Goal: Information Seeking & Learning: Learn about a topic

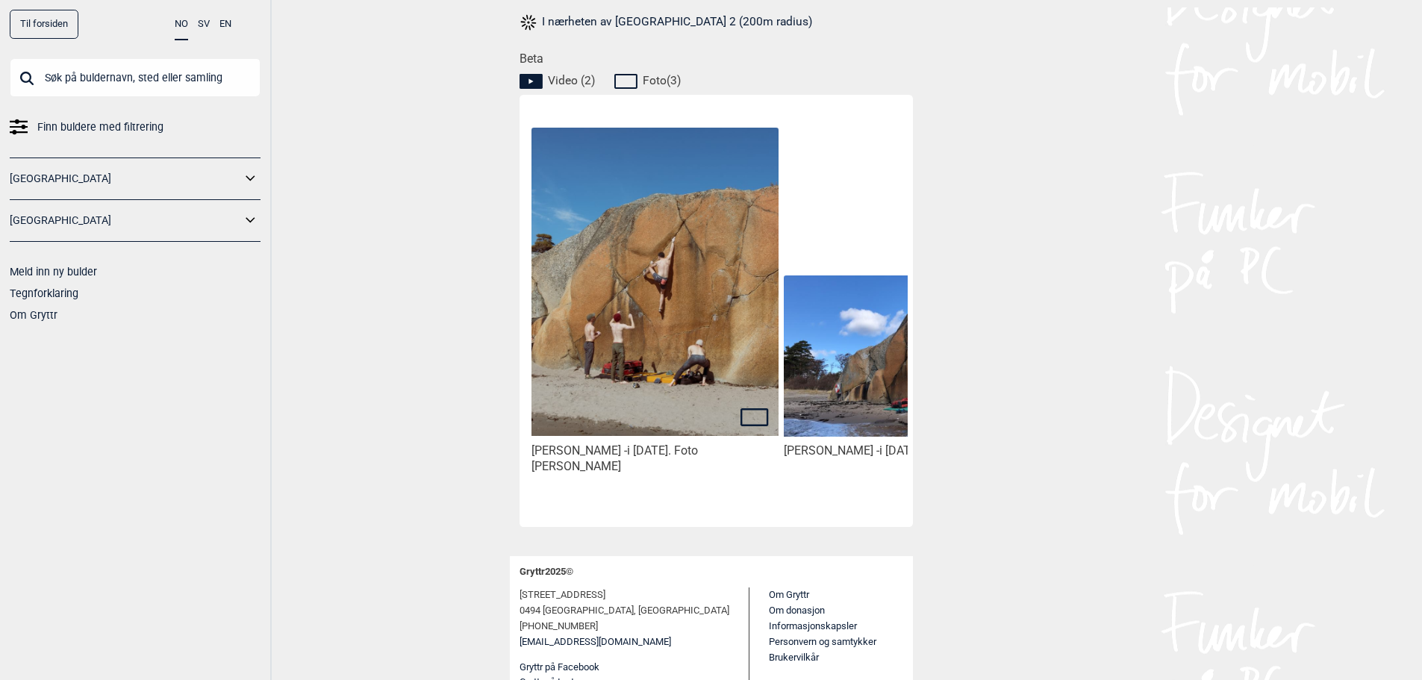
scroll to position [699, 0]
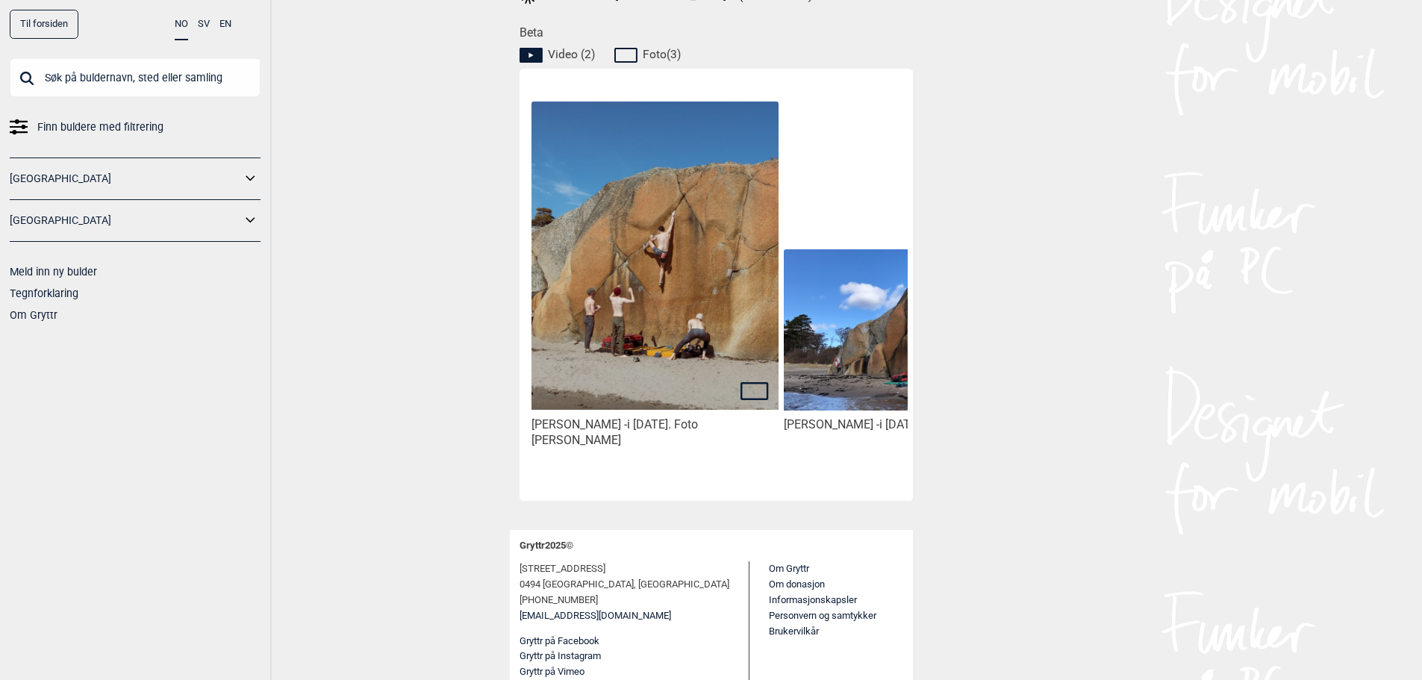
click at [532, 57] on icon at bounding box center [530, 55] width 23 height 15
click at [578, 54] on span "Video ( 2 )" at bounding box center [571, 54] width 47 height 15
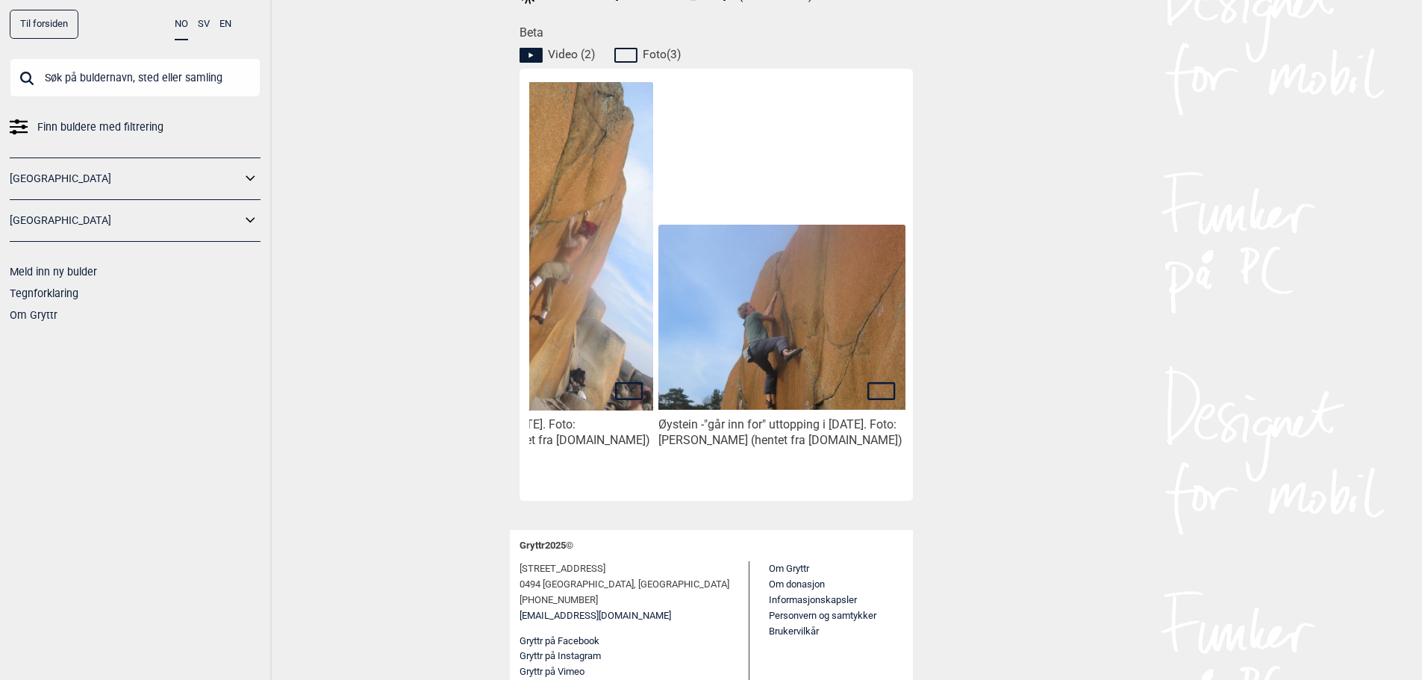
scroll to position [0, 0]
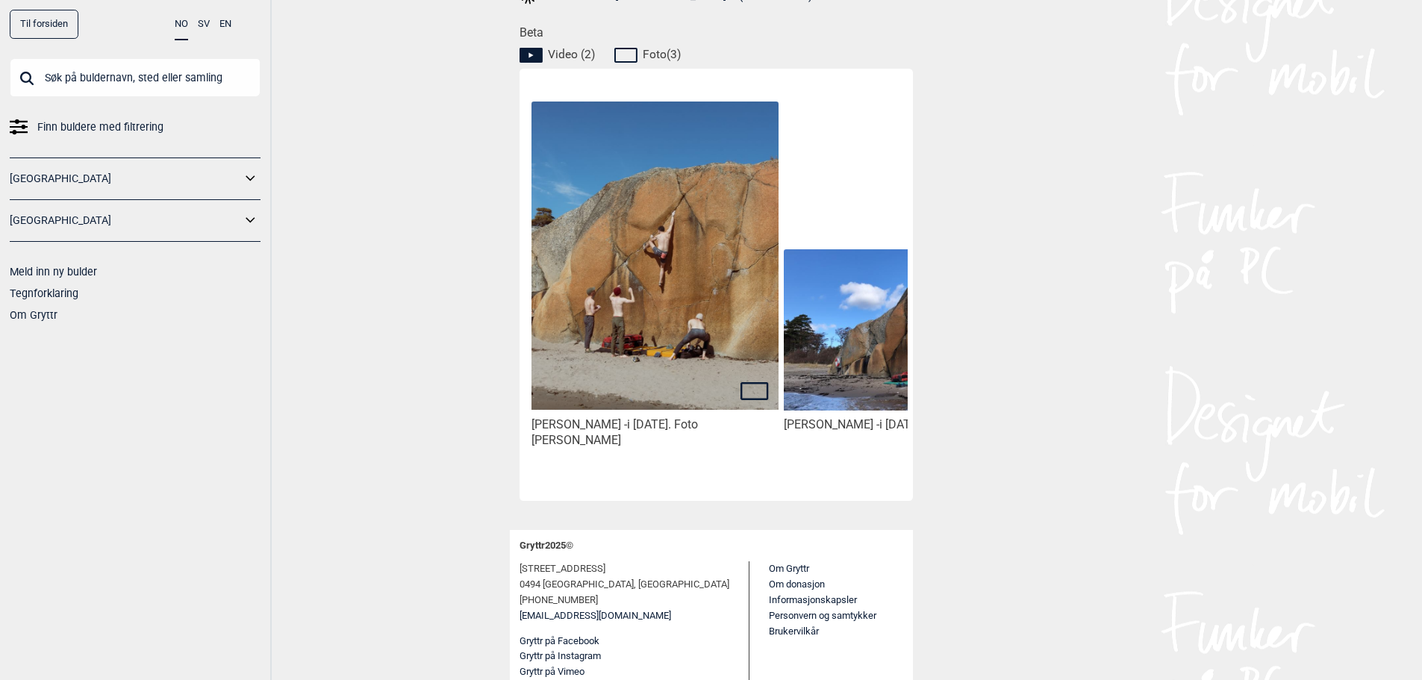
click at [719, 284] on img at bounding box center [654, 255] width 246 height 308
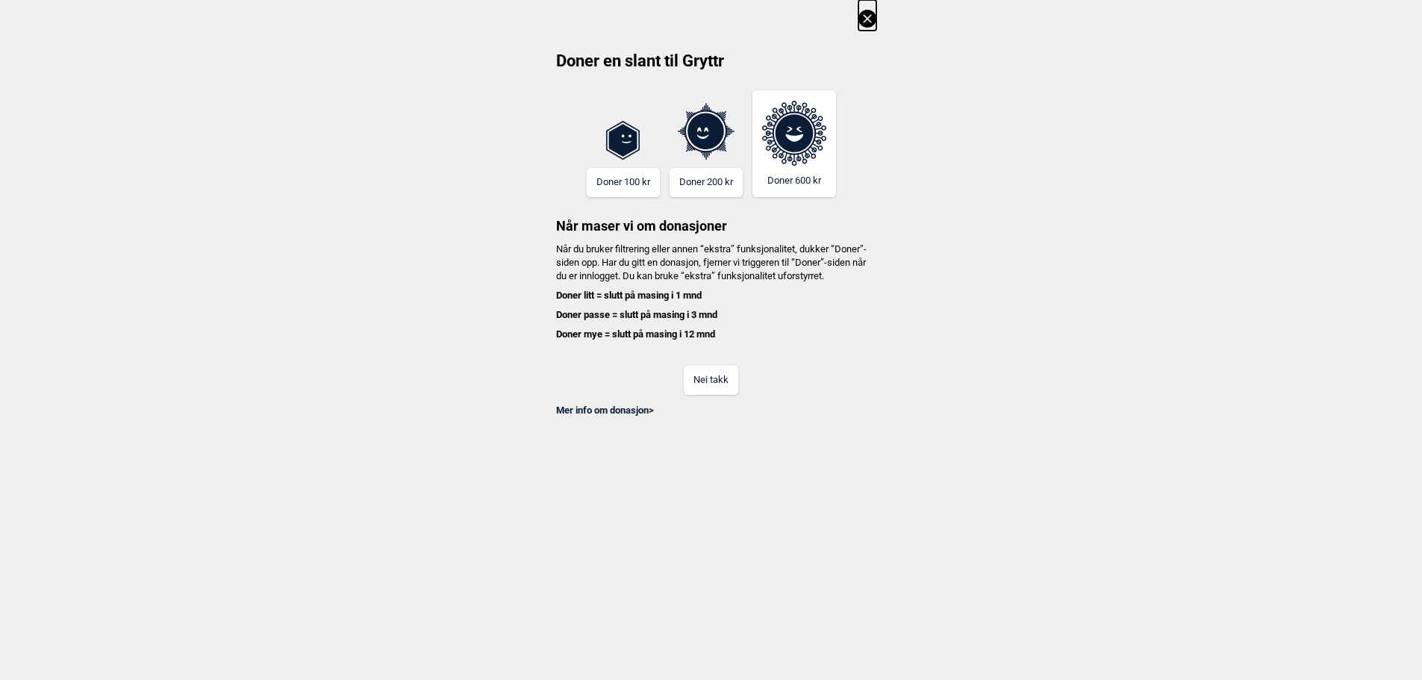
click at [730, 392] on button "Nei takk" at bounding box center [711, 380] width 54 height 29
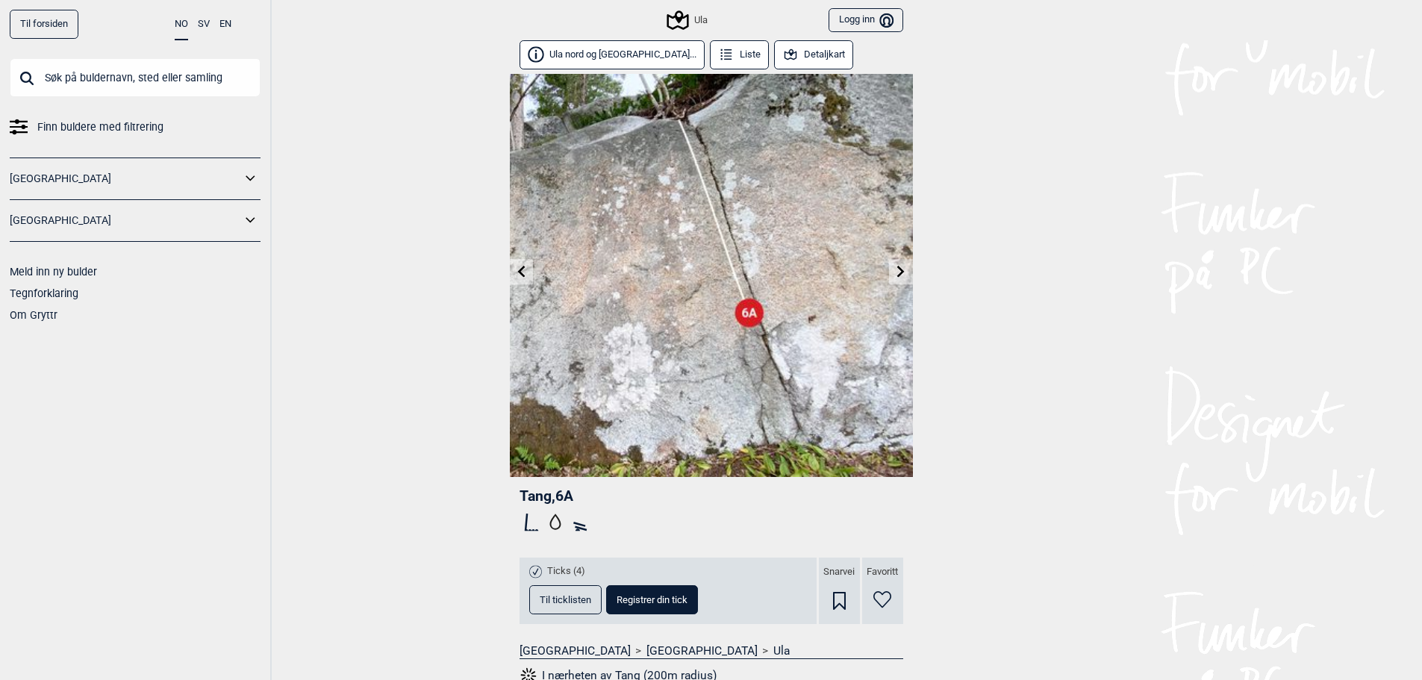
click at [581, 60] on button "Ula nord og Tranå..." at bounding box center [612, 54] width 186 height 29
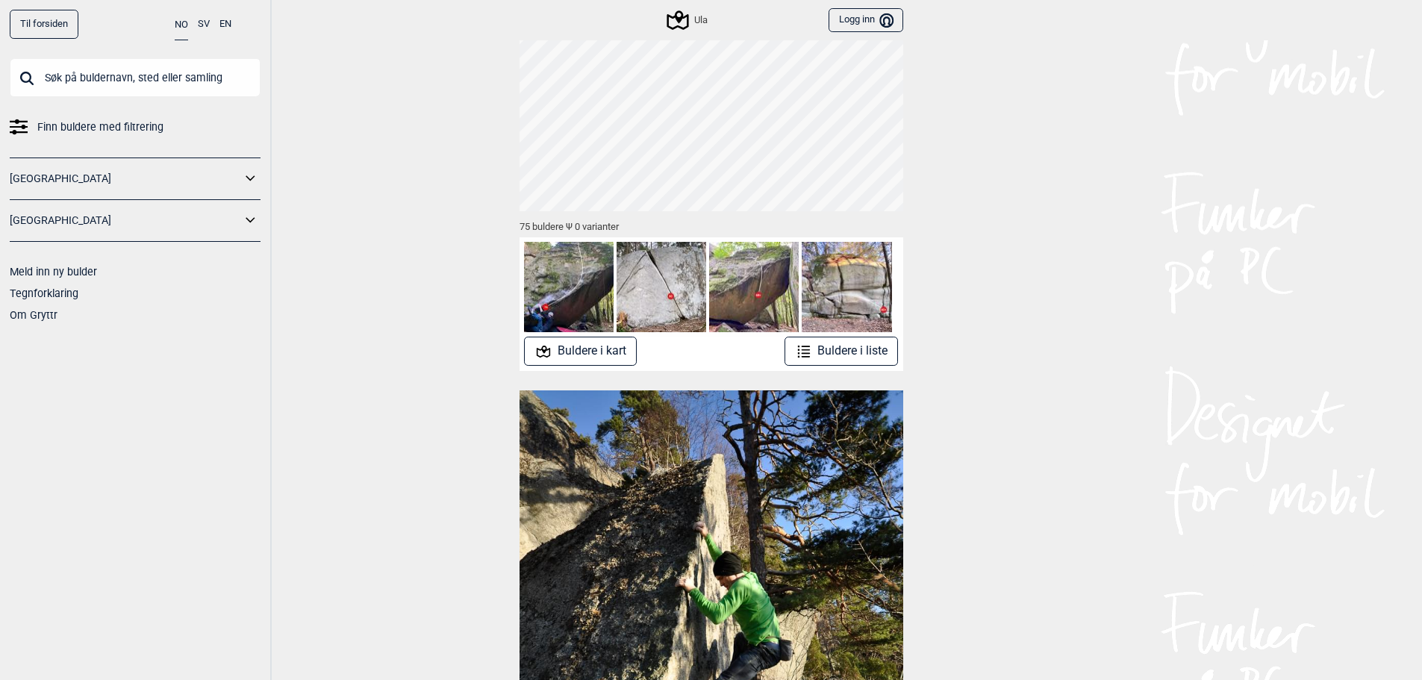
scroll to position [75, 0]
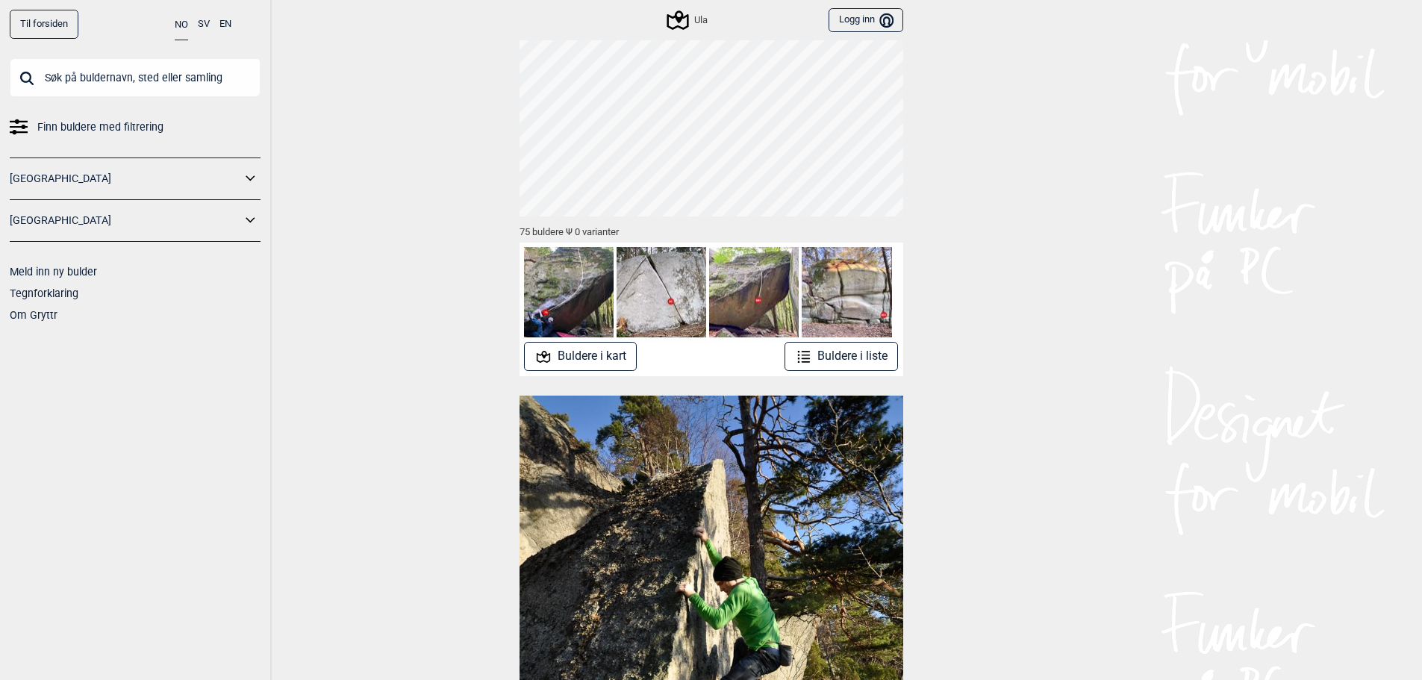
click at [611, 365] on button "Buldere i kart" at bounding box center [580, 356] width 113 height 29
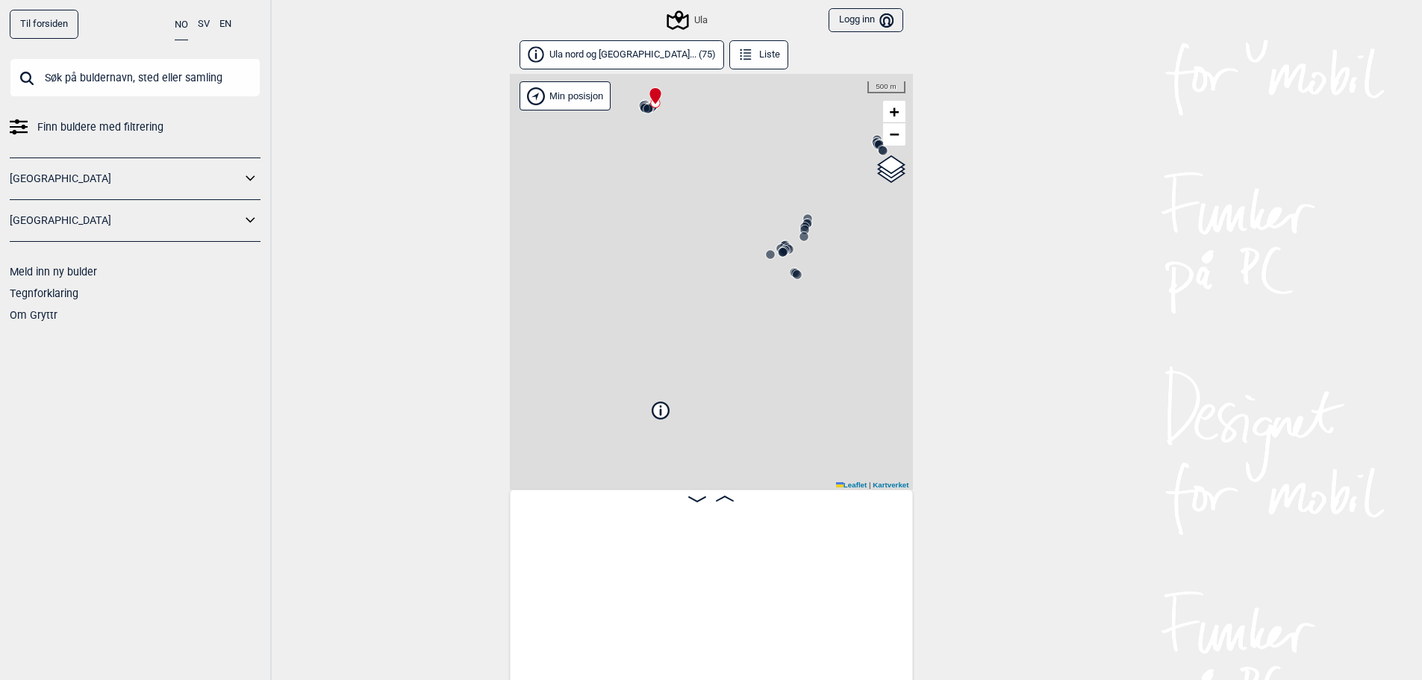
scroll to position [0, 117]
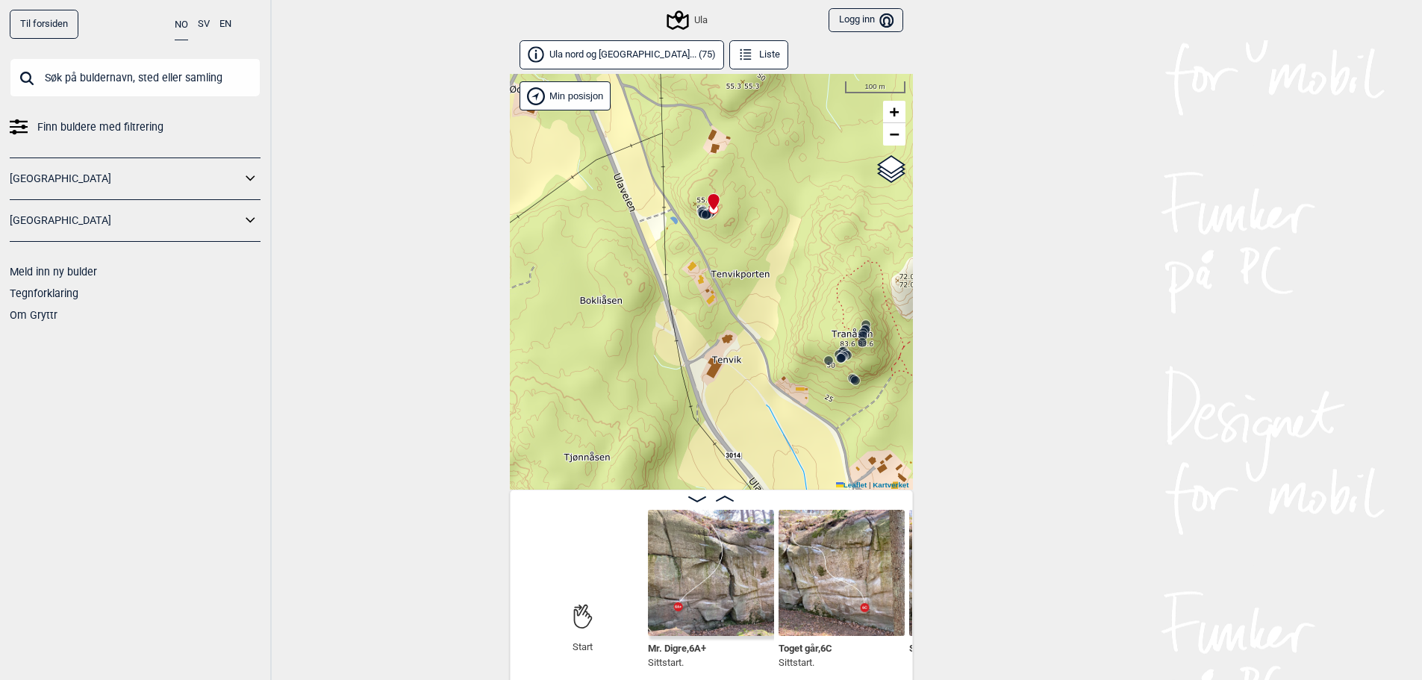
drag, startPoint x: 705, startPoint y: 193, endPoint x: 763, endPoint y: 299, distance: 120.9
click at [763, 299] on div "Ula" at bounding box center [711, 282] width 403 height 416
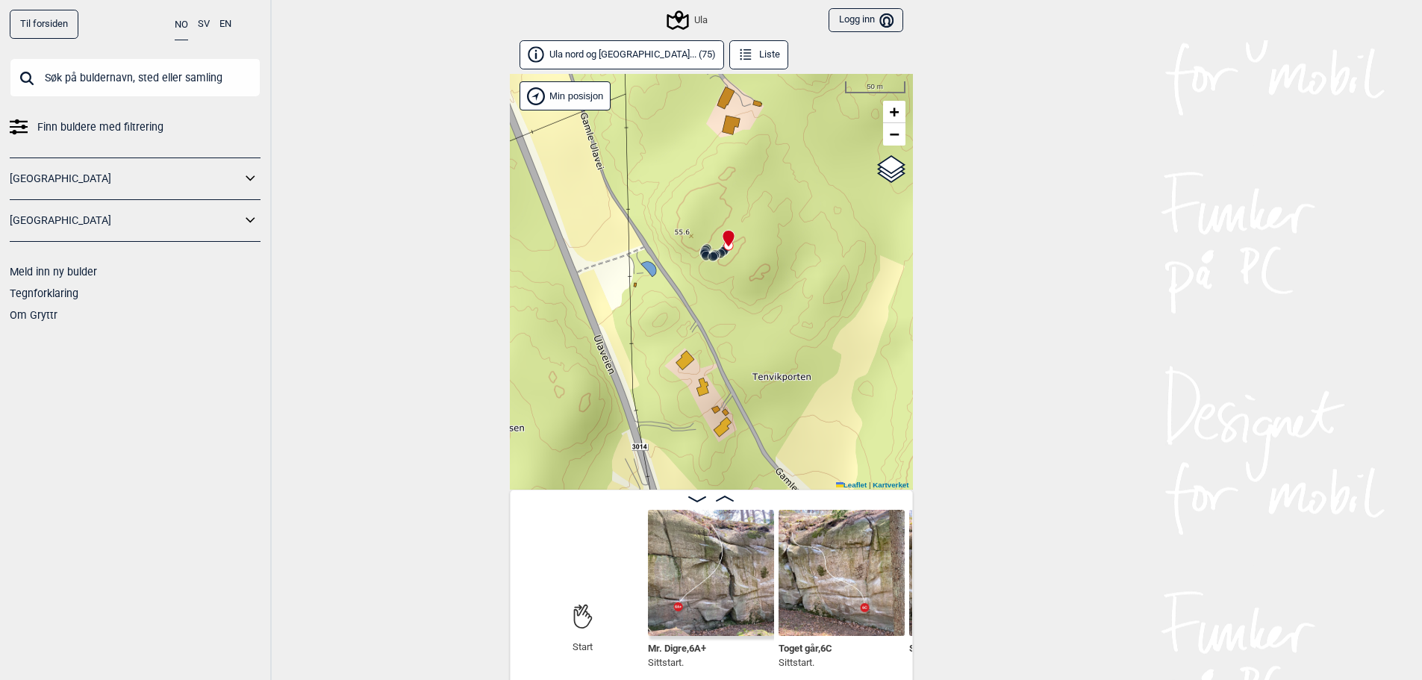
drag, startPoint x: 728, startPoint y: 245, endPoint x: 725, endPoint y: 303, distance: 58.3
click at [725, 303] on div "Ula" at bounding box center [711, 282] width 403 height 416
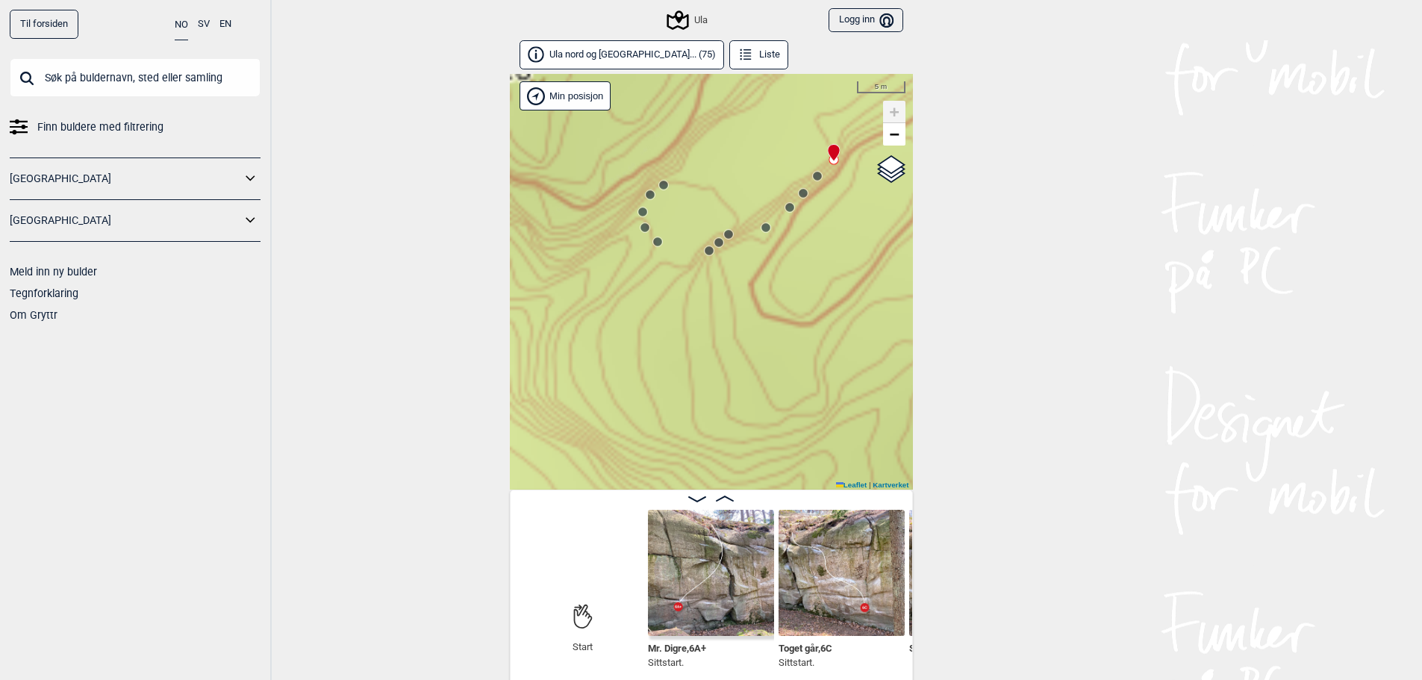
click at [717, 242] on circle at bounding box center [718, 242] width 9 height 9
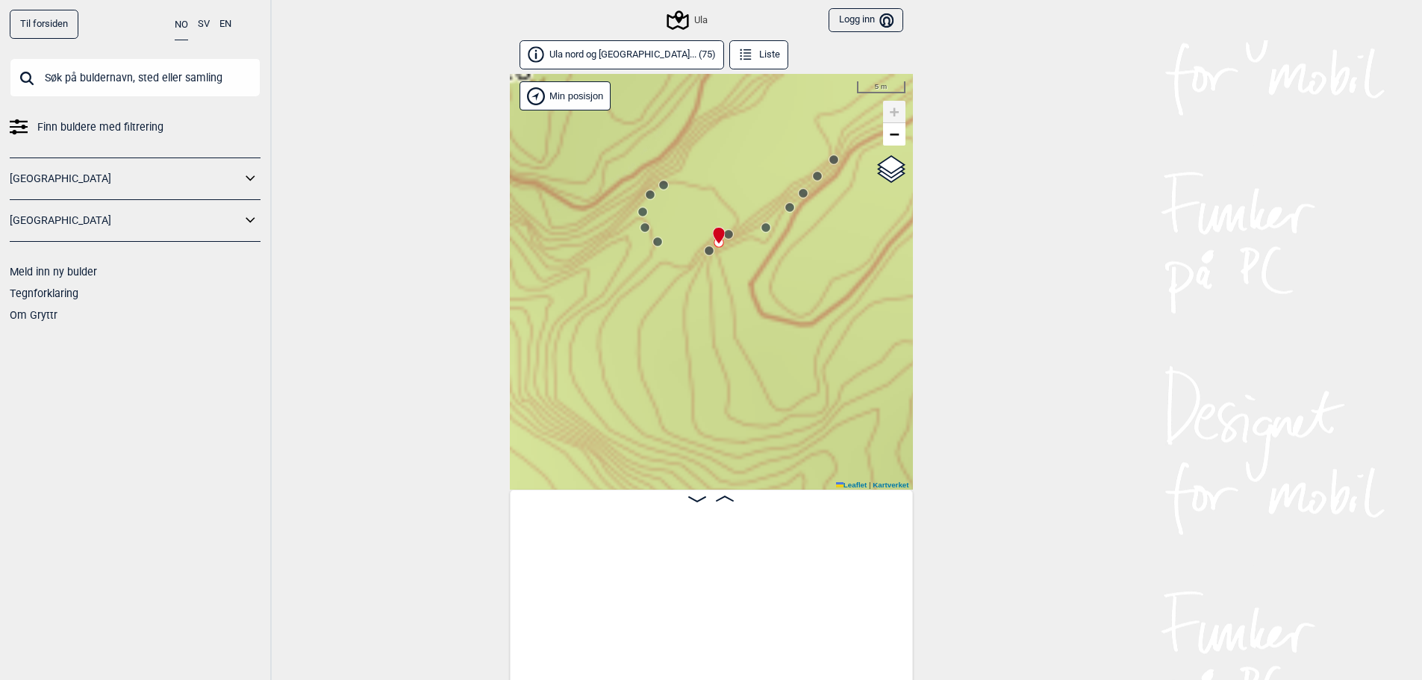
scroll to position [0, 896]
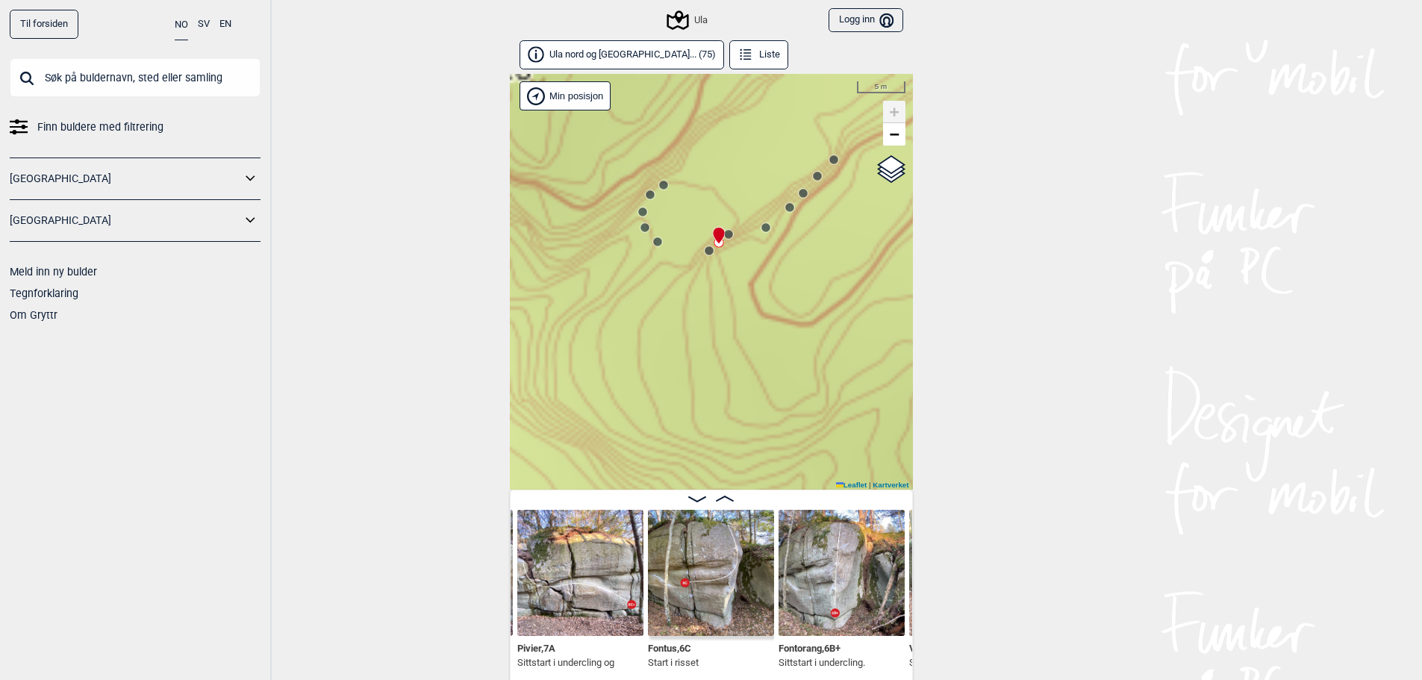
click at [724, 230] on icon at bounding box center [718, 235] width 13 height 17
click at [706, 255] on icon at bounding box center [709, 251] width 12 height 12
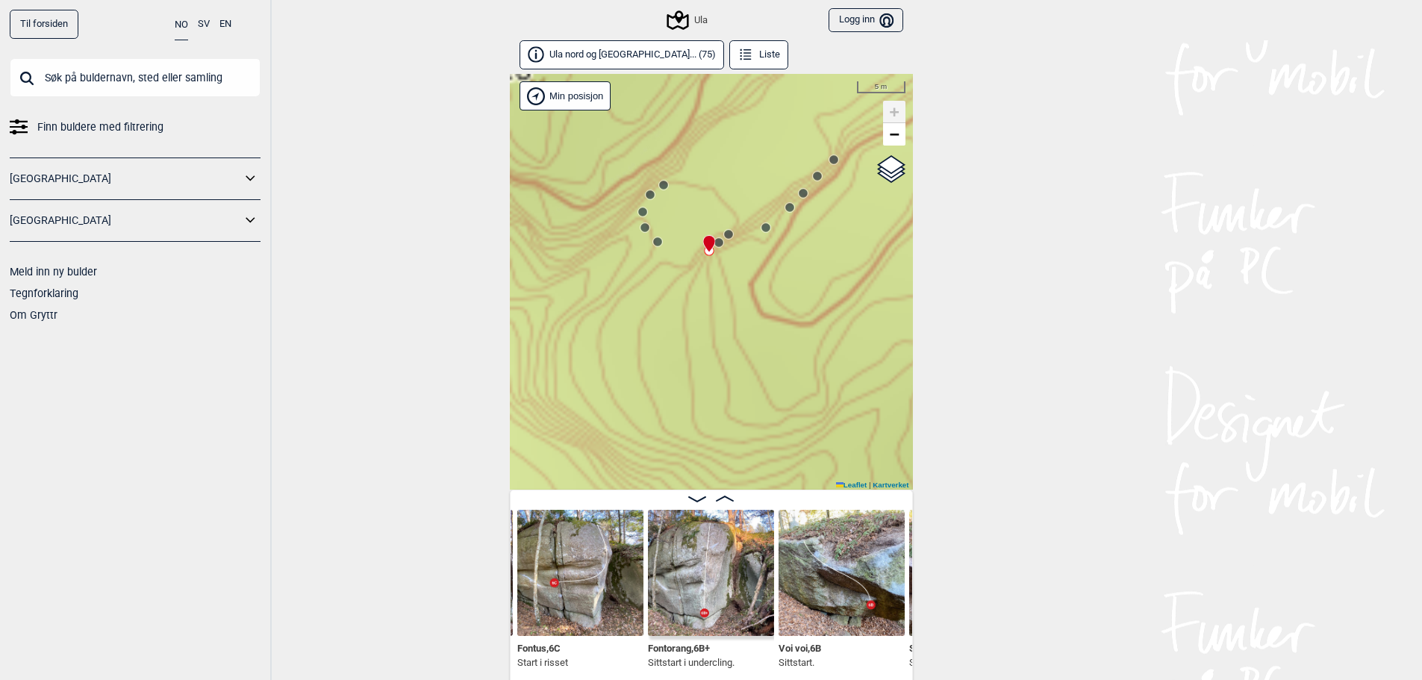
click at [659, 244] on circle at bounding box center [657, 241] width 9 height 9
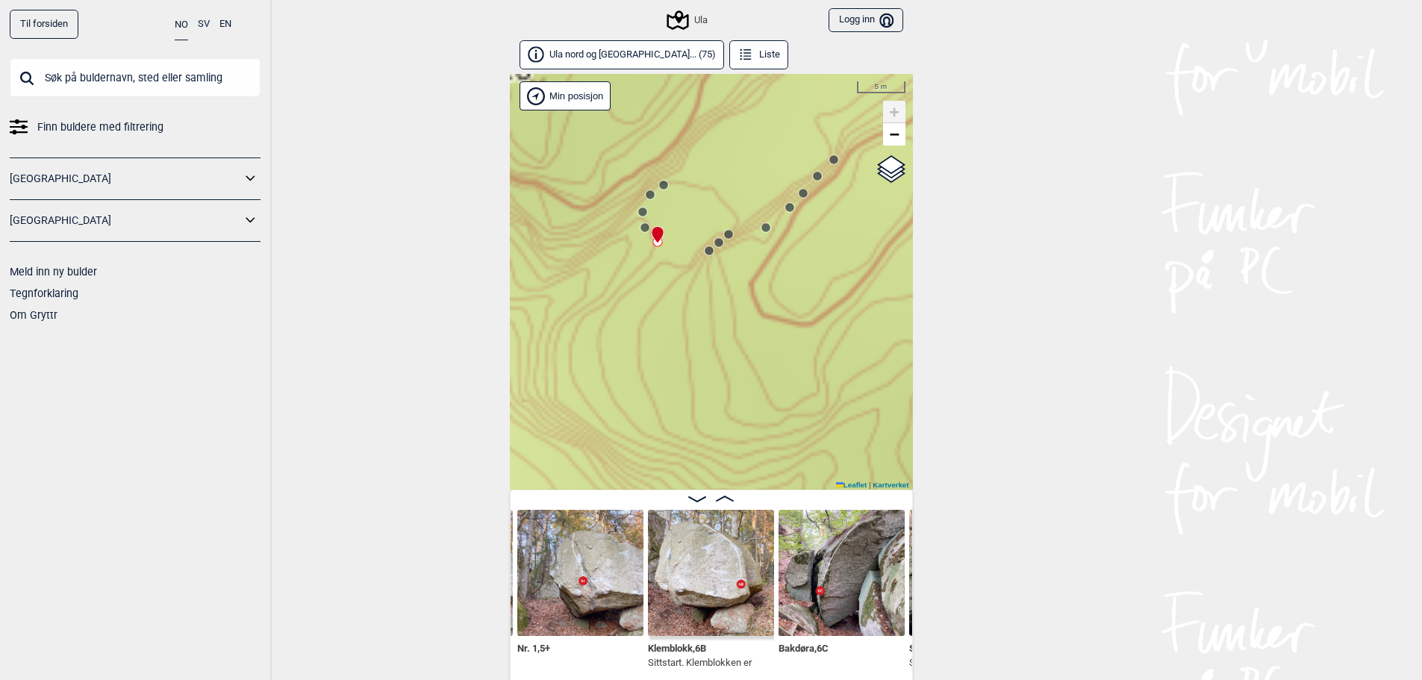
click at [646, 232] on circle at bounding box center [645, 227] width 10 height 10
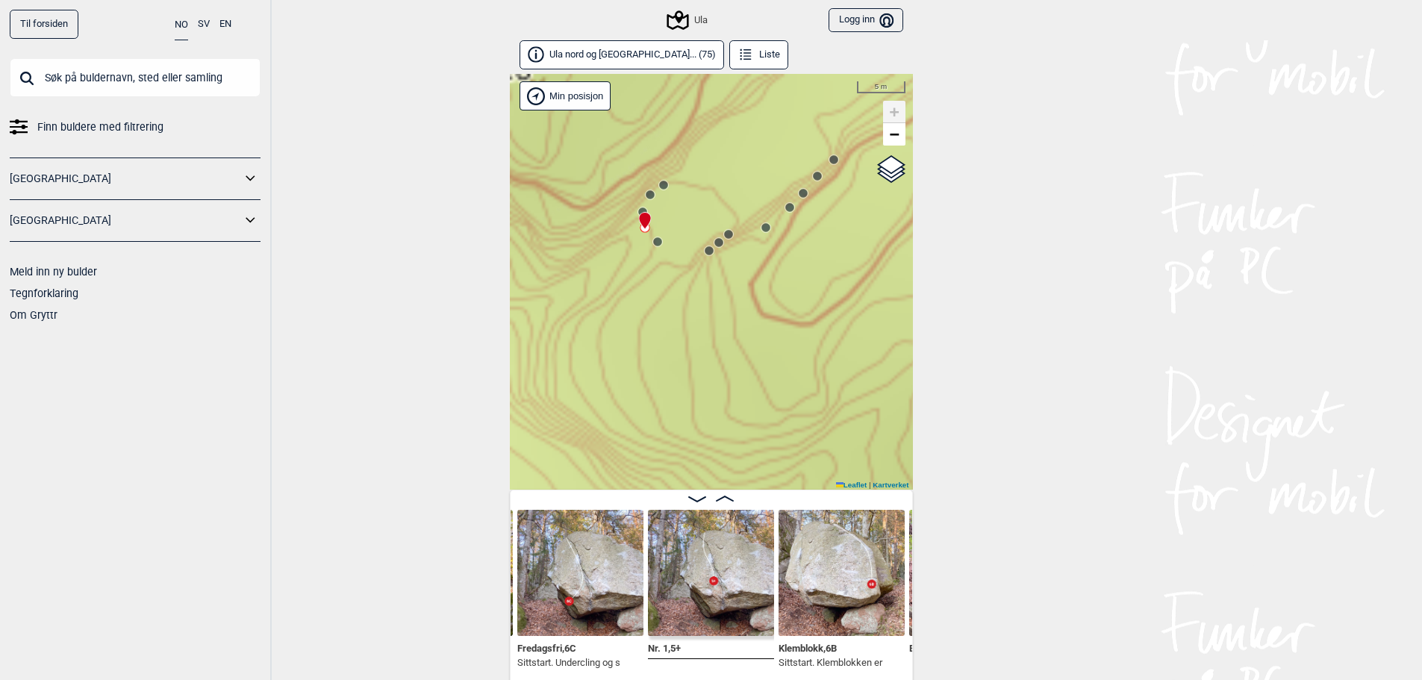
click at [640, 209] on div at bounding box center [642, 214] width 12 height 12
click at [644, 209] on div at bounding box center [642, 214] width 12 height 12
click at [649, 193] on circle at bounding box center [650, 194] width 9 height 9
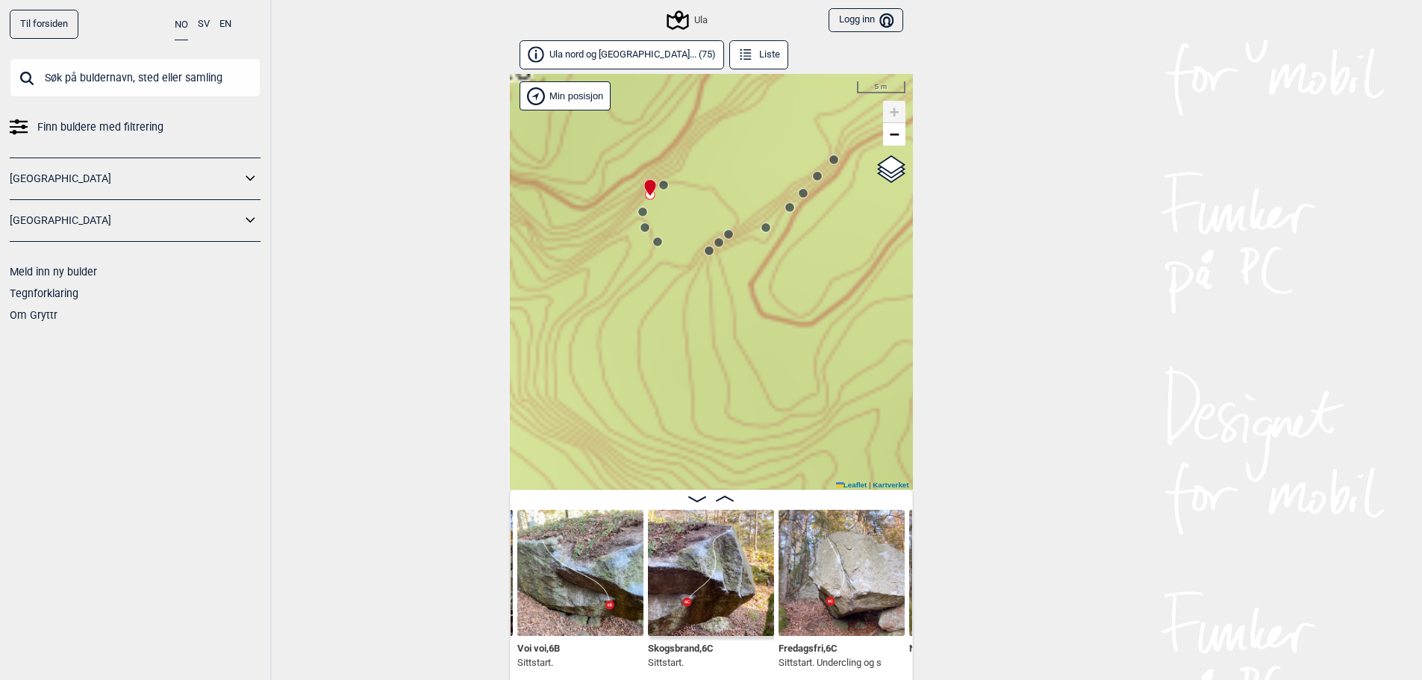
click at [667, 180] on icon at bounding box center [664, 185] width 12 height 12
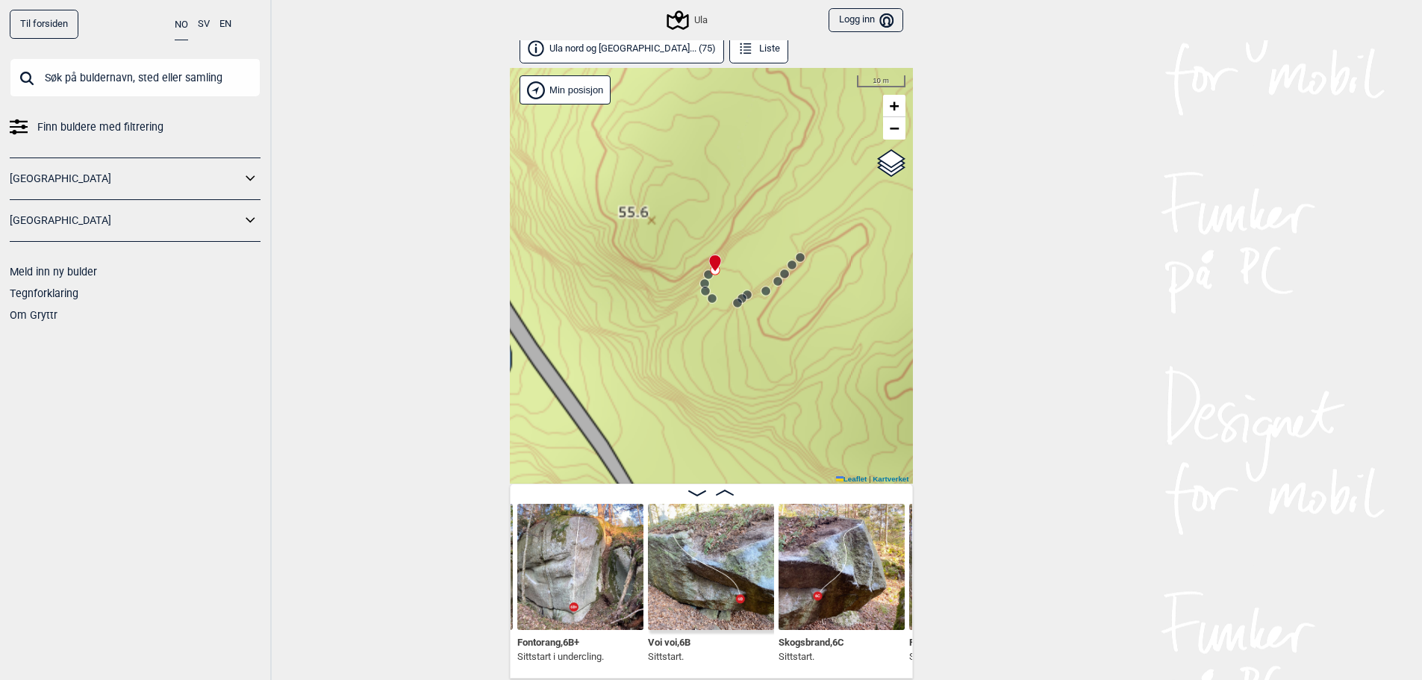
scroll to position [8, 0]
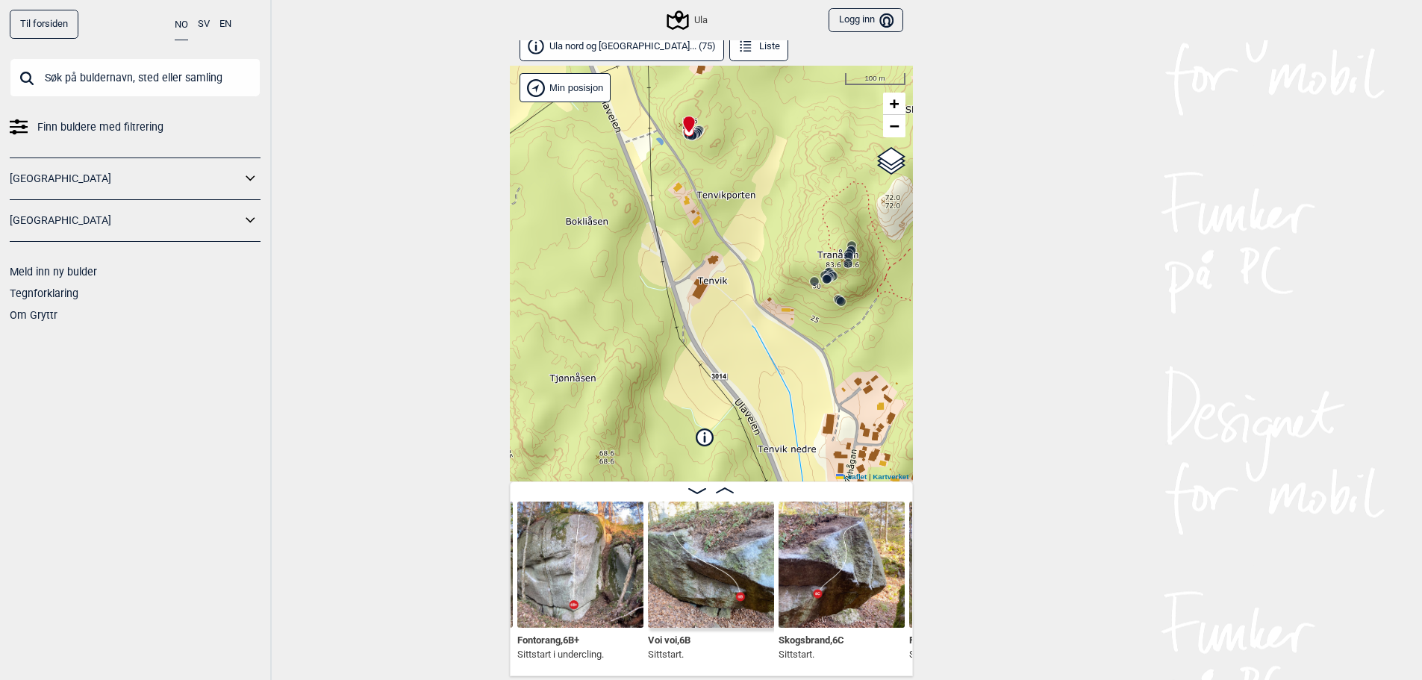
drag, startPoint x: 769, startPoint y: 365, endPoint x: 705, endPoint y: 145, distance: 229.3
click at [705, 145] on div "Ula" at bounding box center [711, 274] width 403 height 416
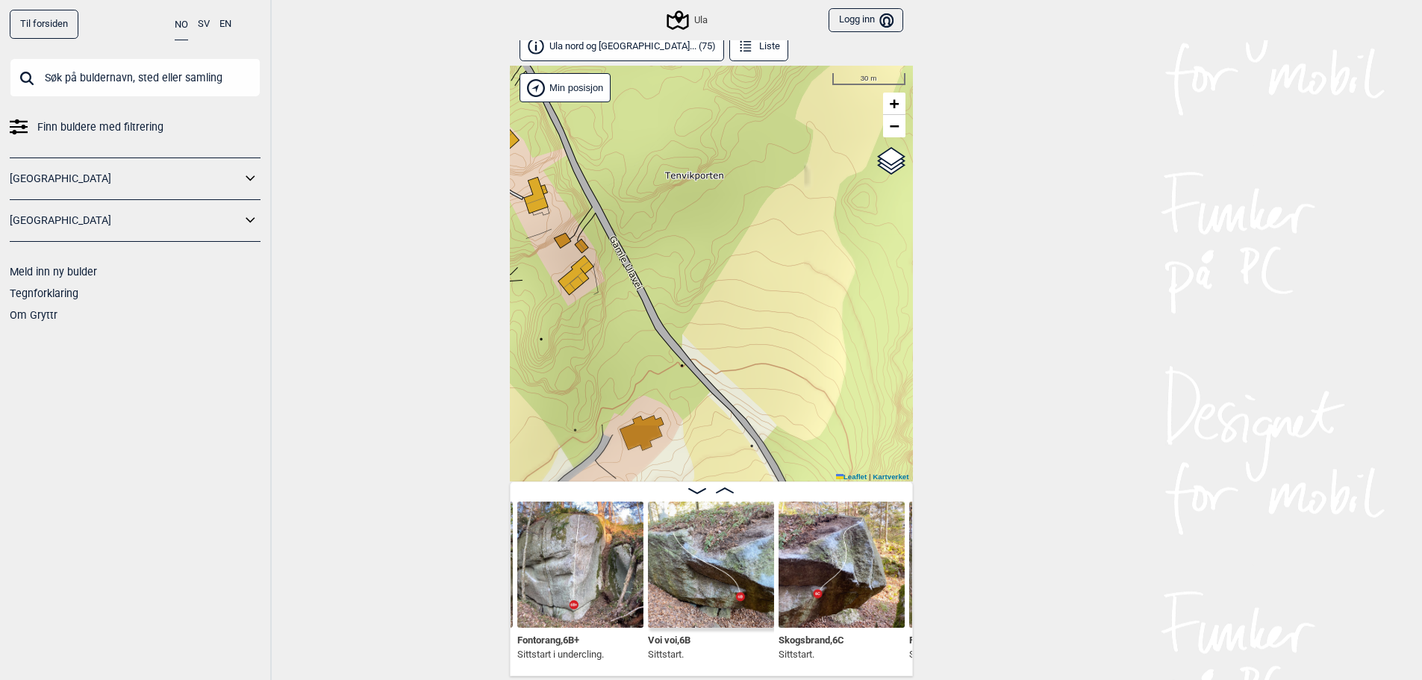
drag, startPoint x: 657, startPoint y: 155, endPoint x: 790, endPoint y: 299, distance: 195.9
click at [790, 299] on div "Ula" at bounding box center [711, 274] width 403 height 416
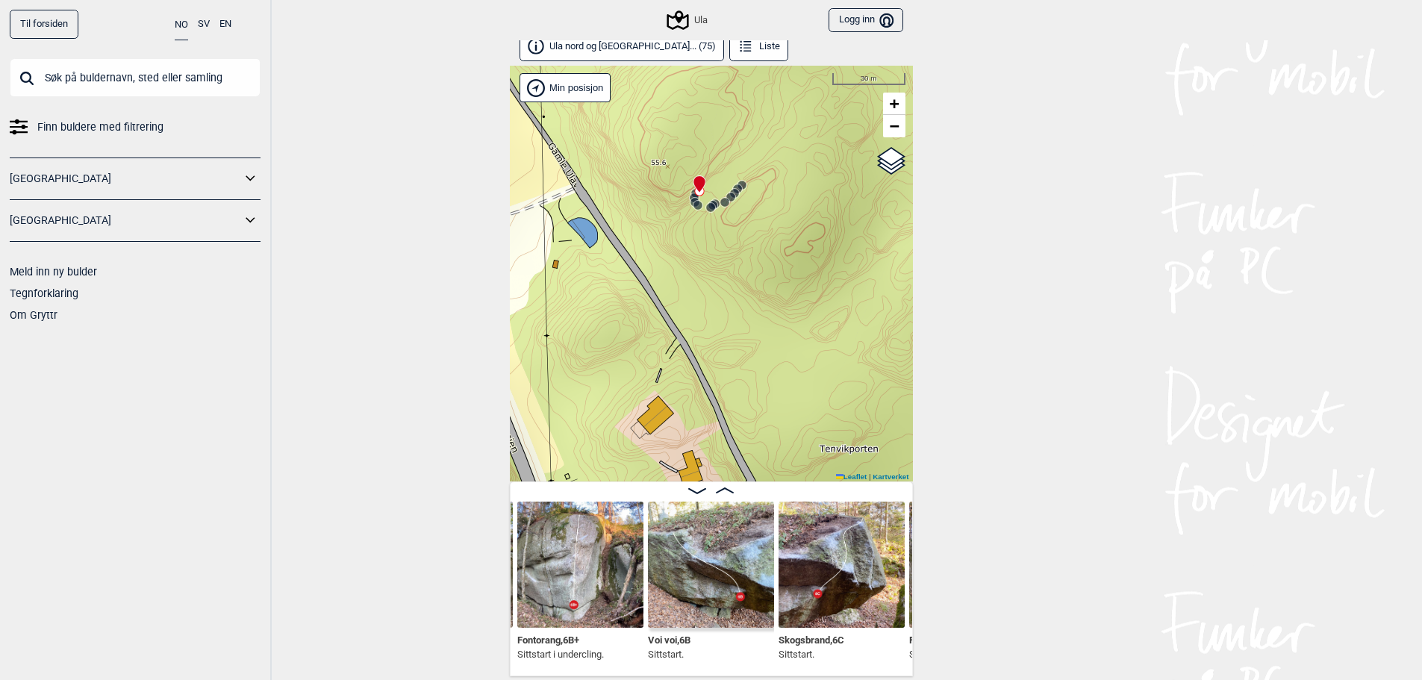
drag, startPoint x: 654, startPoint y: 260, endPoint x: 704, endPoint y: 202, distance: 76.7
click at [705, 202] on icon at bounding box center [711, 208] width 12 height 12
click at [862, 575] on img at bounding box center [841, 565] width 126 height 126
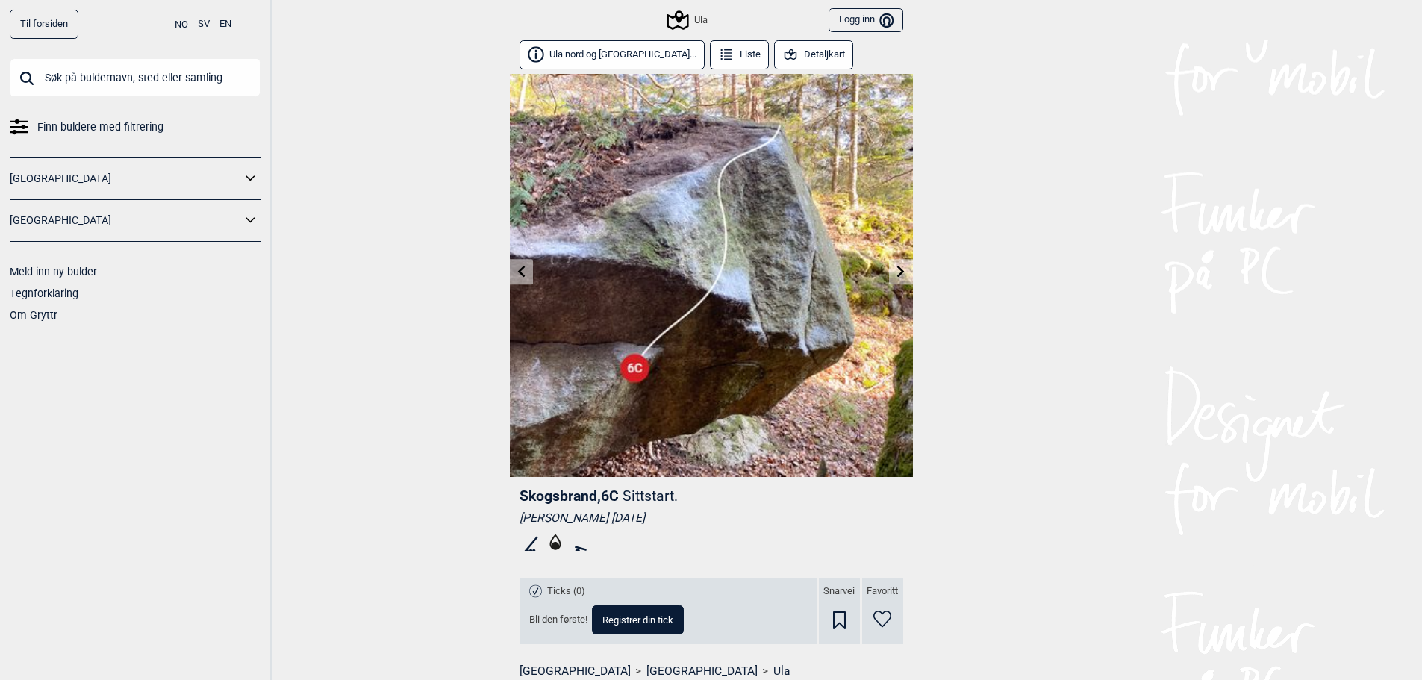
click at [528, 267] on link at bounding box center [521, 272] width 23 height 25
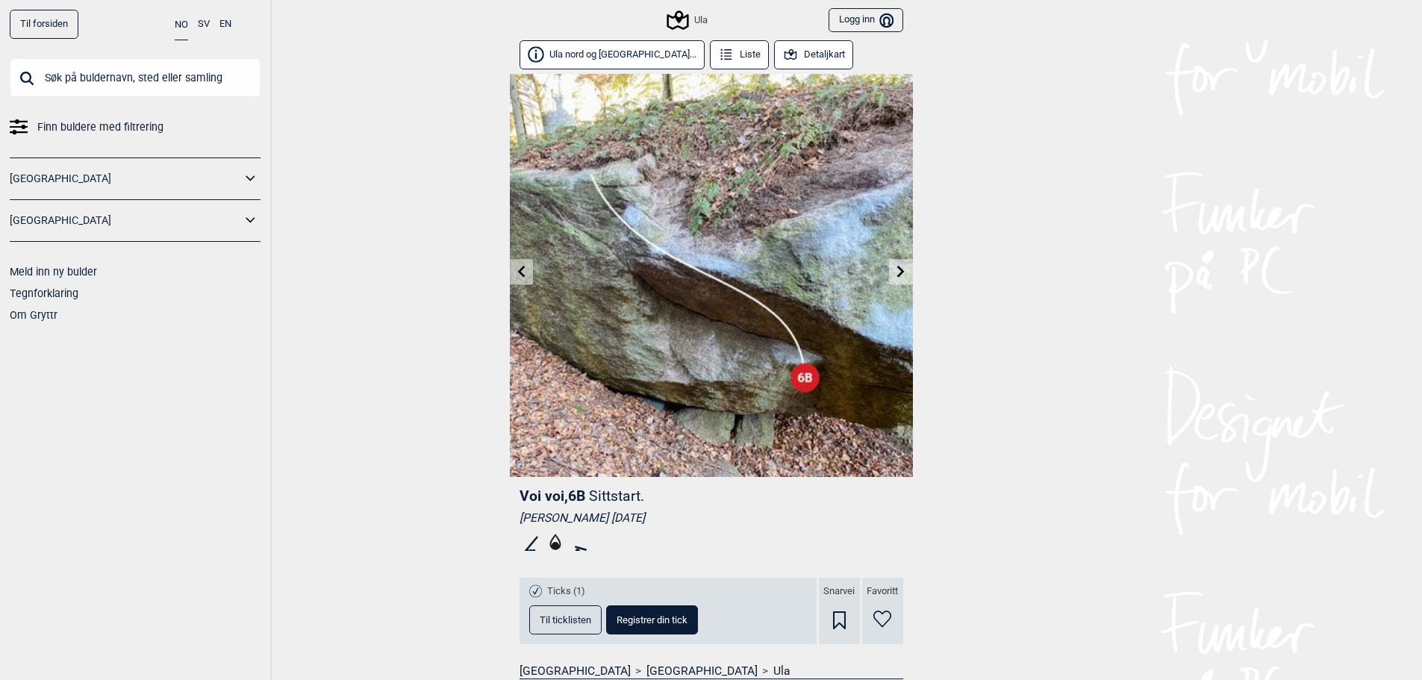
click at [355, 99] on div "Til forsiden NO SV EN Finn buldere med filtrering Norge Sverige Meld inn ny bul…" at bounding box center [711, 340] width 1422 height 680
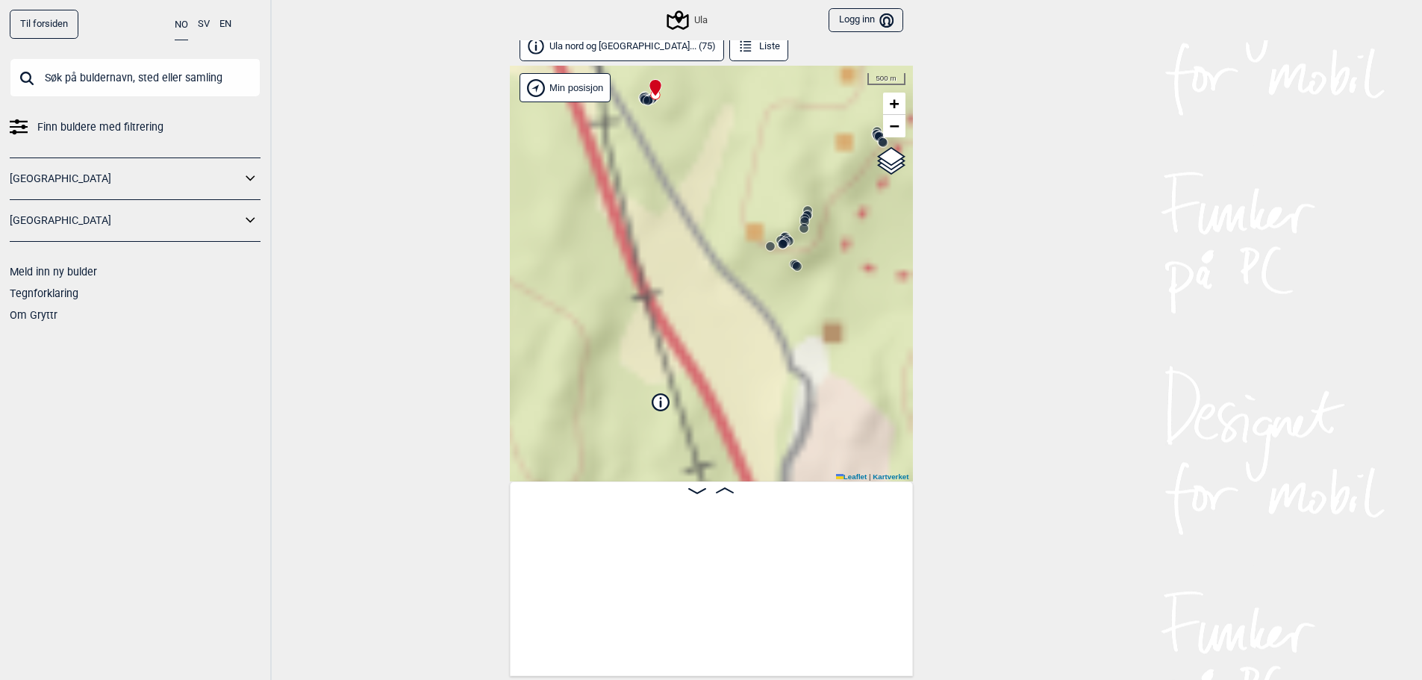
scroll to position [0, 117]
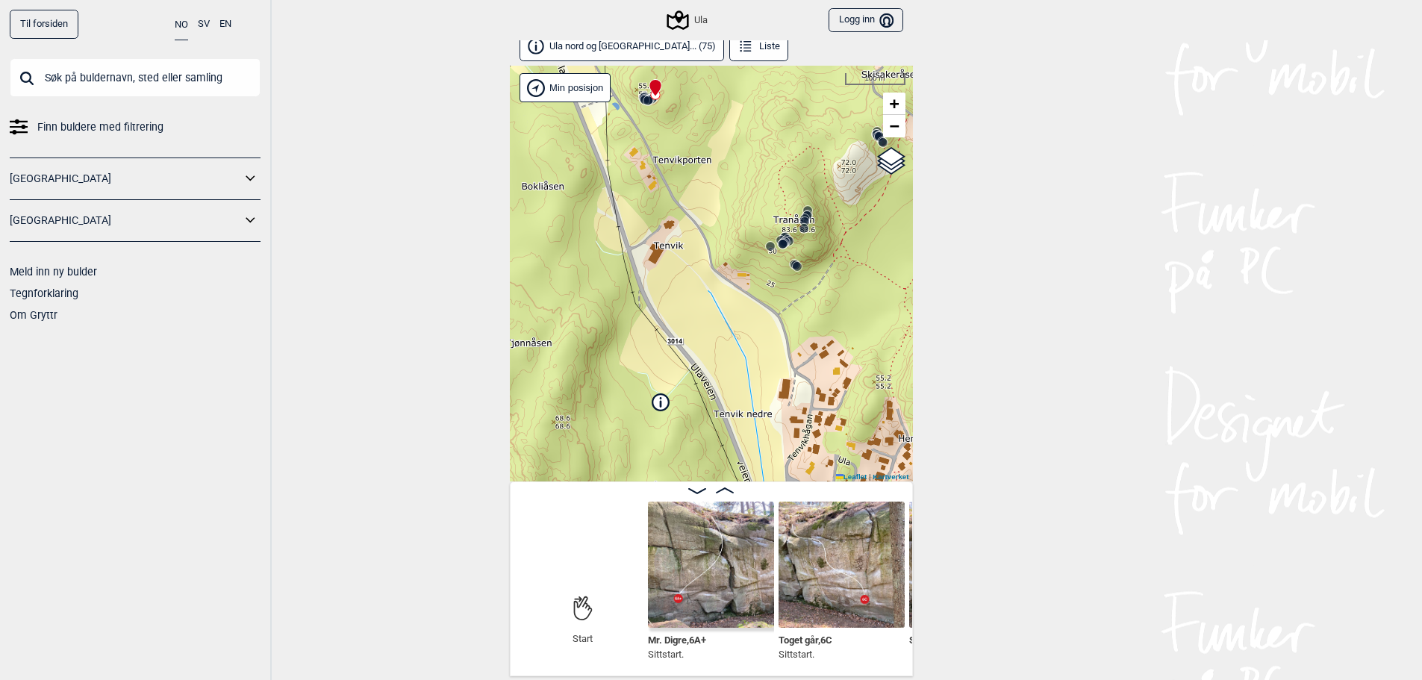
click at [1196, 149] on div "Til forsiden NO SV EN Finn buldere med filtrering Norge Sverige Meld inn ny bul…" at bounding box center [711, 332] width 1422 height 680
click at [199, 133] on link "Finn buldere med filtrering" at bounding box center [135, 127] width 251 height 22
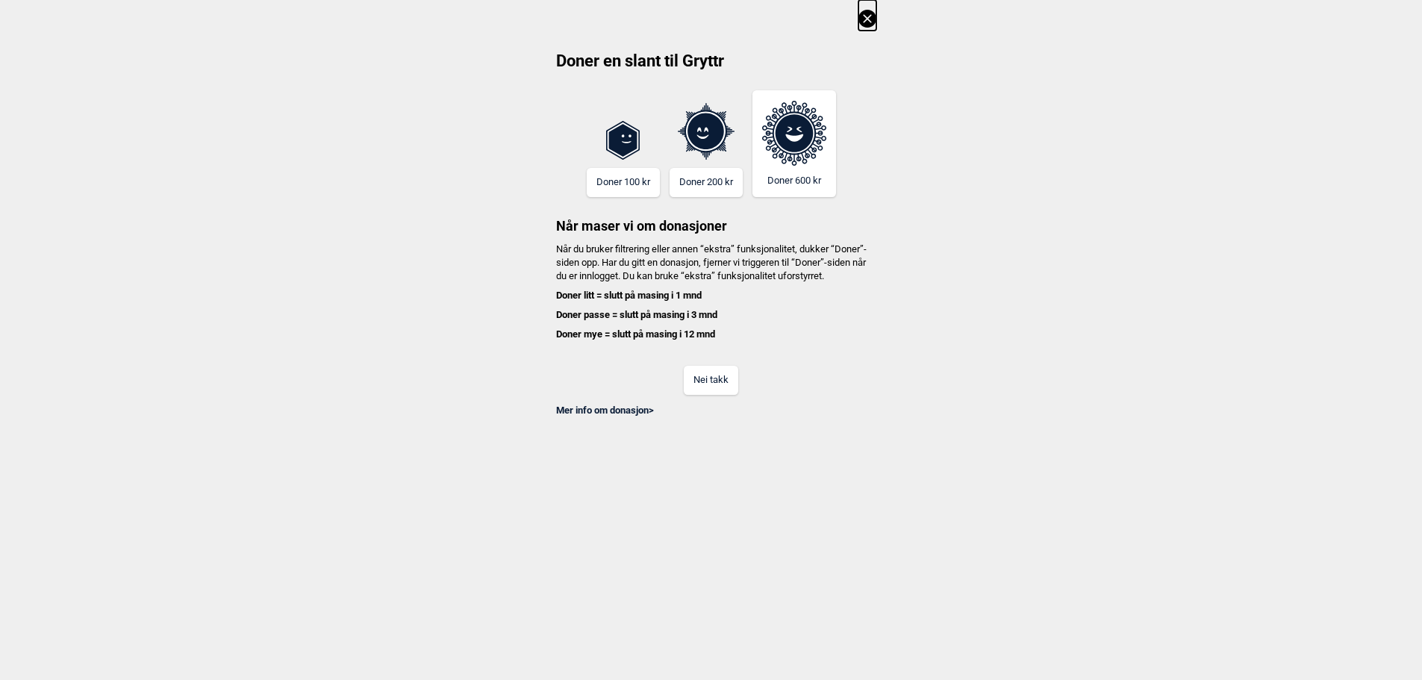
click at [710, 384] on button "Nei takk" at bounding box center [711, 380] width 54 height 29
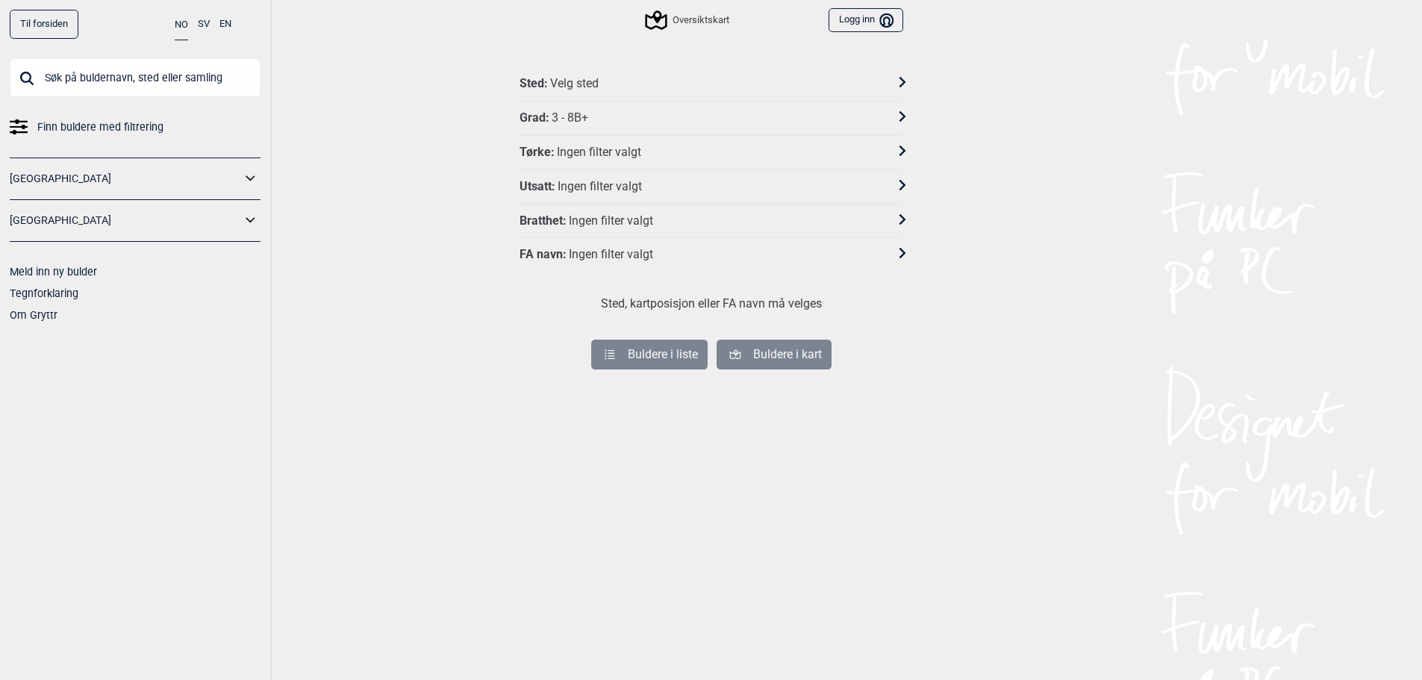
click at [601, 83] on div "Sted : Velg sted" at bounding box center [701, 84] width 364 height 16
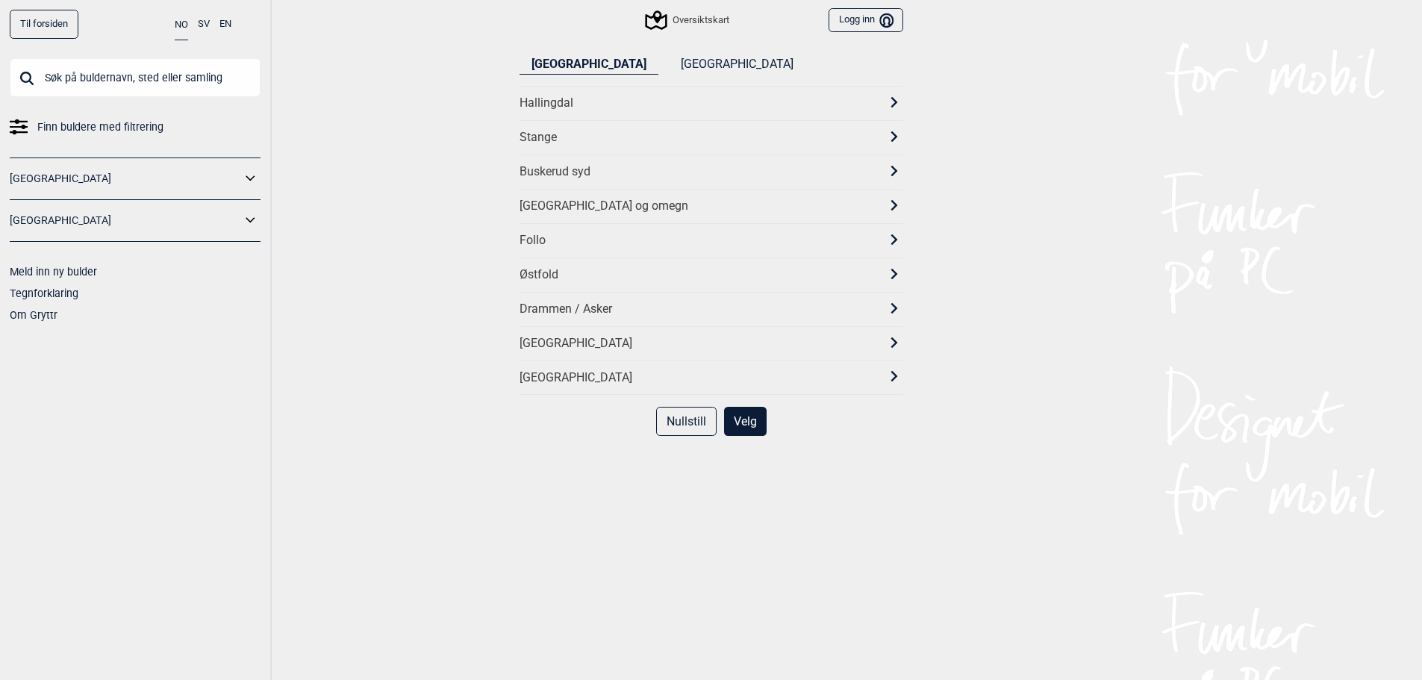
click at [571, 346] on div "[GEOGRAPHIC_DATA]" at bounding box center [697, 344] width 357 height 16
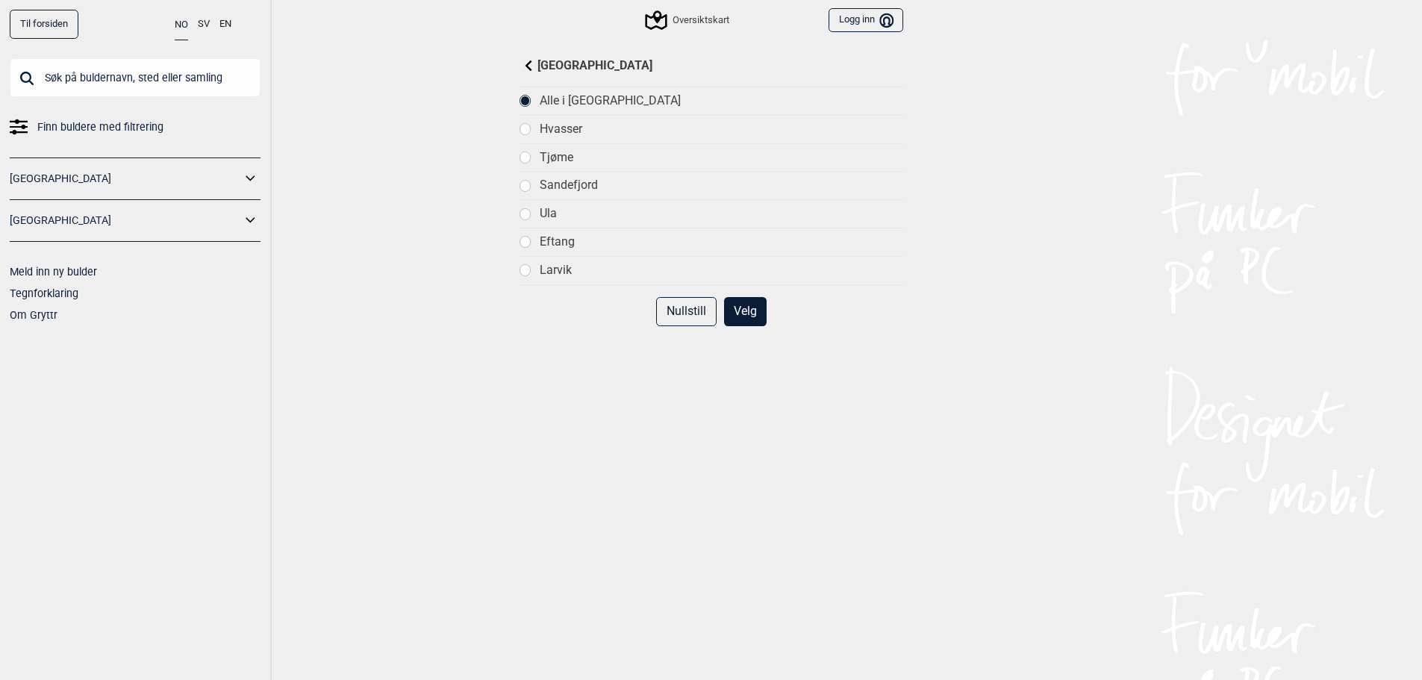
click at [557, 269] on div "Larvik" at bounding box center [721, 271] width 363 height 16
click at [551, 216] on div "Ula" at bounding box center [721, 214] width 363 height 16
click at [742, 304] on button "Velg" at bounding box center [745, 311] width 43 height 29
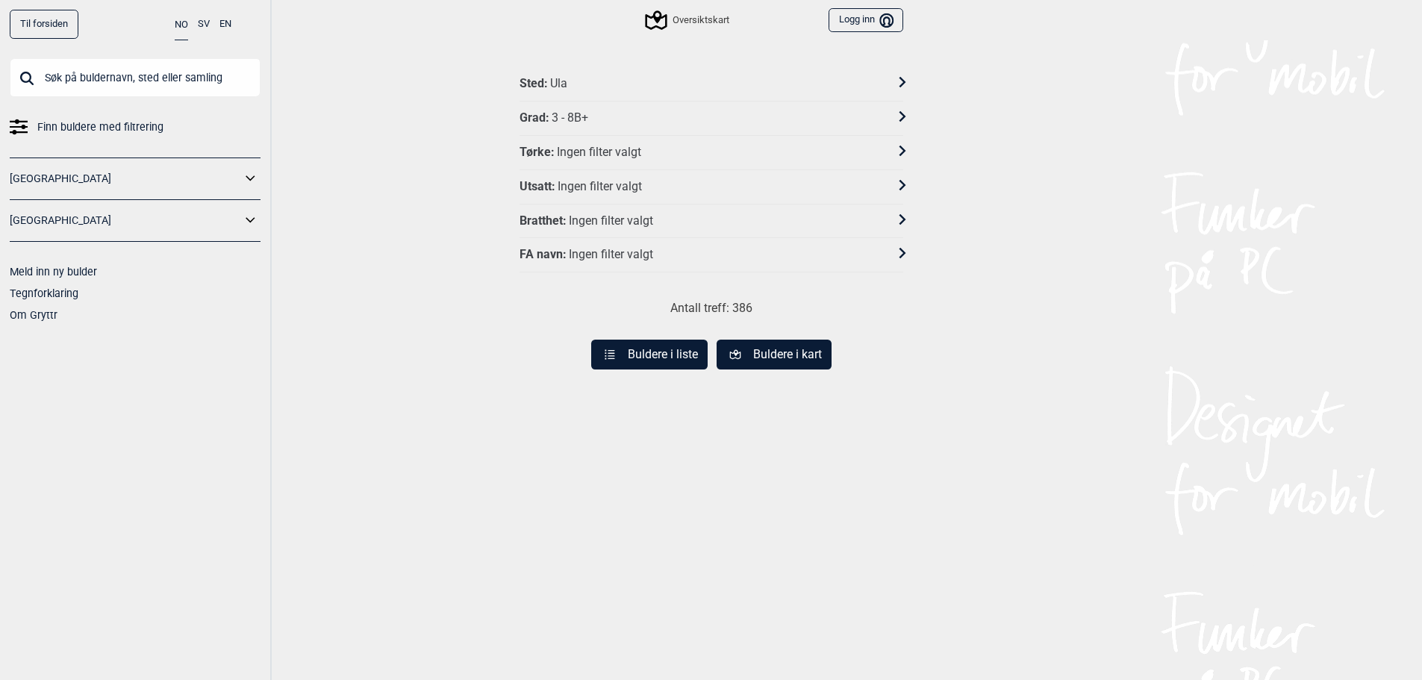
click at [663, 116] on div "Grad : 3 - 8B+" at bounding box center [701, 118] width 364 height 16
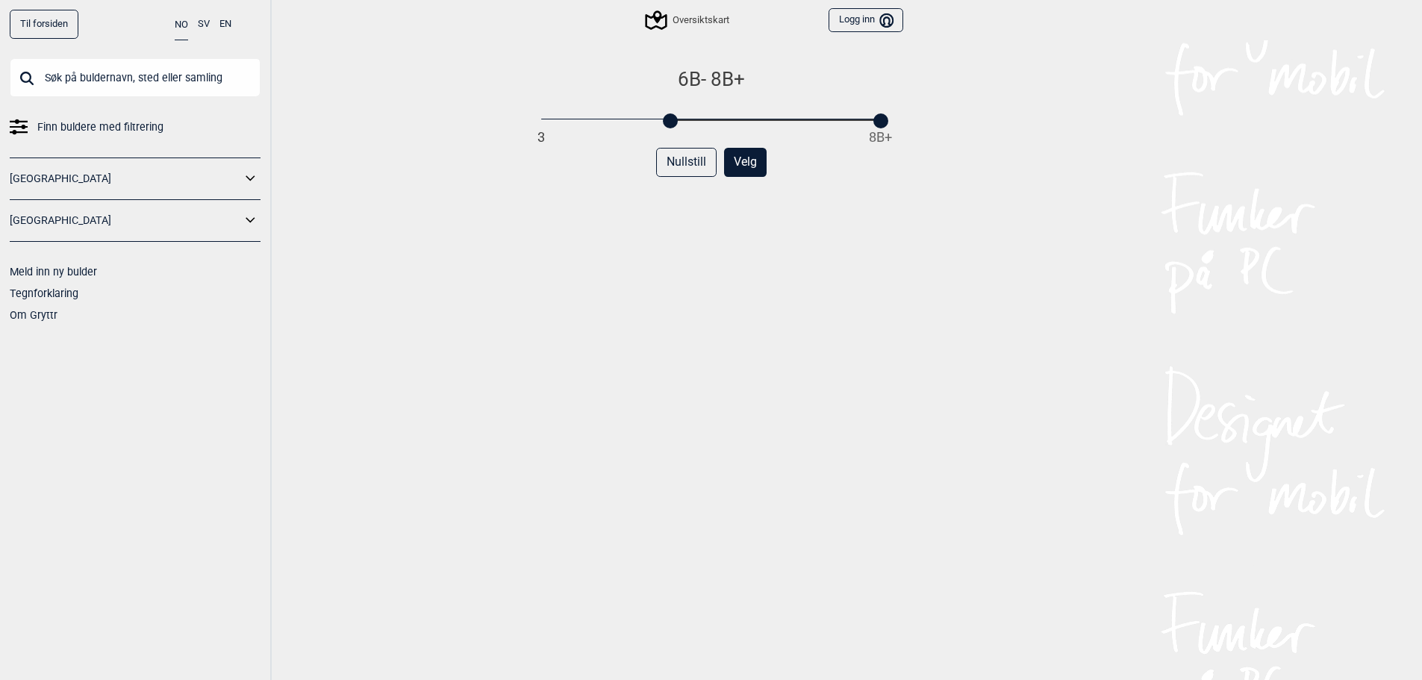
drag, startPoint x: 546, startPoint y: 118, endPoint x: 675, endPoint y: 125, distance: 128.5
click at [675, 125] on div at bounding box center [670, 120] width 15 height 15
drag, startPoint x: 877, startPoint y: 122, endPoint x: 724, endPoint y: 134, distance: 153.4
click at [724, 134] on div "6B - 7A 3 8B+ Nullstill Velg" at bounding box center [711, 388] width 384 height 643
click at [739, 166] on button "Velg" at bounding box center [745, 162] width 43 height 29
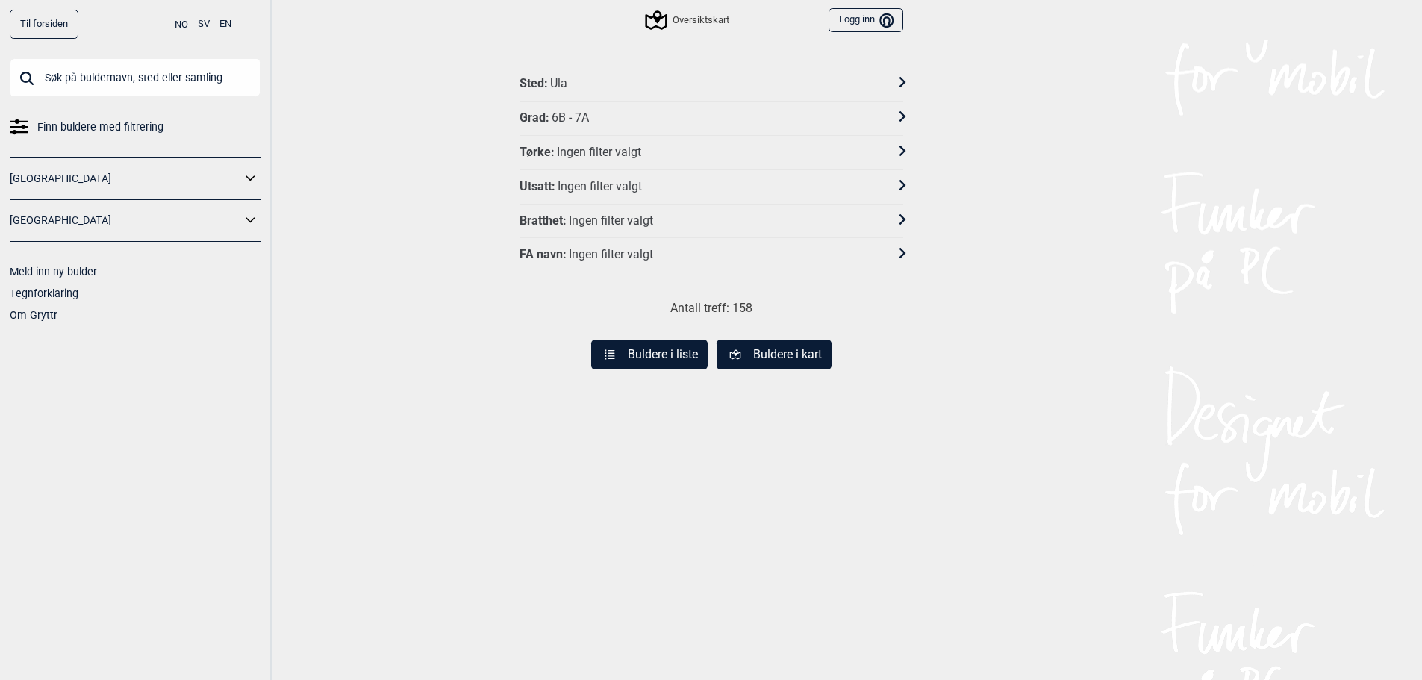
click at [690, 354] on button "Buldere i liste" at bounding box center [649, 355] width 116 height 30
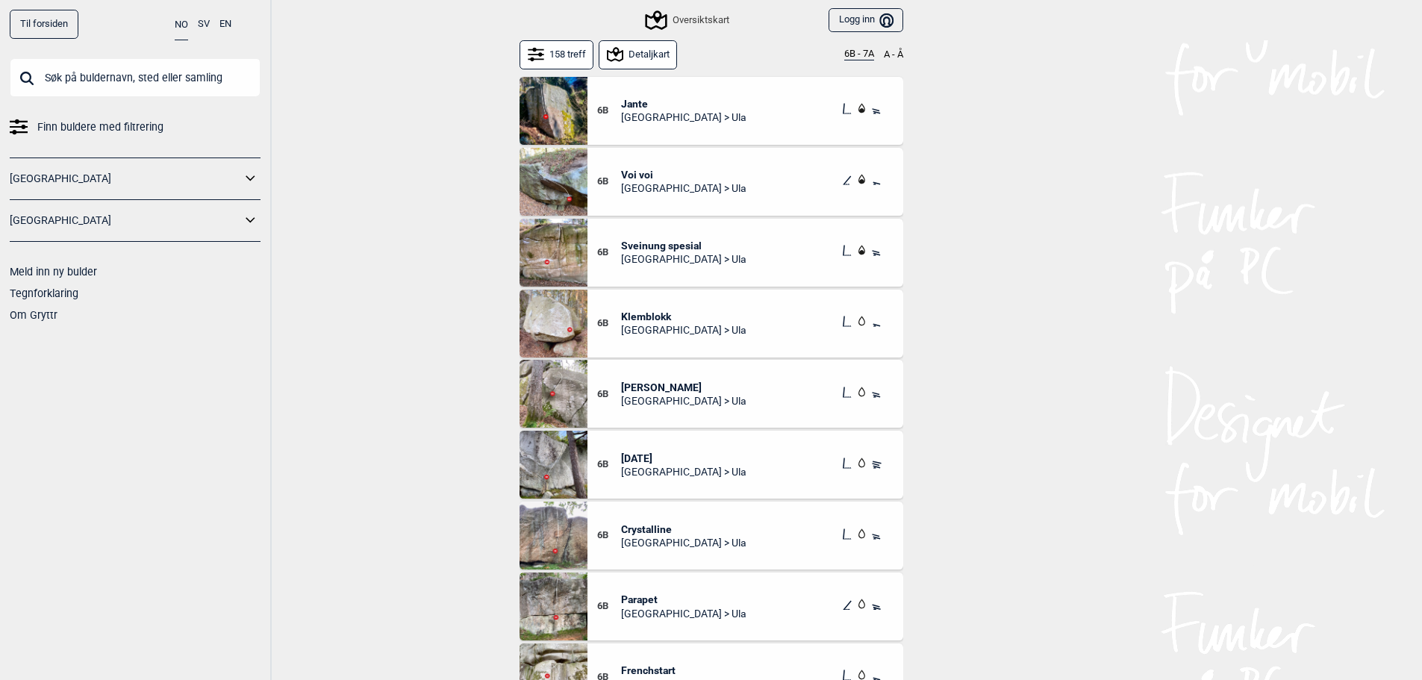
click at [567, 49] on button "158 treff" at bounding box center [556, 54] width 75 height 29
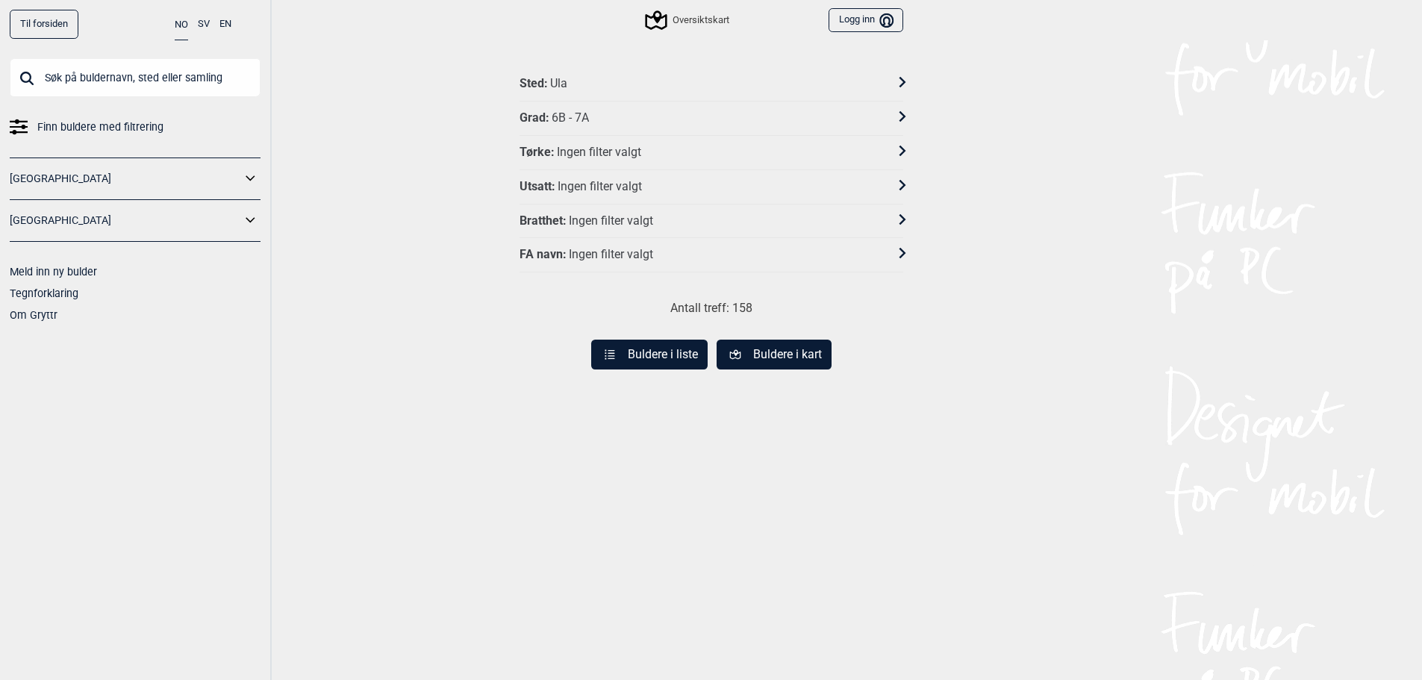
click at [670, 173] on div "Utsatt : Ingen filter valgt" at bounding box center [711, 187] width 384 height 34
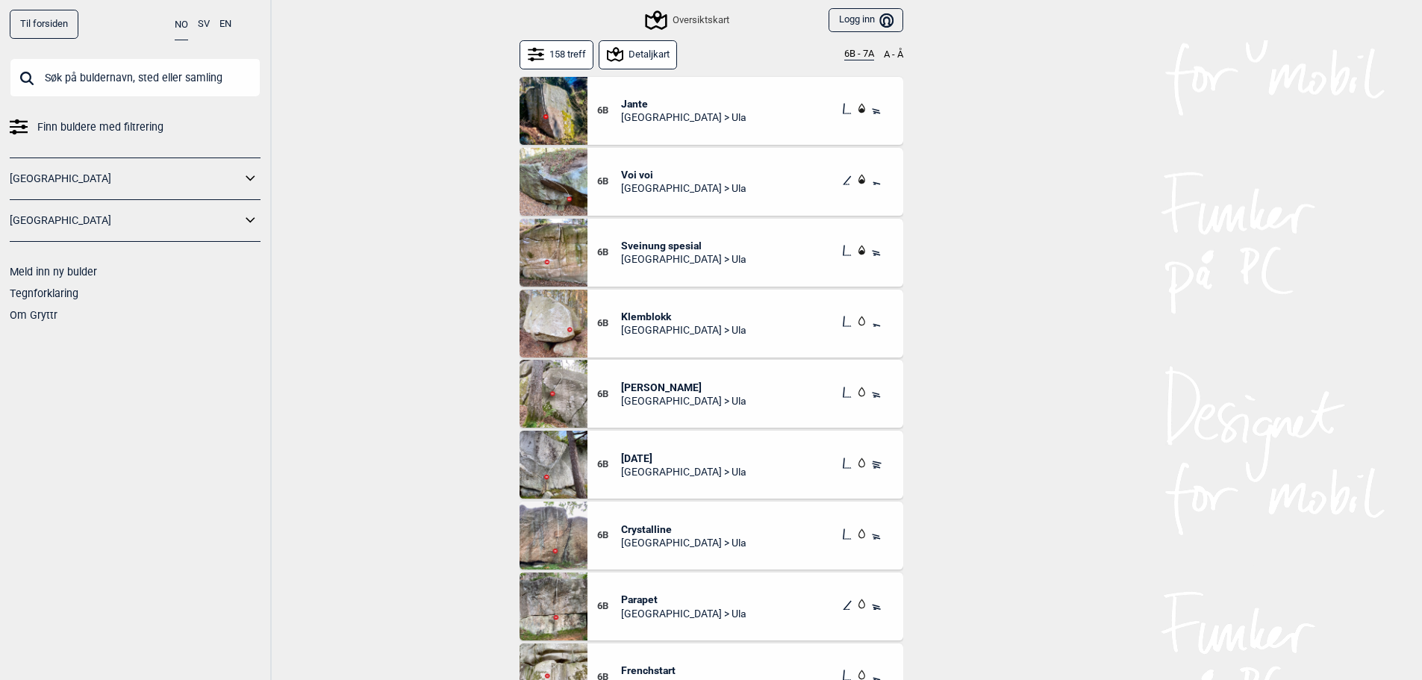
click at [566, 51] on button "158 treff" at bounding box center [556, 54] width 75 height 29
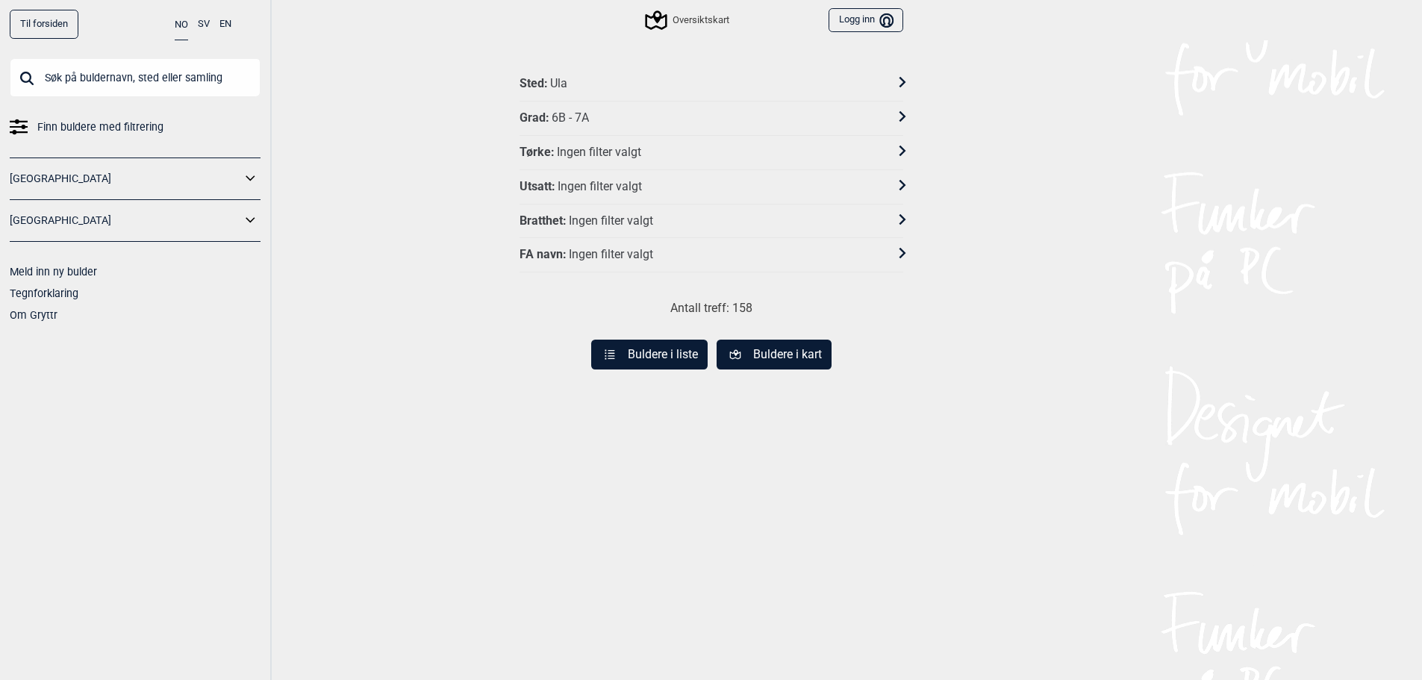
click at [640, 254] on div "Ingen filter valgt" at bounding box center [611, 255] width 84 height 16
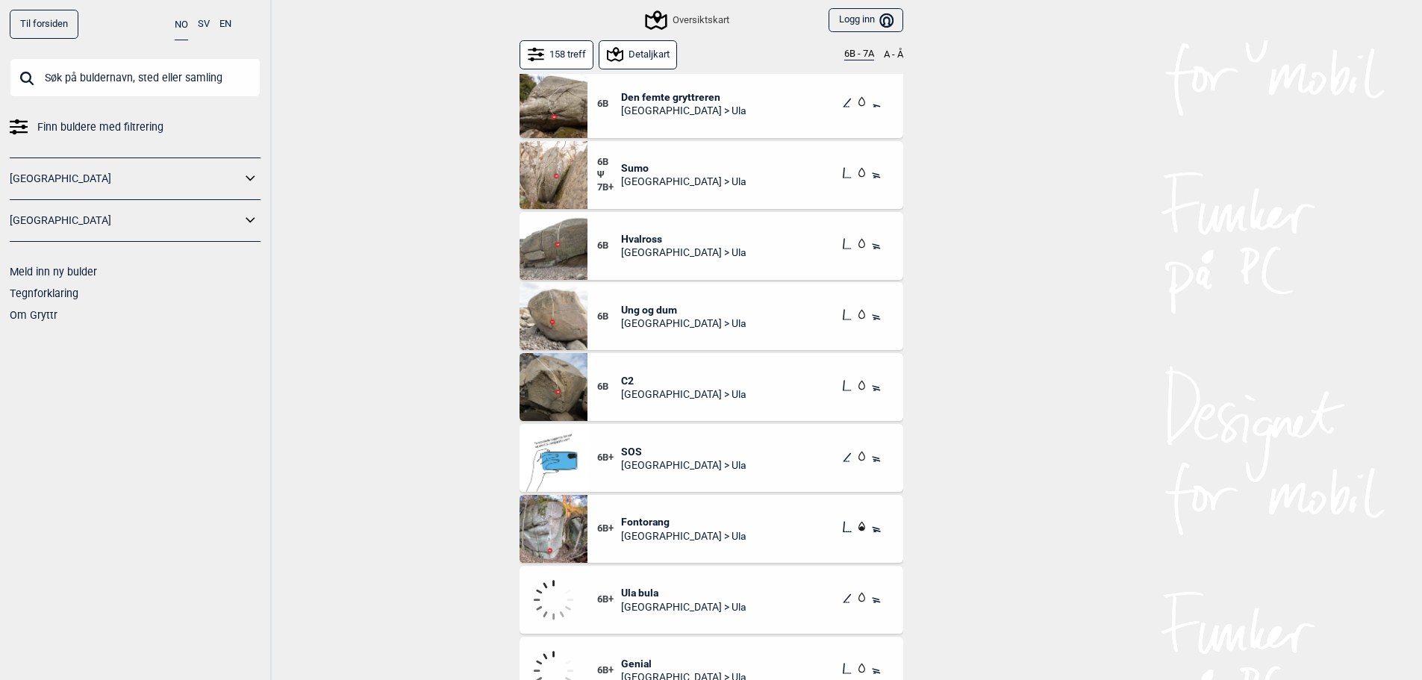
scroll to position [1717, 0]
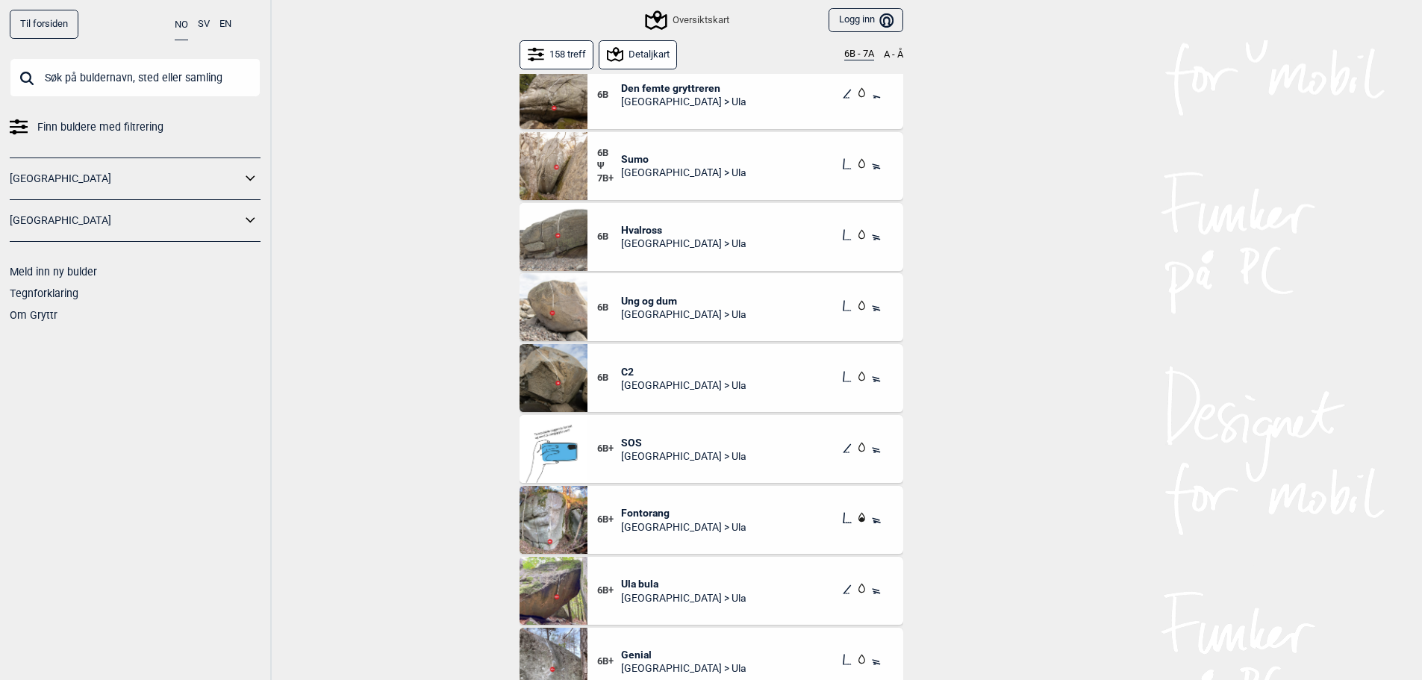
click at [655, 57] on button "Detaljkart" at bounding box center [638, 54] width 79 height 29
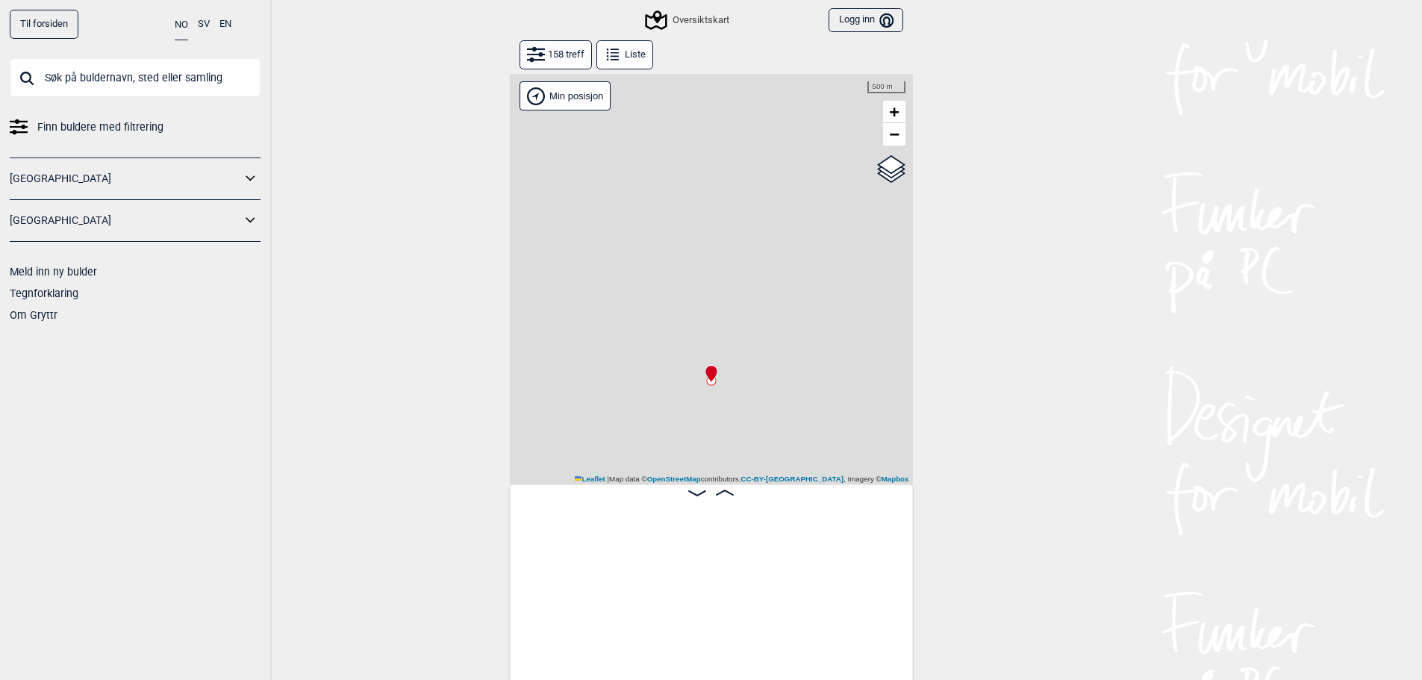
scroll to position [0, 117]
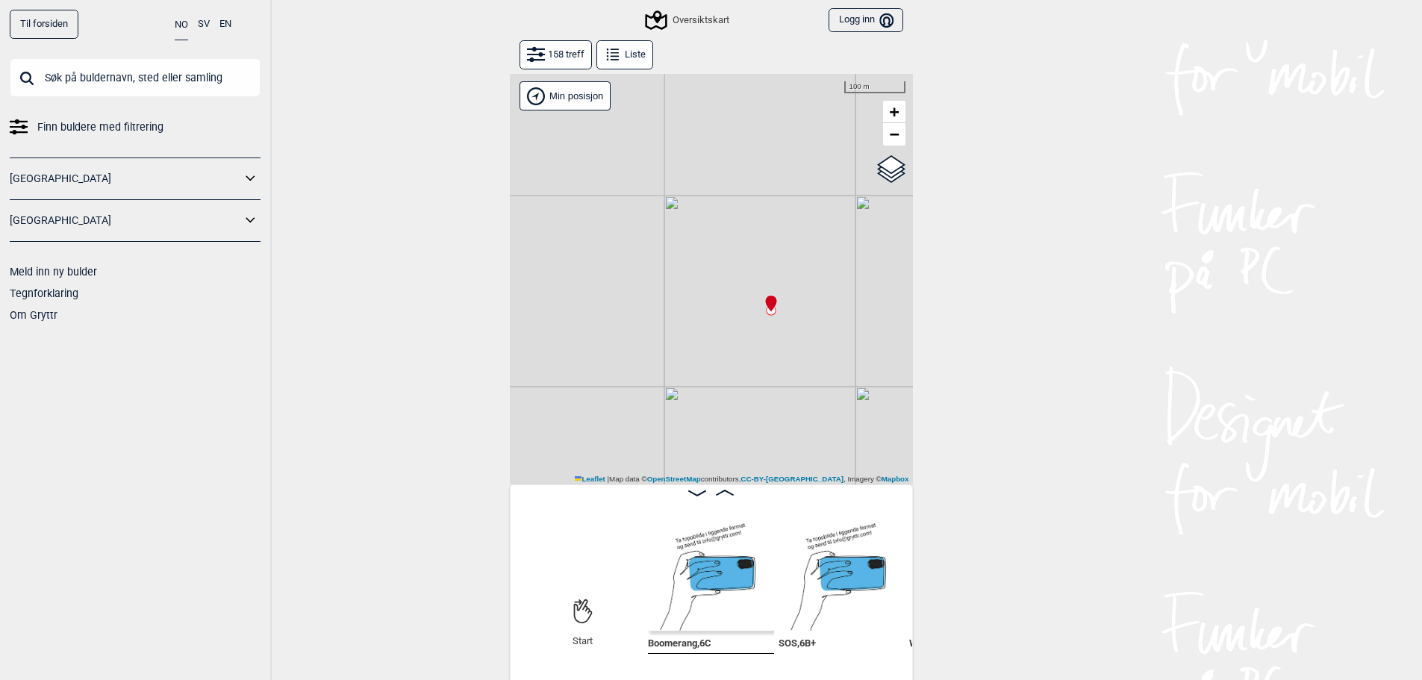
drag, startPoint x: 689, startPoint y: 272, endPoint x: 749, endPoint y: 202, distance: 92.1
click at [749, 202] on div "Gol Ål Kolomoen Vallset Tangen Sørli Åsbygda Kongsberg Efteløt Østmarka nord Se…" at bounding box center [711, 279] width 403 height 410
drag, startPoint x: 717, startPoint y: 271, endPoint x: 798, endPoint y: 197, distance: 109.3
click at [798, 197] on div "Gol Ål Kolomoen Vallset Tangen Sørli Åsbygda Kongsberg Efteløt Østmarka nord Se…" at bounding box center [711, 279] width 403 height 410
drag, startPoint x: 795, startPoint y: 228, endPoint x: 624, endPoint y: 318, distance: 193.0
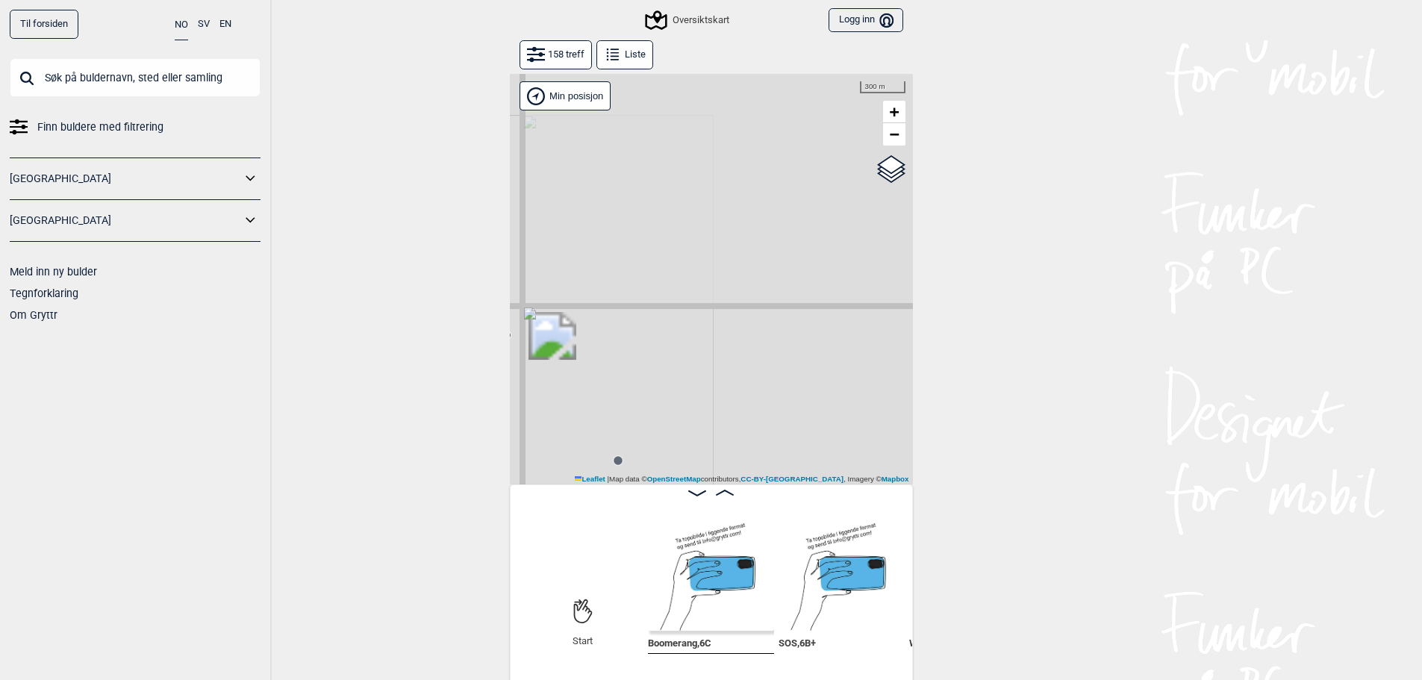
click at [579, 377] on div "Gol Ål Kolomoen Vallset Tangen Sørli Åsbygda Kongsberg Efteløt Østmarka nord Se…" at bounding box center [711, 279] width 403 height 410
drag, startPoint x: 680, startPoint y: 225, endPoint x: 631, endPoint y: 416, distance: 197.8
click at [619, 434] on div "Gol Ål Kolomoen Vallset Tangen Sørli Åsbygda Kongsberg Efteløt Østmarka nord Se…" at bounding box center [711, 279] width 403 height 410
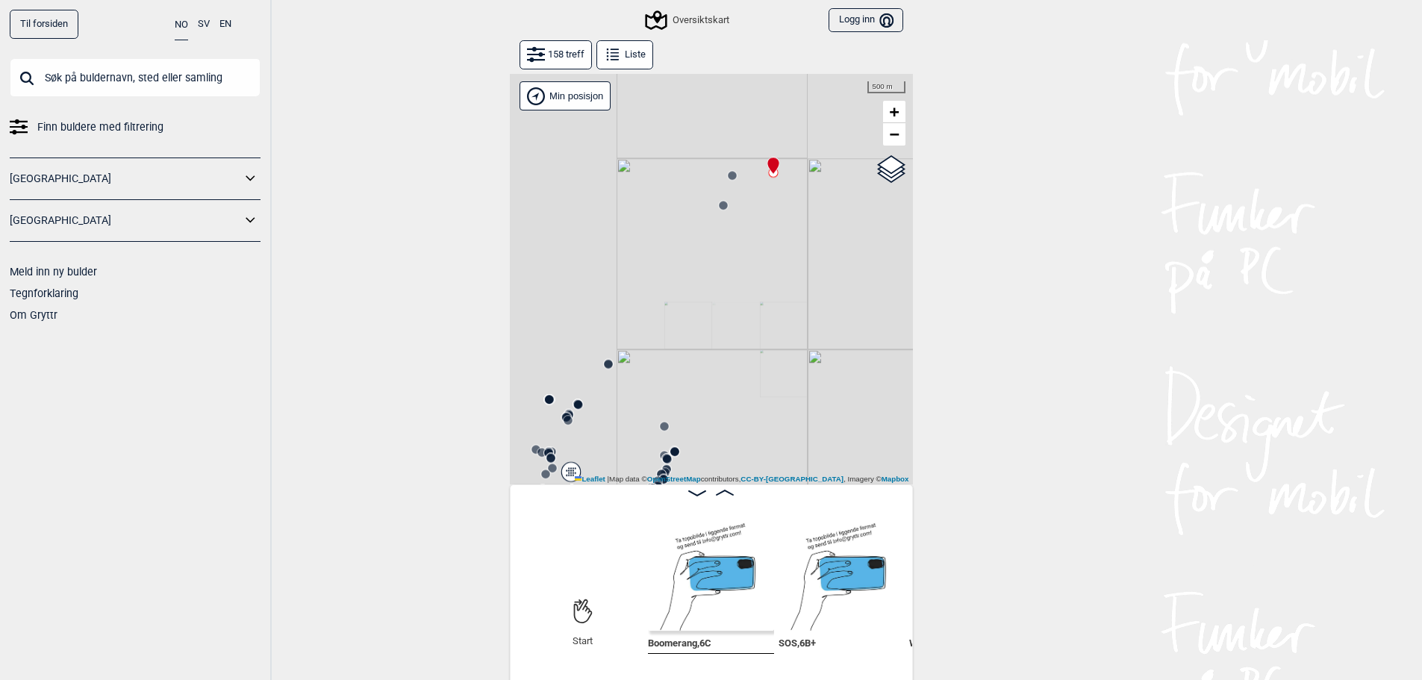
click at [580, 113] on div "Gol Ål Kolomoen Vallset Tangen Sørli Åsbygda Kongsberg Efteløt Østmarka nord Se…" at bounding box center [711, 279] width 403 height 410
click at [584, 99] on div "Min posisjon" at bounding box center [565, 95] width 92 height 29
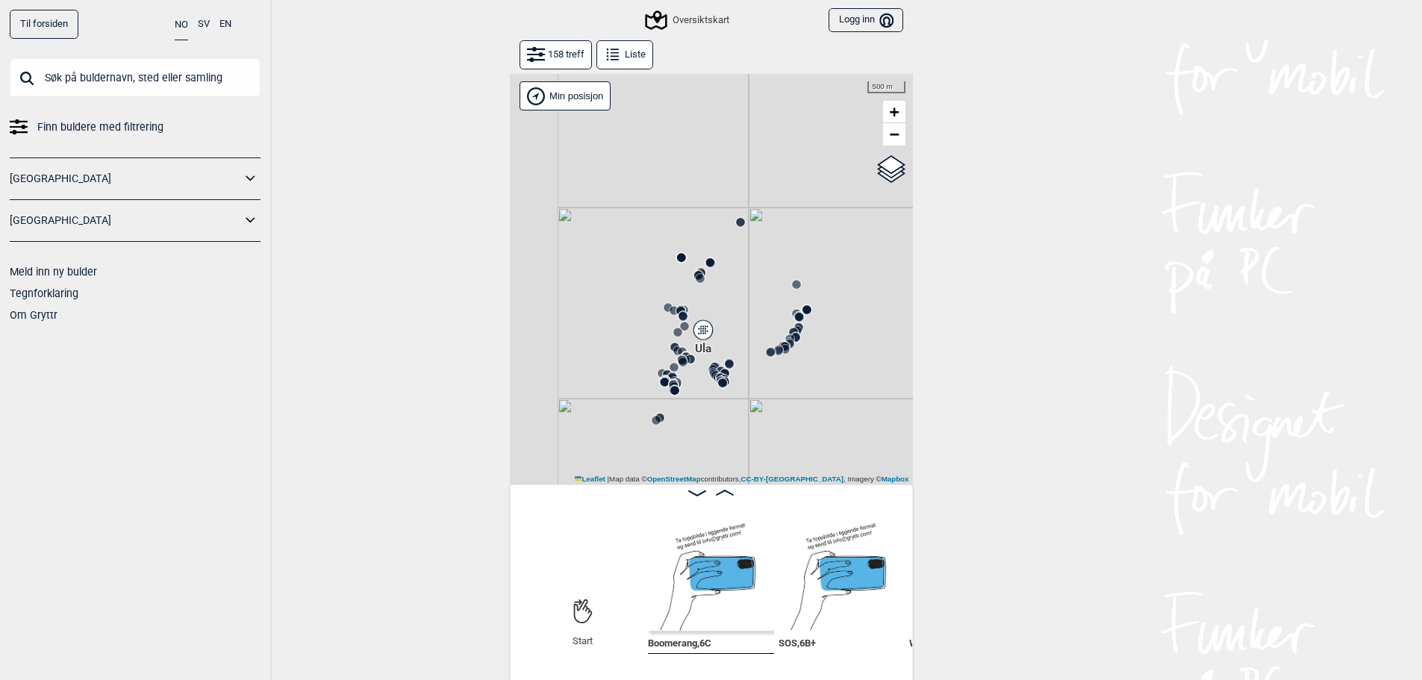
drag, startPoint x: 765, startPoint y: 213, endPoint x: 820, endPoint y: 149, distance: 84.7
click at [820, 149] on div "Gol Ål Kolomoen Vallset Tangen Sørli Åsbygda Kongsberg Efteløt Østmarka nord Se…" at bounding box center [711, 279] width 403 height 410
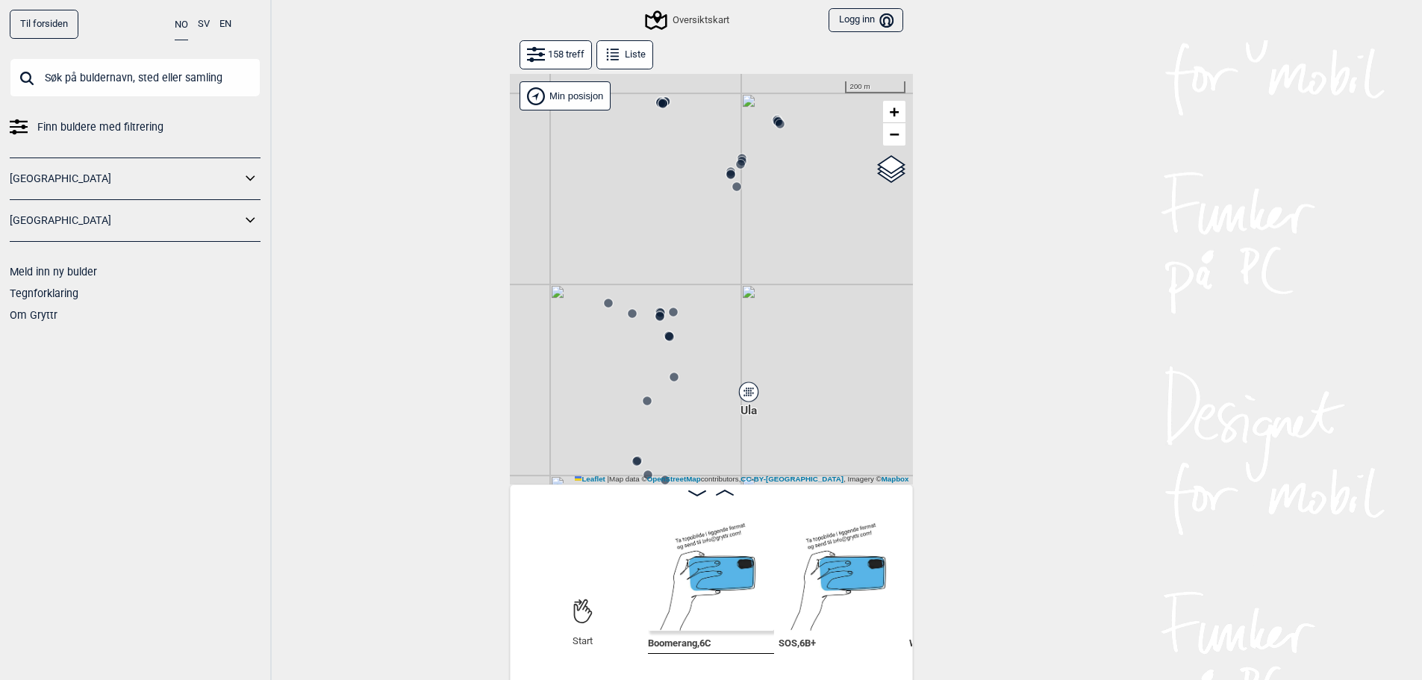
click at [666, 107] on circle at bounding box center [663, 104] width 10 height 10
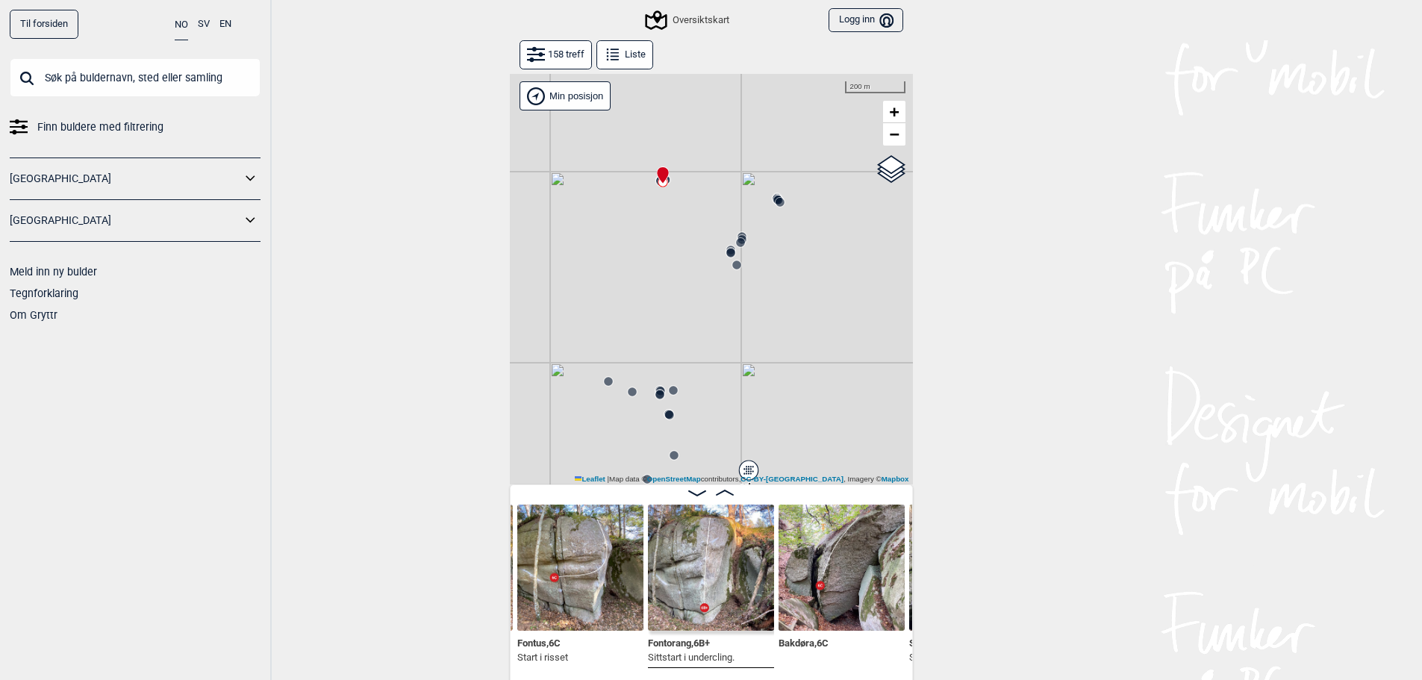
click at [779, 203] on circle at bounding box center [779, 202] width 9 height 9
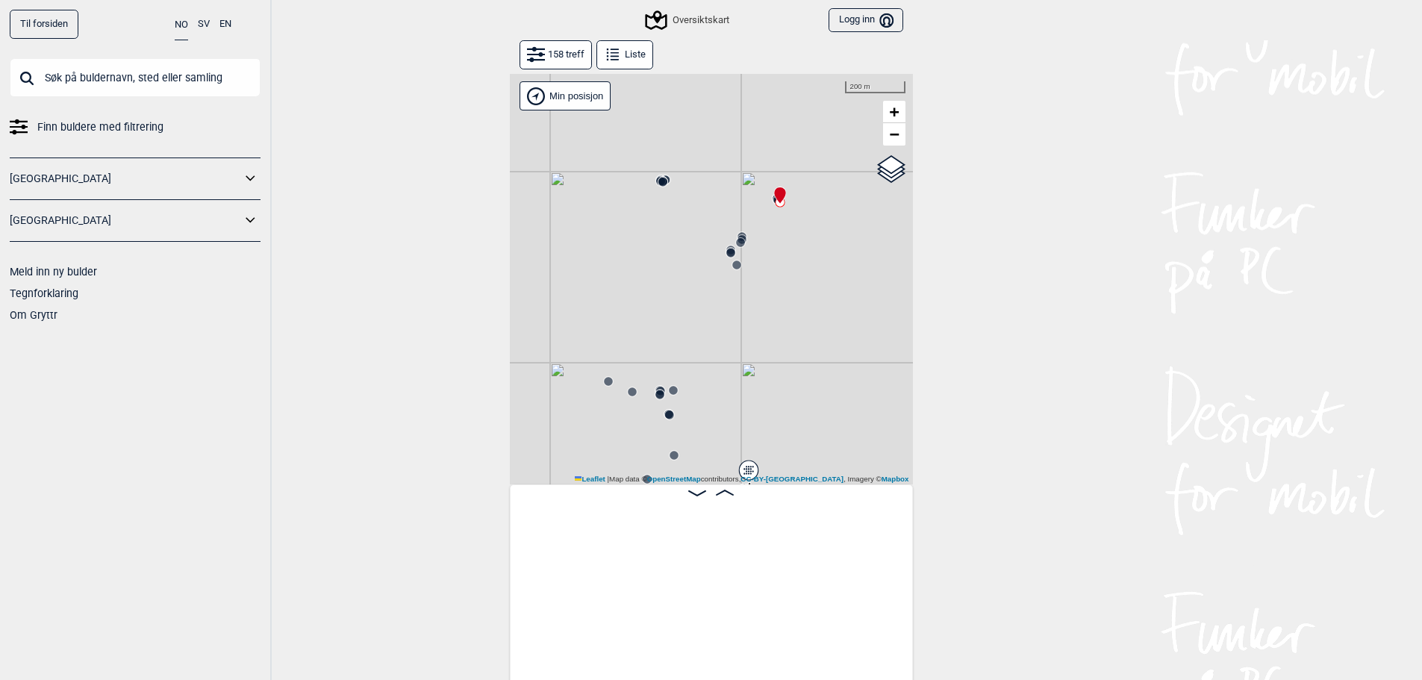
scroll to position [0, 2558]
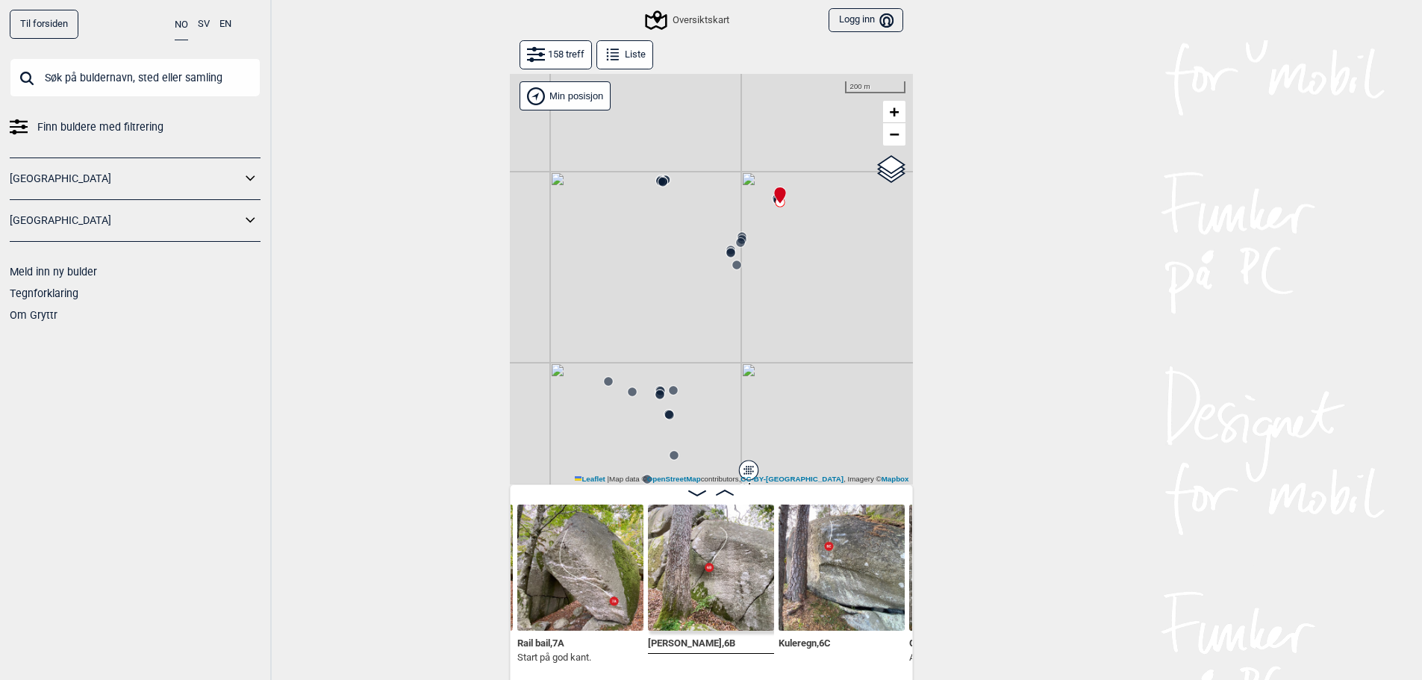
click at [775, 201] on icon at bounding box center [779, 196] width 13 height 18
click at [741, 241] on circle at bounding box center [740, 242] width 9 height 9
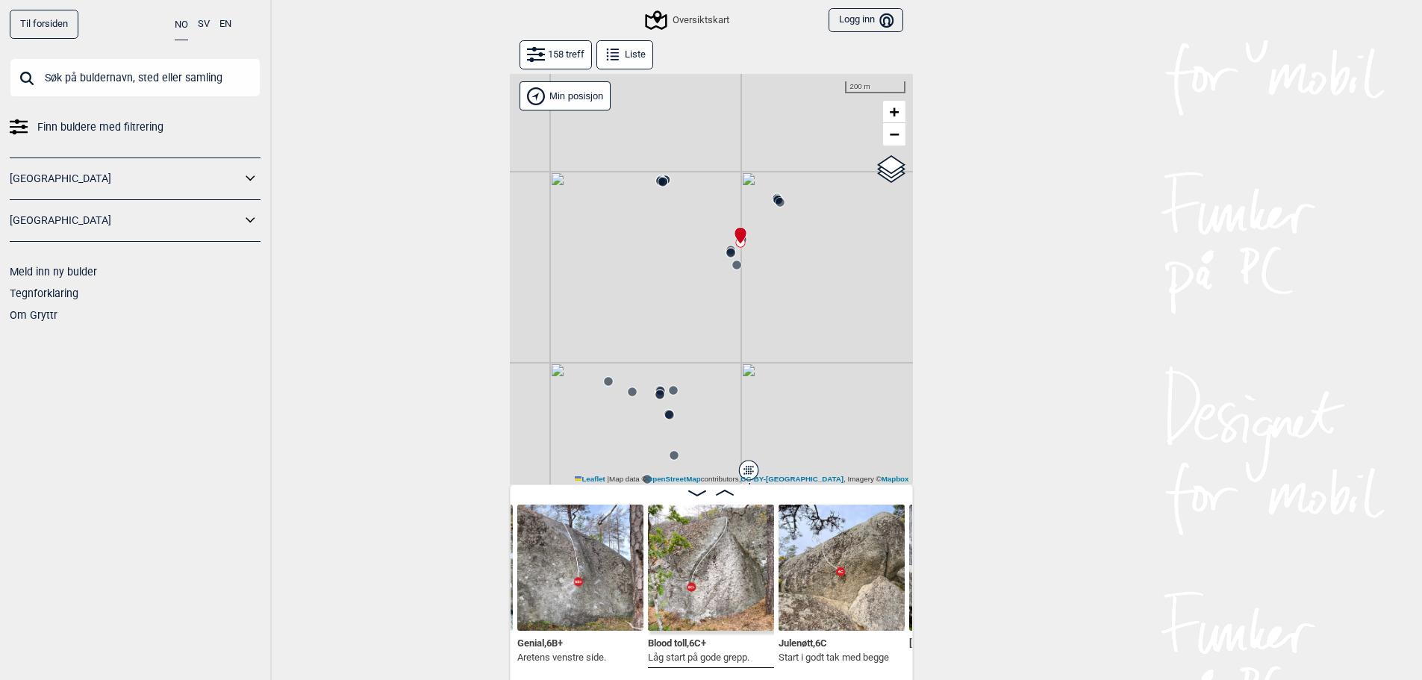
click at [727, 255] on circle at bounding box center [730, 253] width 9 height 9
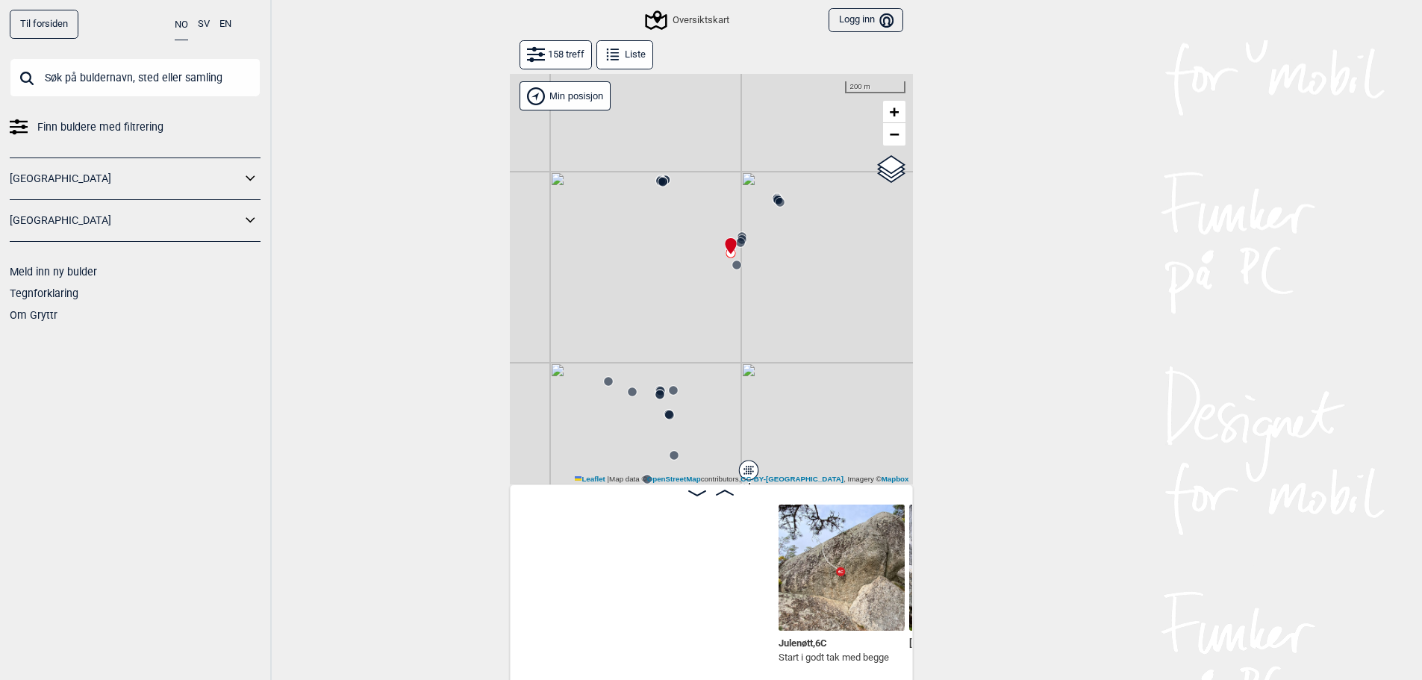
scroll to position [0, 3342]
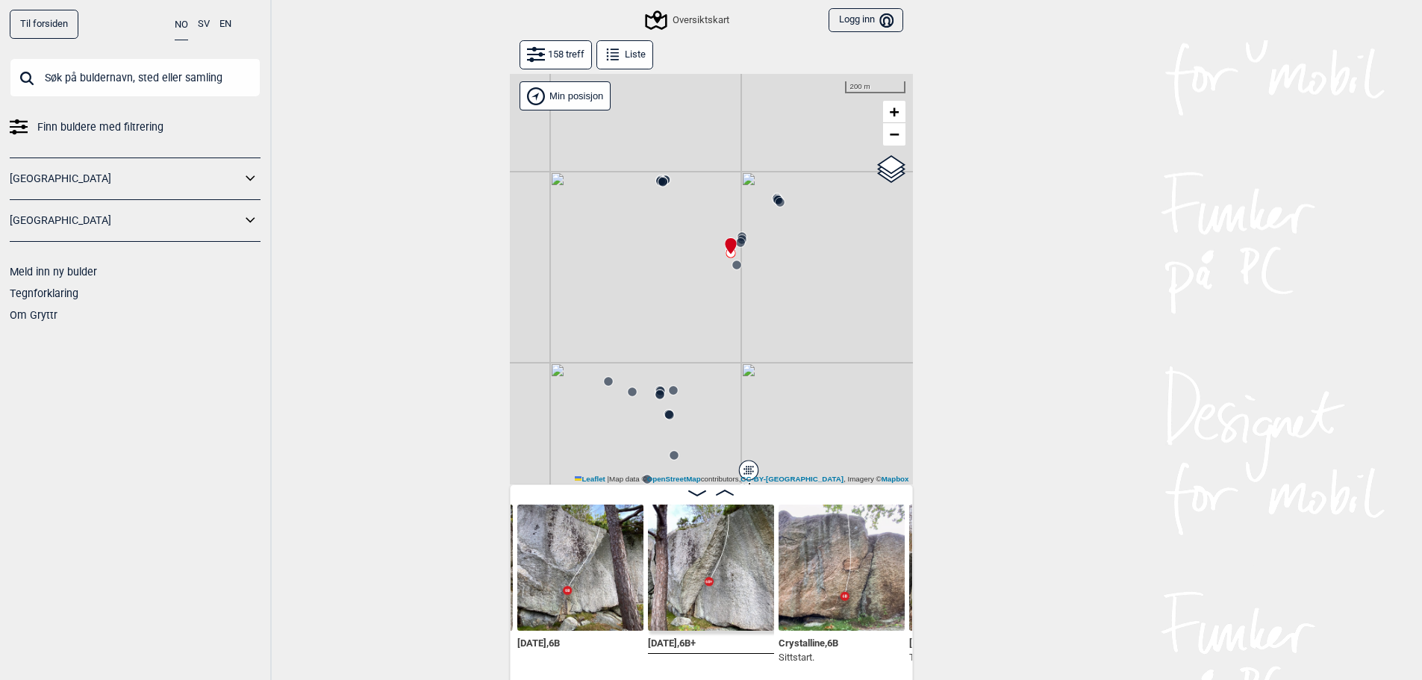
click at [739, 284] on div "Gol Ål Kolomoen Vallset Tangen Sørli Åsbygda Kongsberg Efteløt Østmarka nord Se…" at bounding box center [711, 279] width 403 height 410
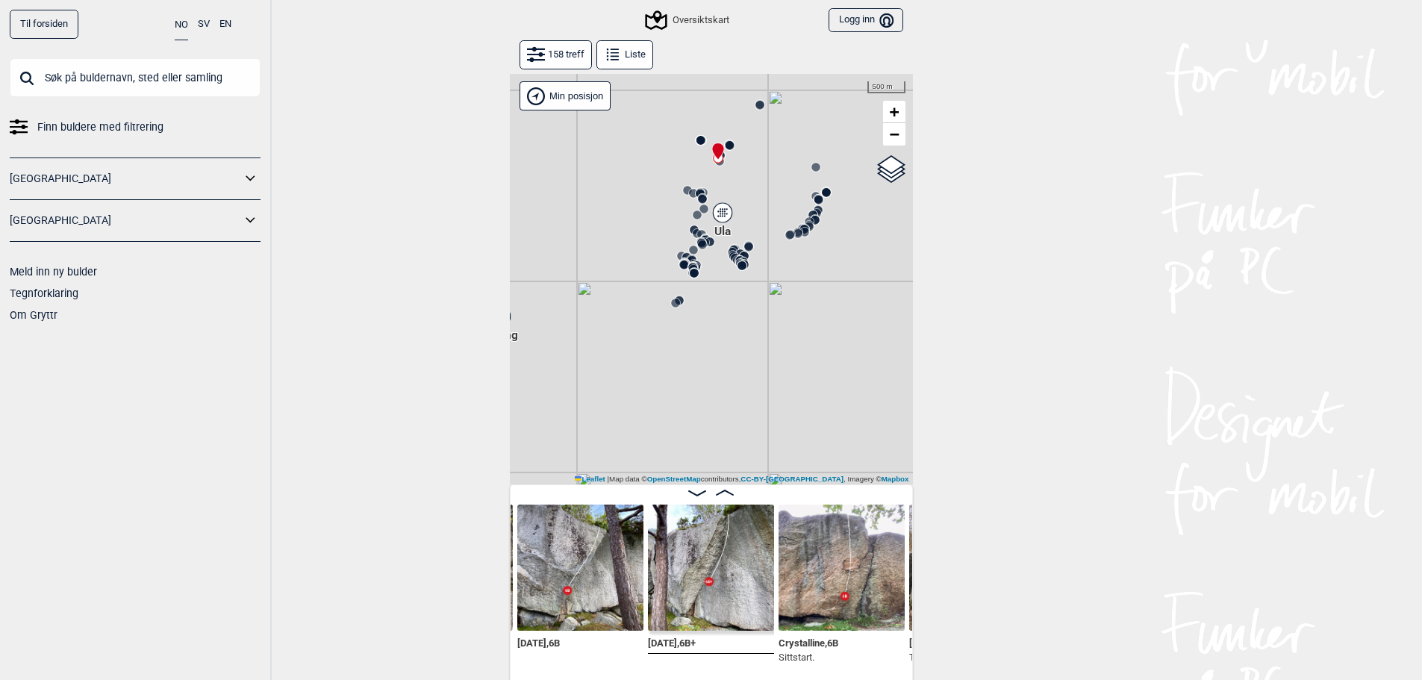
drag, startPoint x: 755, startPoint y: 332, endPoint x: 755, endPoint y: 234, distance: 97.8
click at [755, 234] on div "Gol Ål Kolomoen Vallset Tangen Sørli Åsbygda Kongsberg Efteløt Østmarka nord Se…" at bounding box center [711, 279] width 403 height 410
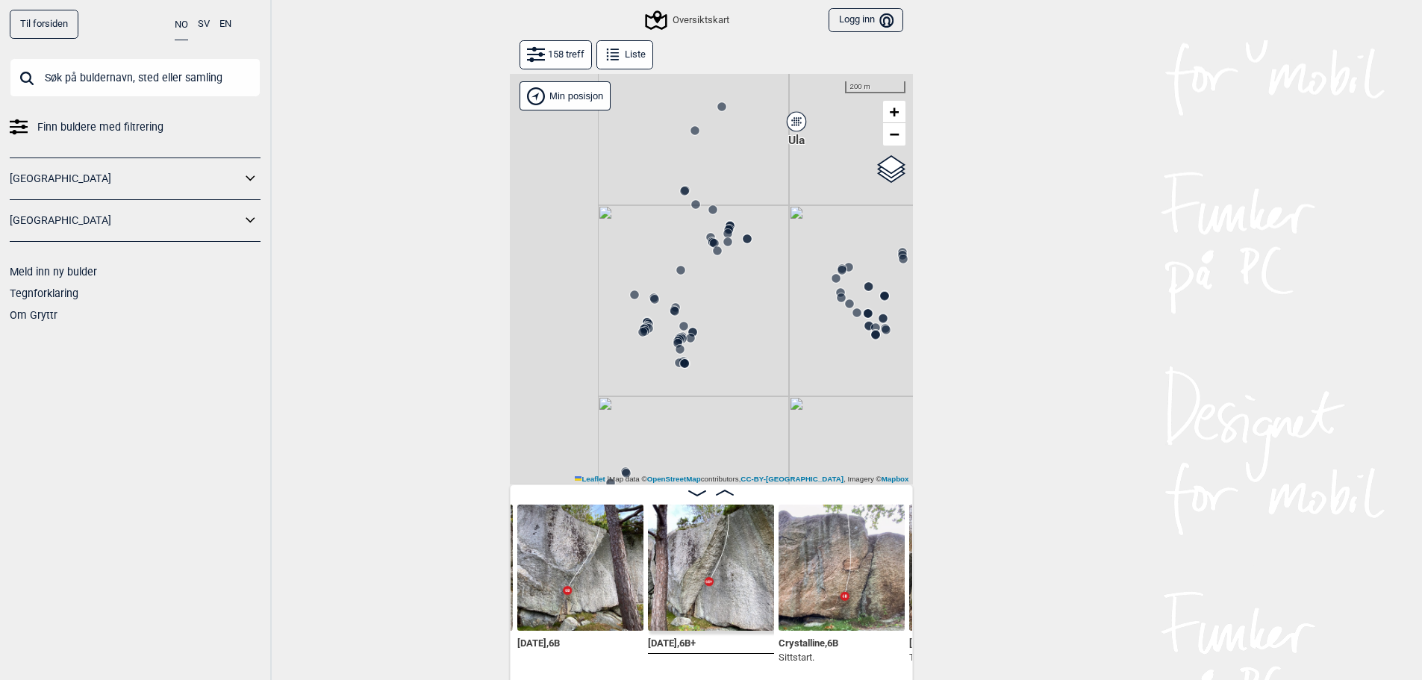
drag, startPoint x: 670, startPoint y: 279, endPoint x: 822, endPoint y: 278, distance: 152.3
click at [822, 278] on div "Gol Ål Kolomoen Vallset Tangen Sørli Åsbygda Kongsberg Efteløt Østmarka nord Se…" at bounding box center [711, 279] width 403 height 410
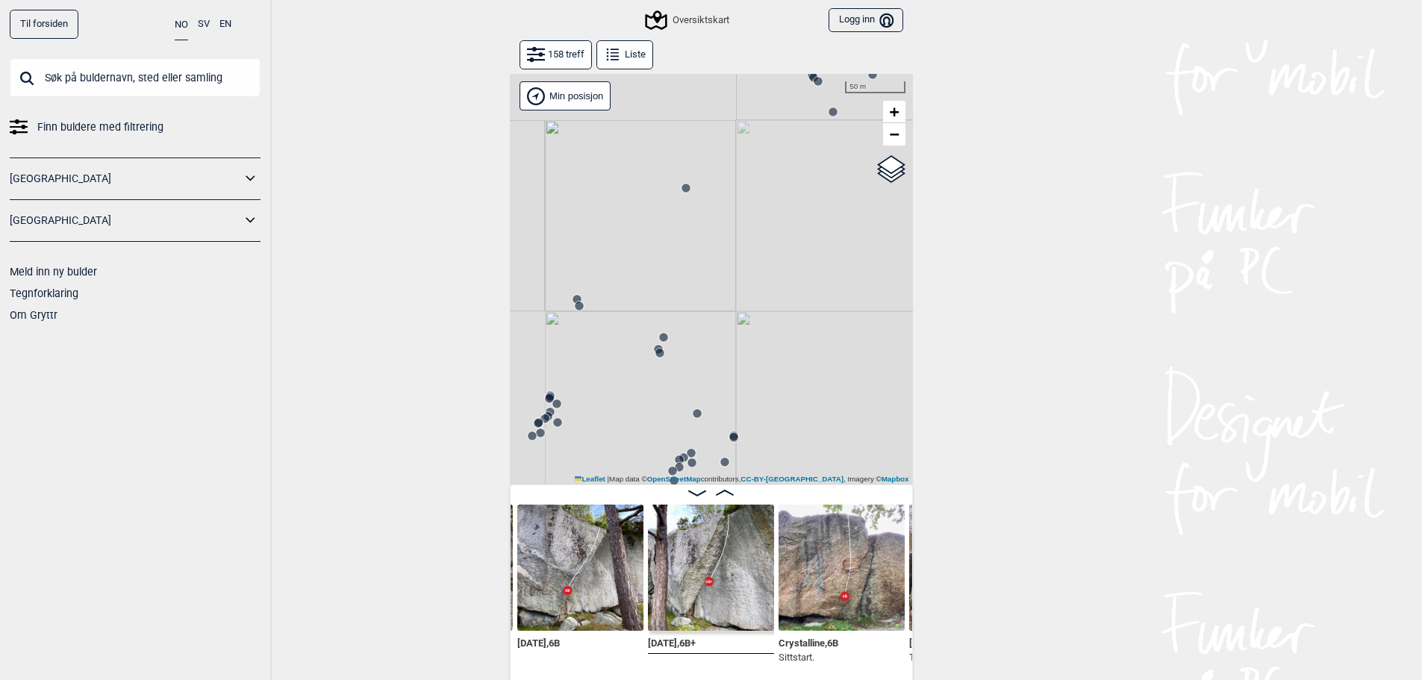
click at [684, 190] on circle at bounding box center [685, 188] width 9 height 9
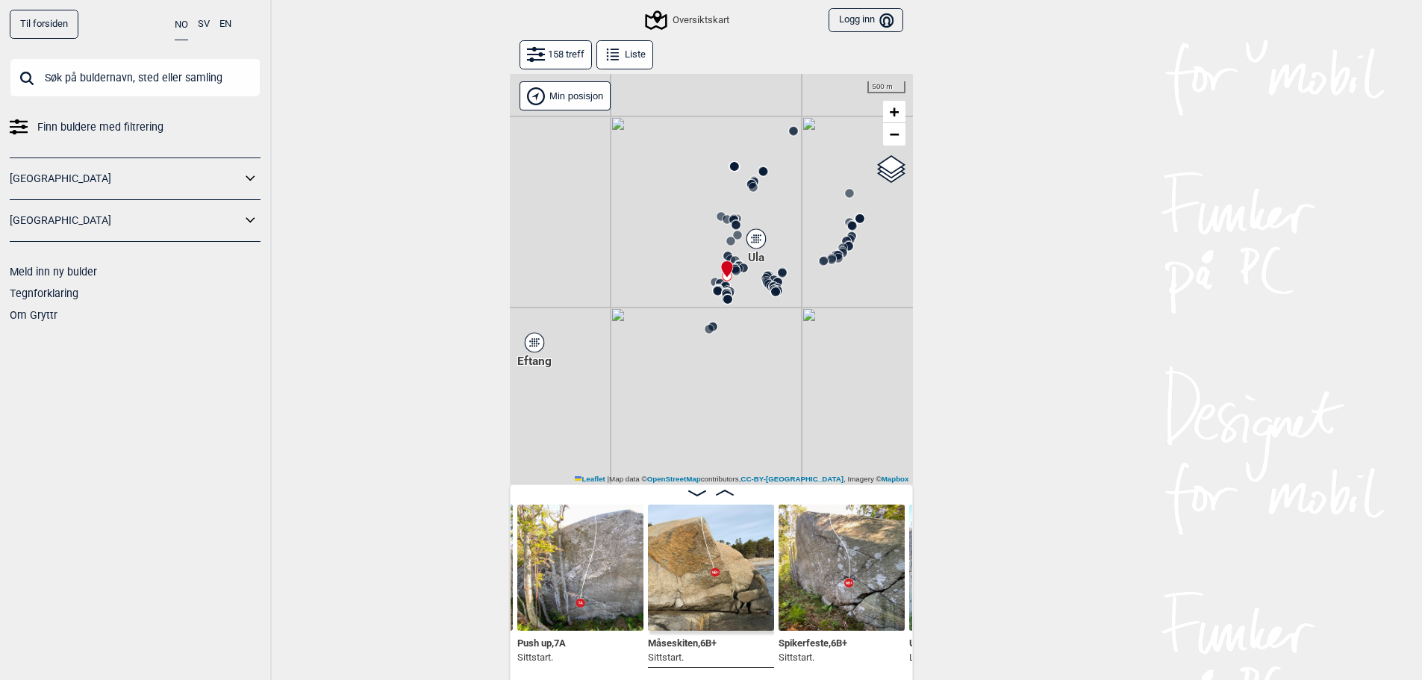
drag, startPoint x: 638, startPoint y: 300, endPoint x: 722, endPoint y: 293, distance: 83.9
click at [722, 293] on icon at bounding box center [728, 299] width 12 height 12
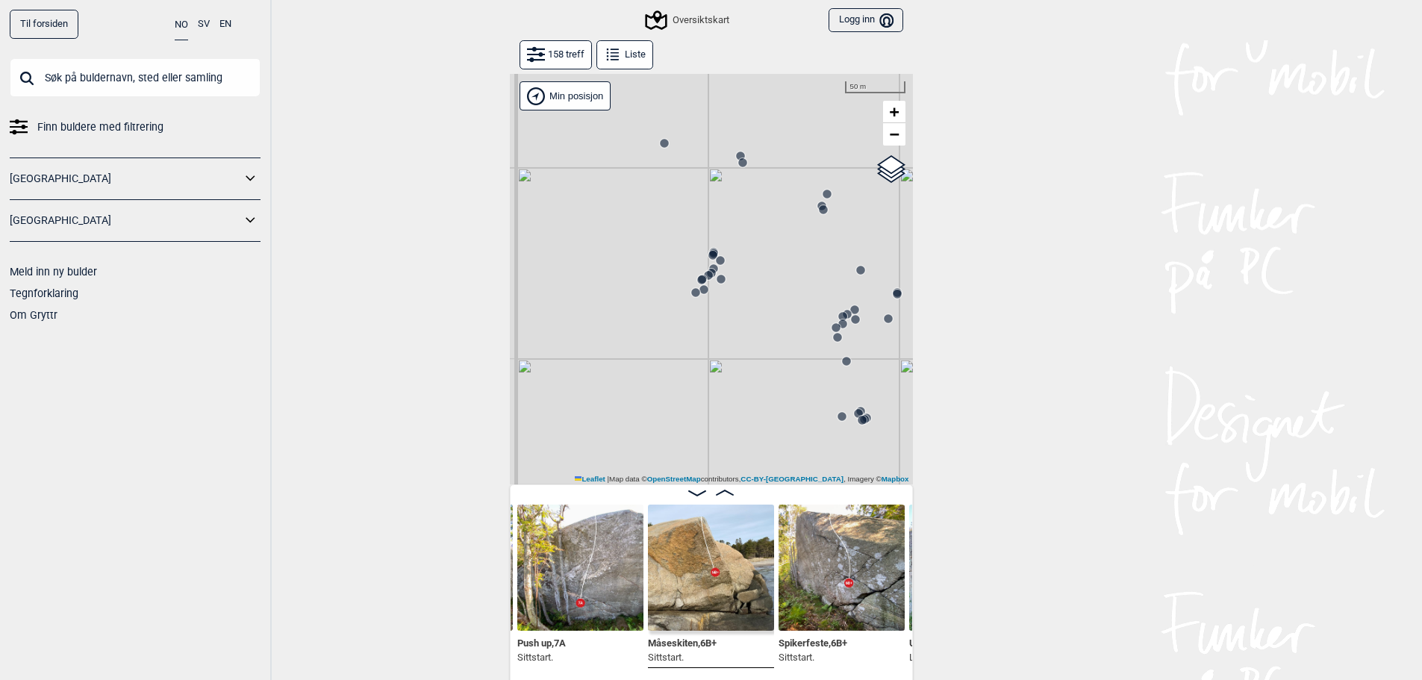
click at [746, 161] on circle at bounding box center [742, 162] width 9 height 9
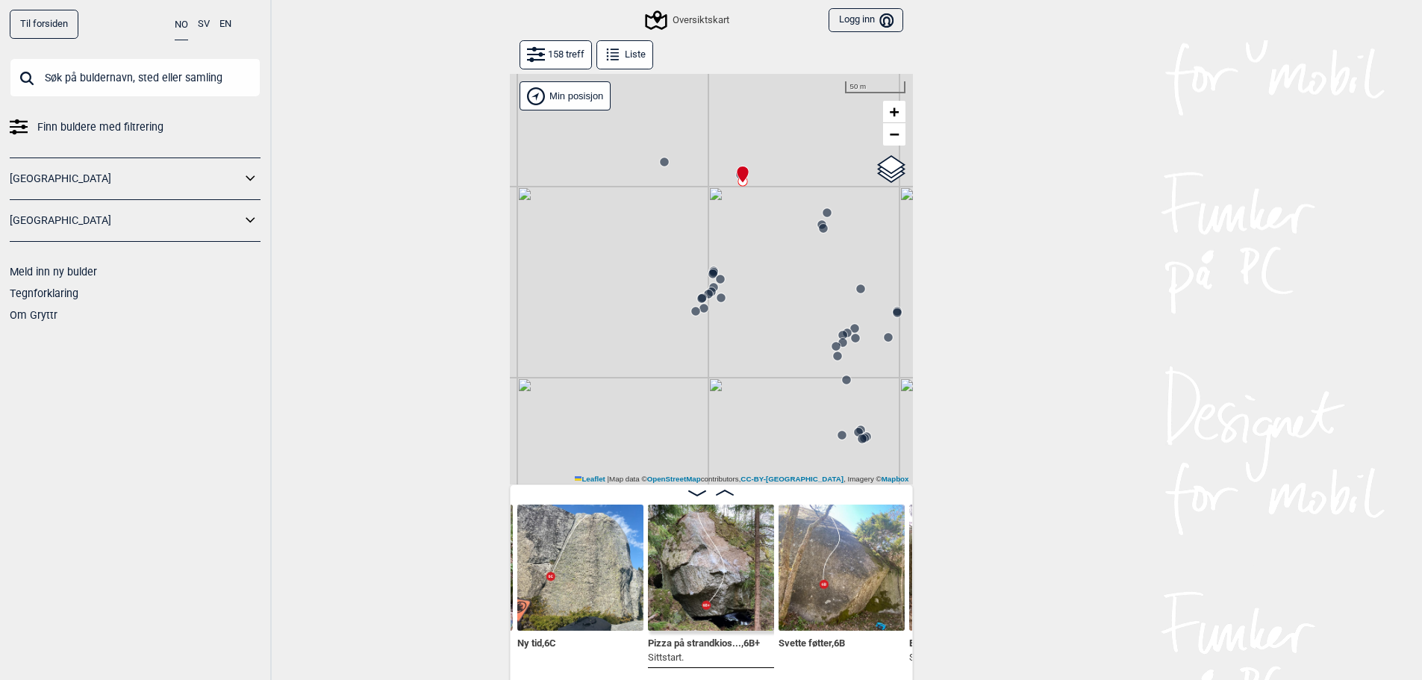
click at [743, 184] on circle at bounding box center [742, 181] width 9 height 9
click at [740, 172] on icon at bounding box center [742, 174] width 11 height 16
click at [591, 575] on img at bounding box center [580, 568] width 126 height 126
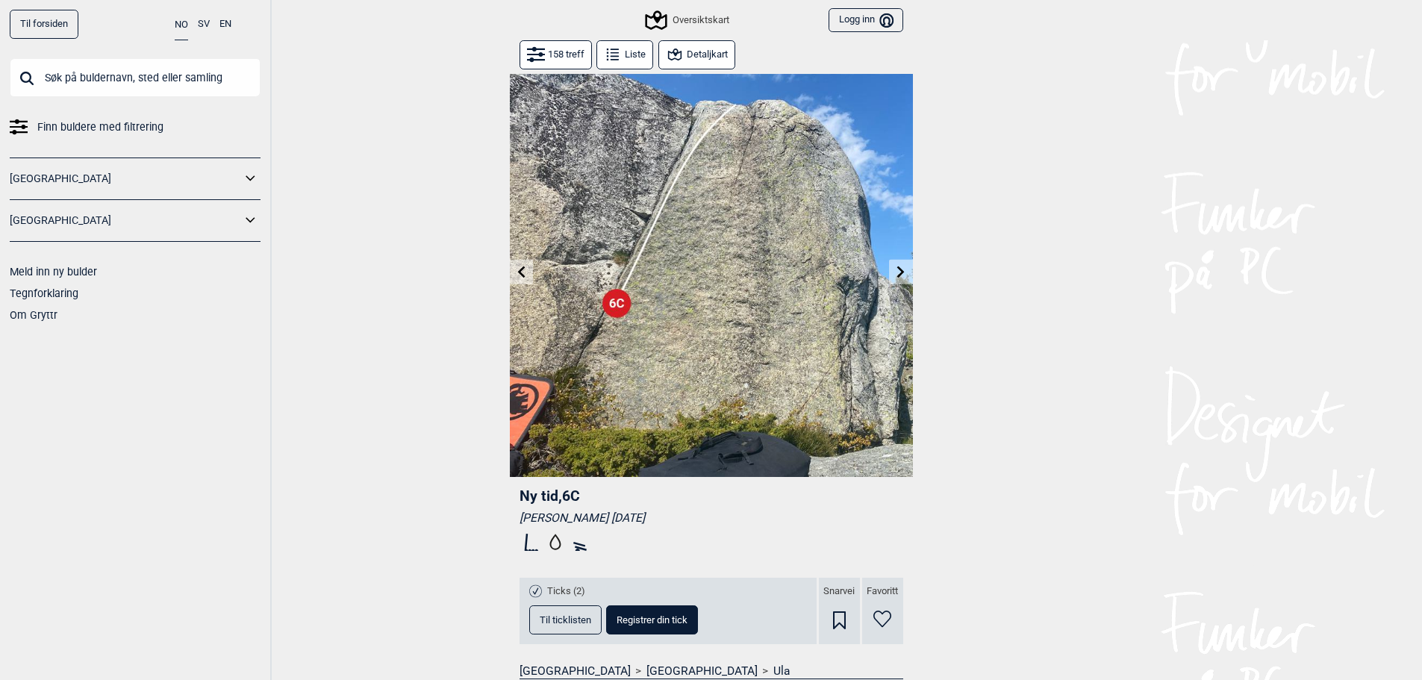
click at [691, 50] on button "Detaljkart" at bounding box center [696, 54] width 77 height 29
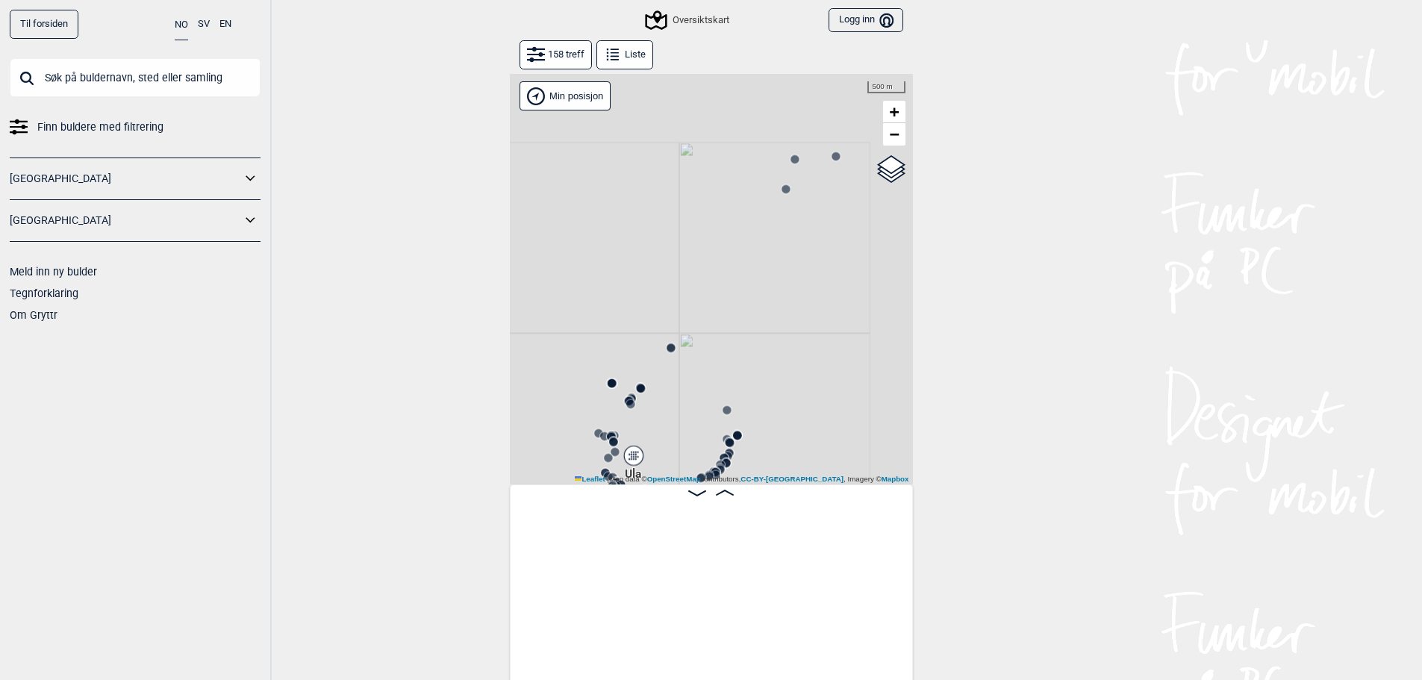
scroll to position [0, 13370]
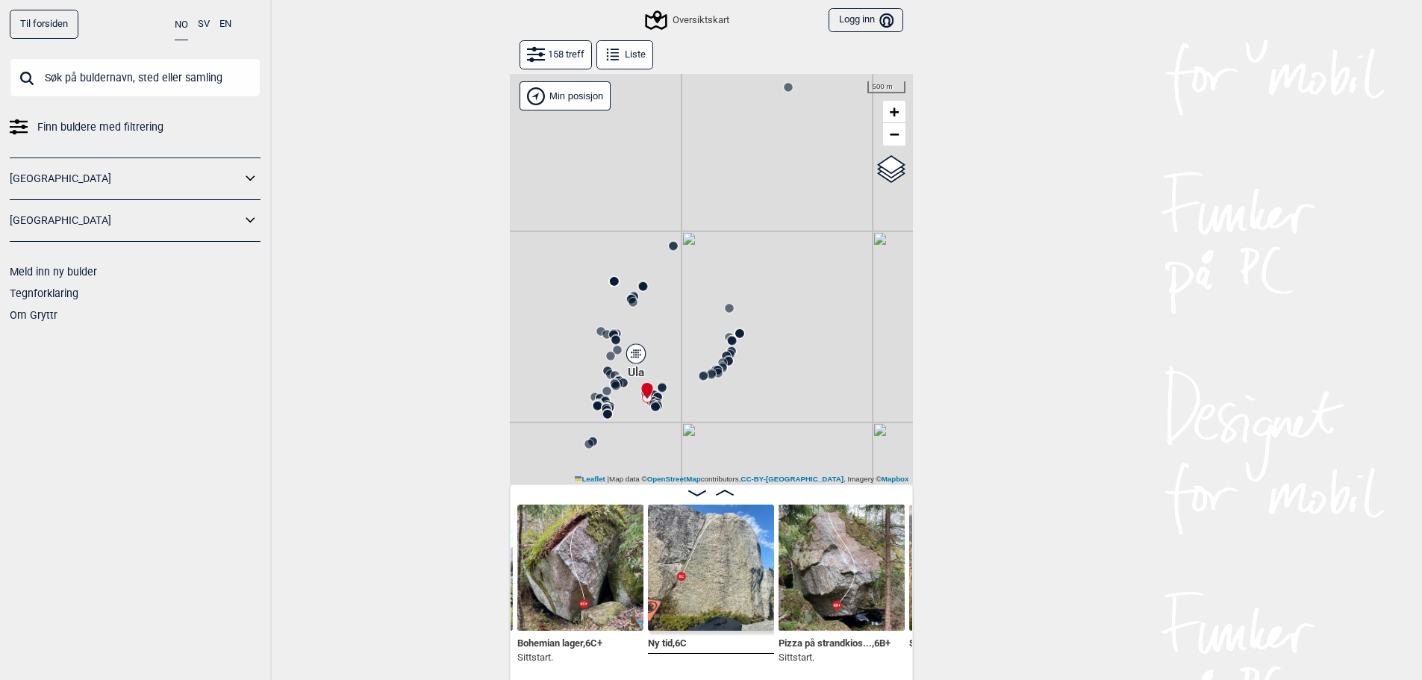
drag, startPoint x: 643, startPoint y: 396, endPoint x: 666, endPoint y: 259, distance: 138.5
click at [666, 259] on div "Gol Ål Kolomoen Vallset Tangen Sørli Åsbygda Kongsberg Efteløt Østmarka nord Se…" at bounding box center [711, 279] width 403 height 410
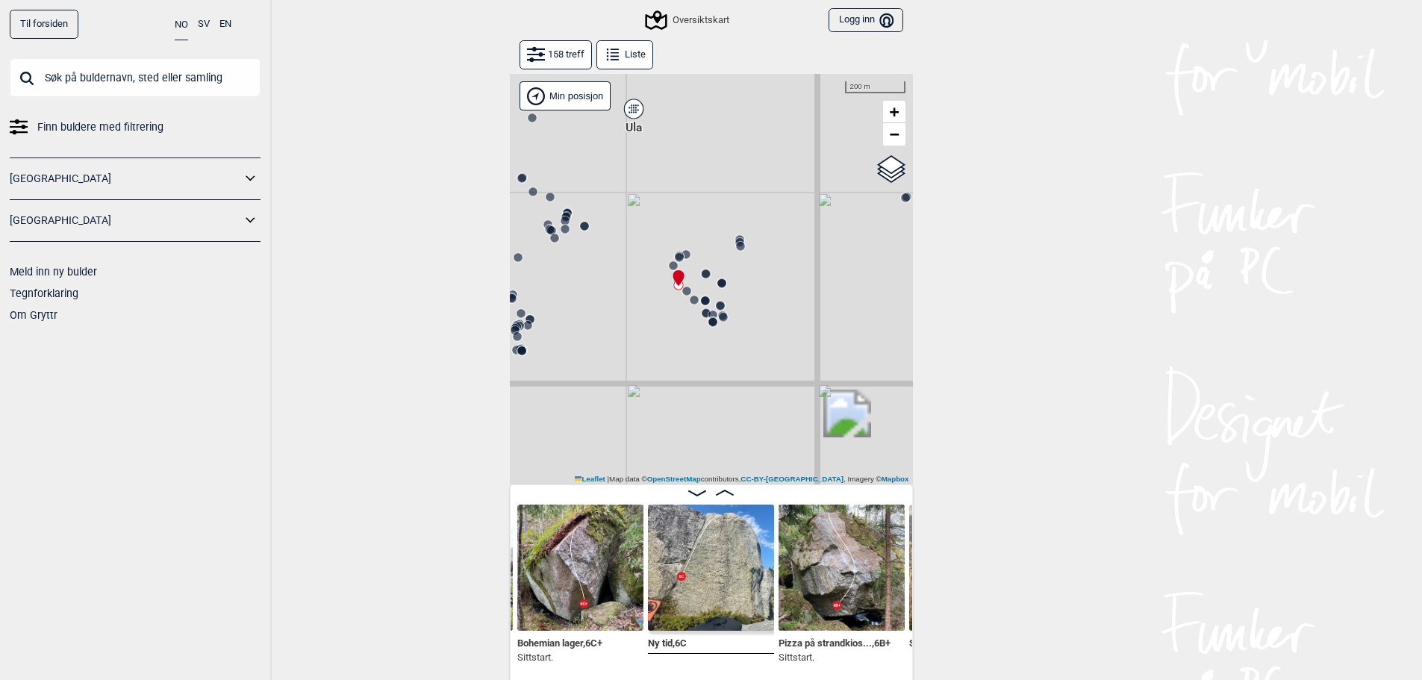
drag, startPoint x: 646, startPoint y: 349, endPoint x: 646, endPoint y: 316, distance: 32.8
click at [646, 316] on div "Gol Ål Kolomoen Vallset Tangen Sørli Åsbygda Kongsberg Efteløt Østmarka nord Se…" at bounding box center [711, 279] width 403 height 410
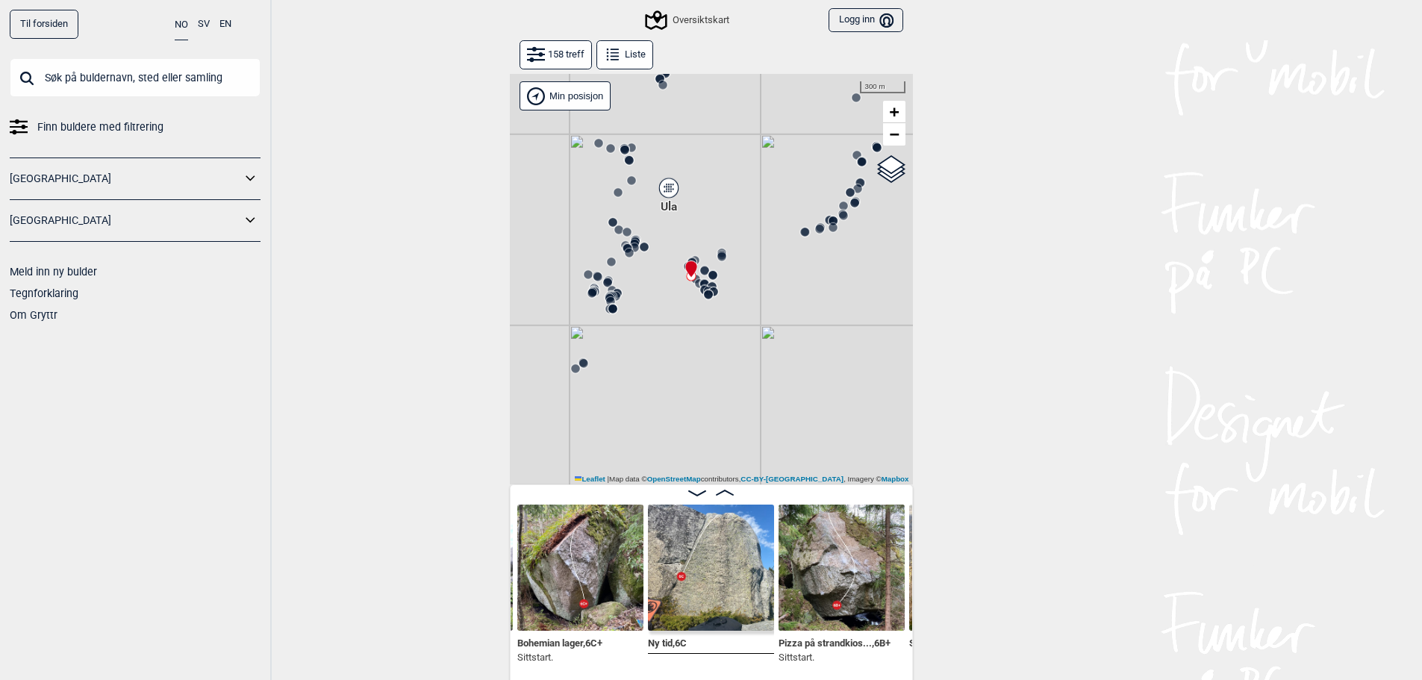
drag, startPoint x: 789, startPoint y: 274, endPoint x: 689, endPoint y: 274, distance: 100.0
click at [689, 274] on icon at bounding box center [690, 269] width 11 height 16
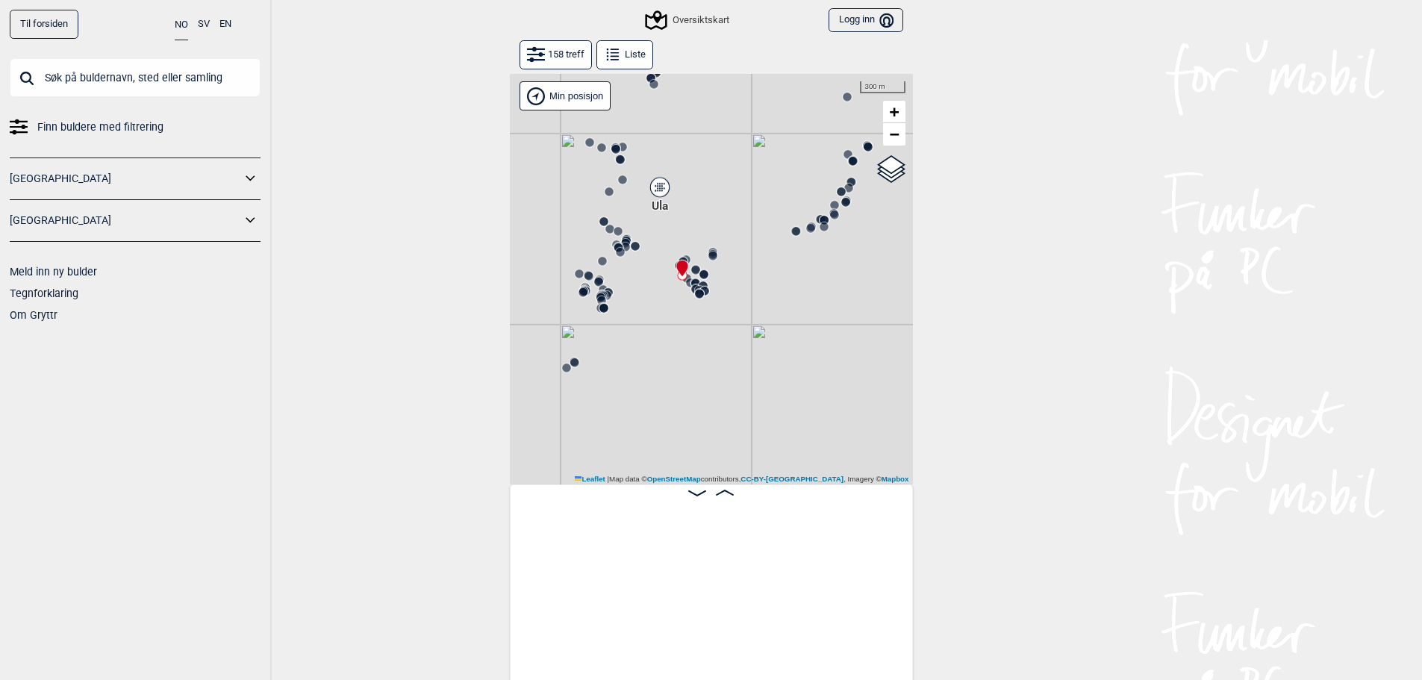
scroll to position [0, 13370]
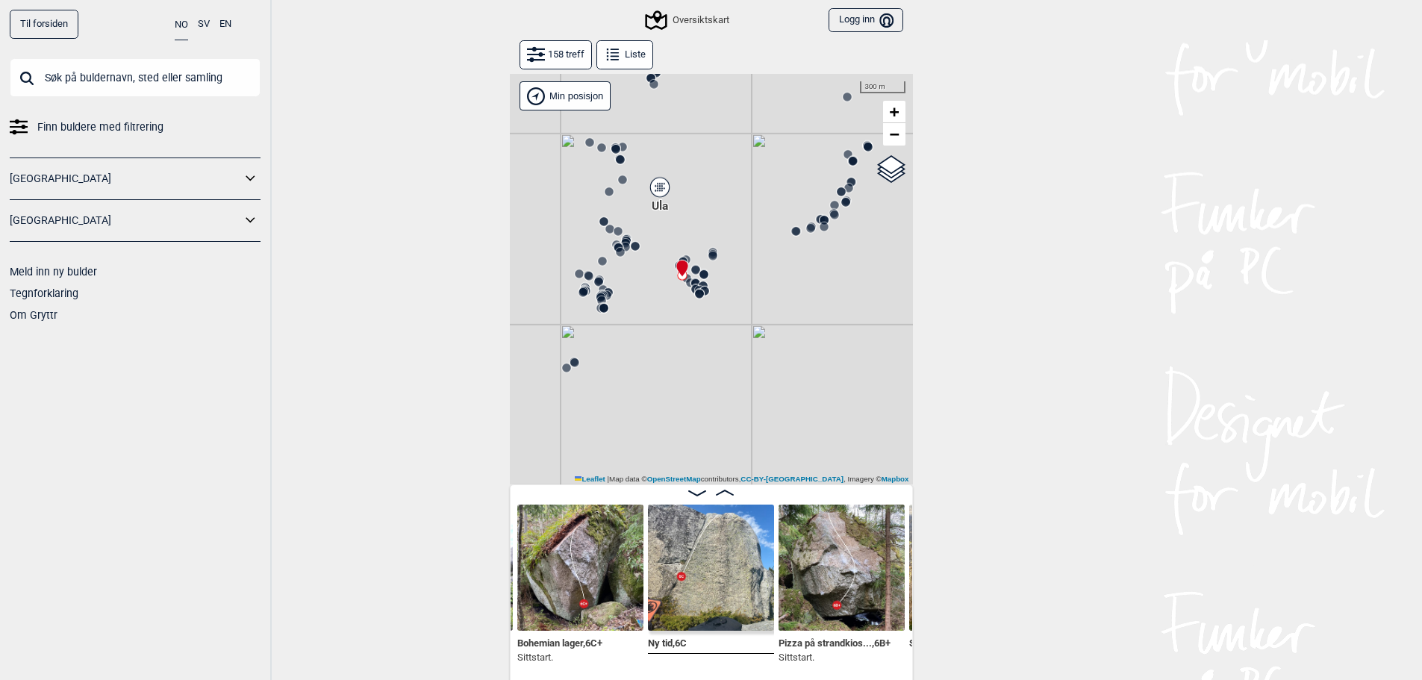
click at [119, 122] on span "Finn buldere med filtrering" at bounding box center [100, 127] width 126 height 22
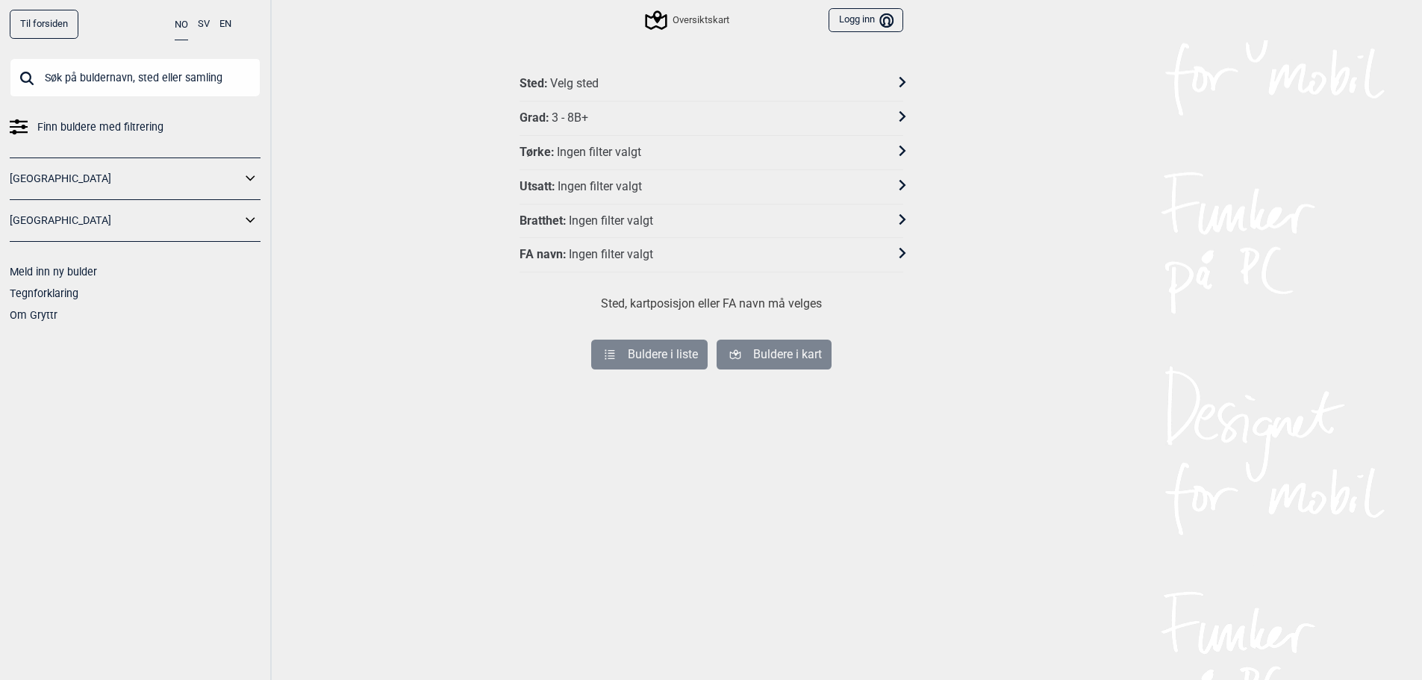
click at [60, 16] on link "Til forsiden" at bounding box center [44, 24] width 69 height 29
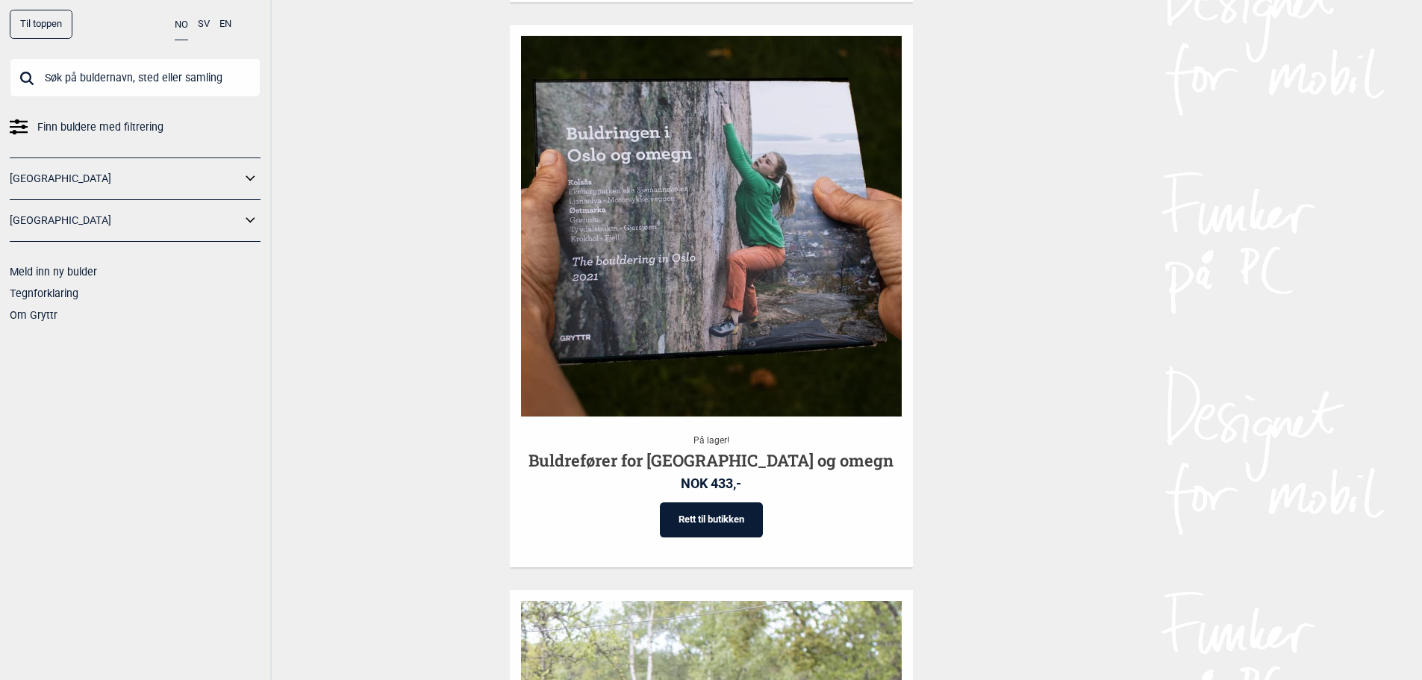
scroll to position [2266, 0]
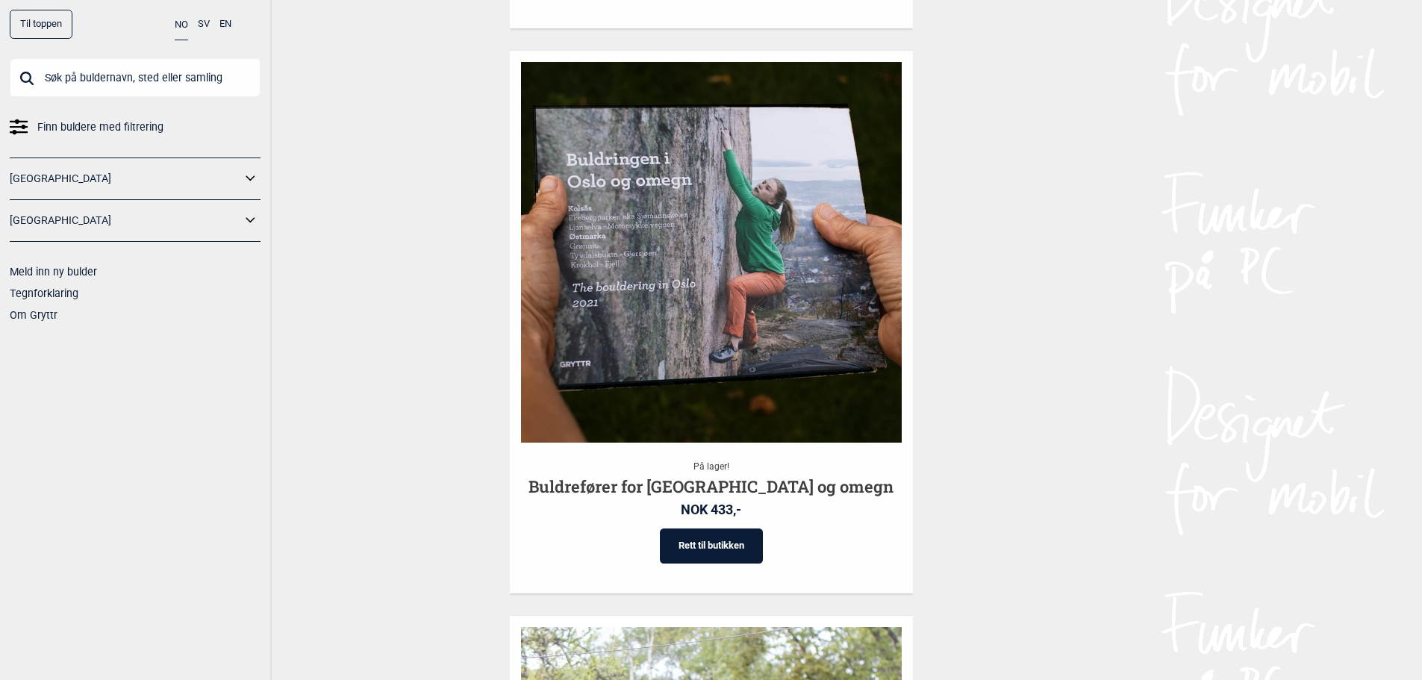
click at [87, 184] on link "[GEOGRAPHIC_DATA]" at bounding box center [125, 179] width 231 height 22
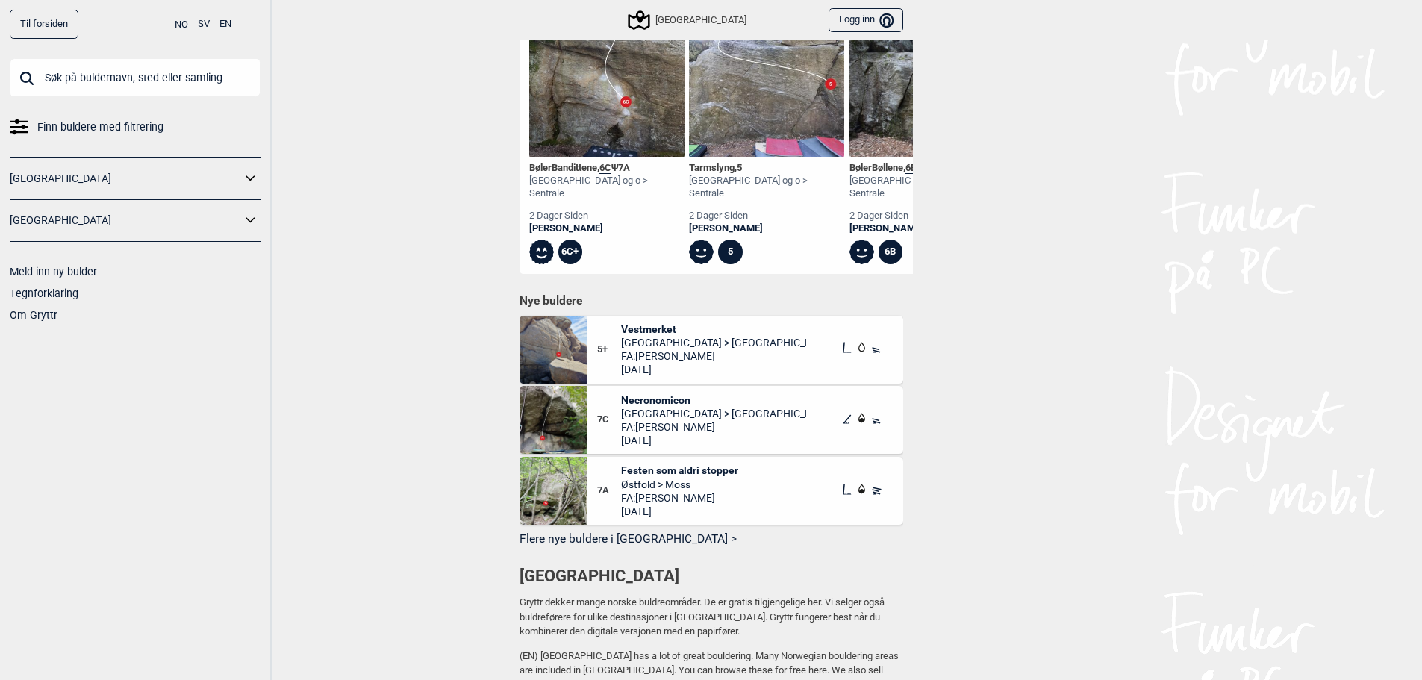
scroll to position [522, 0]
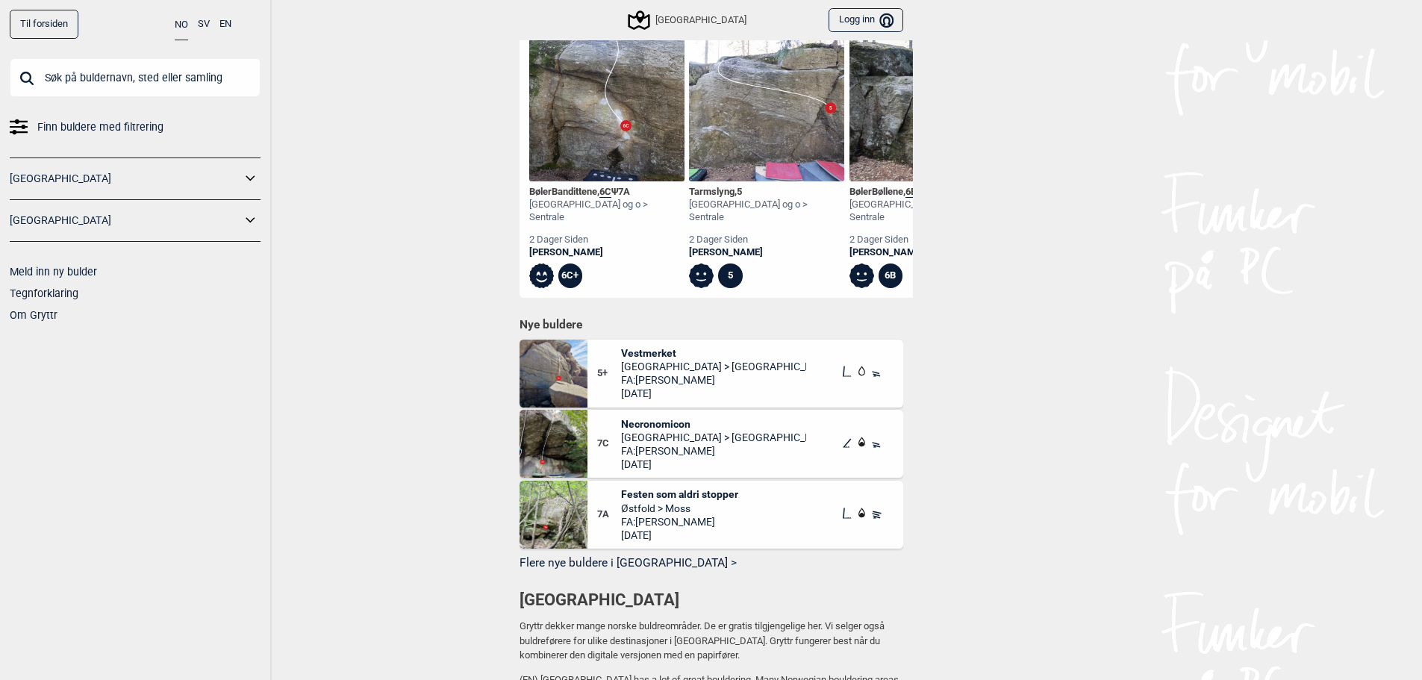
click at [686, 387] on span "[DATE]" at bounding box center [713, 393] width 185 height 13
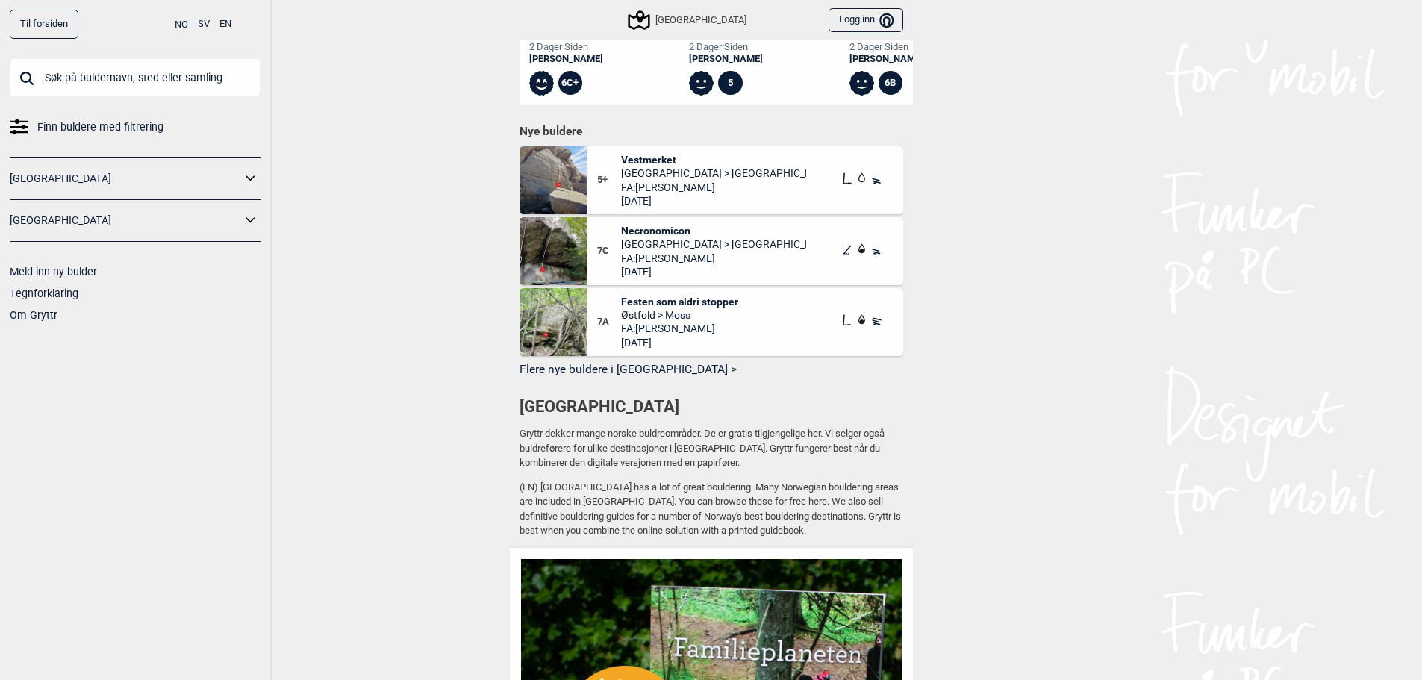
scroll to position [715, 0]
click at [696, 252] on span "FA: [PERSON_NAME]" at bounding box center [713, 258] width 185 height 13
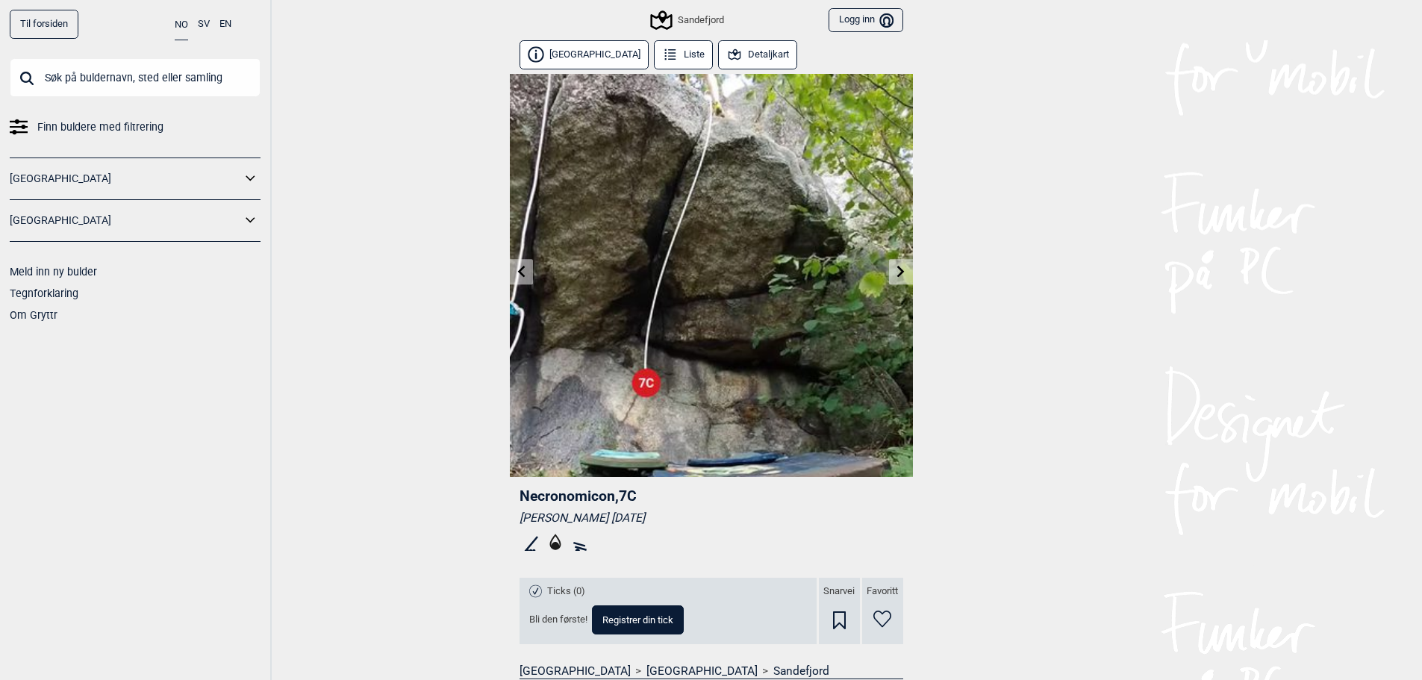
click at [899, 271] on icon at bounding box center [901, 271] width 12 height 12
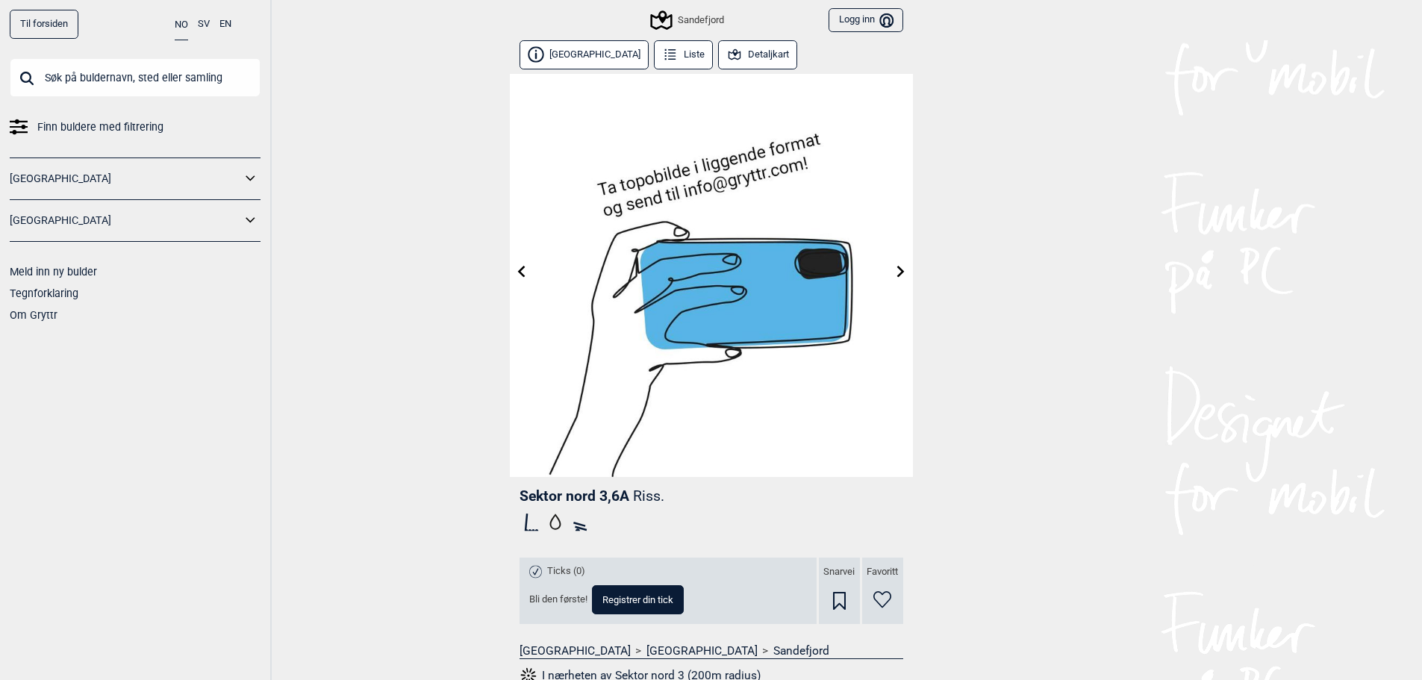
click at [513, 271] on link at bounding box center [521, 272] width 23 height 25
